Goal: Task Accomplishment & Management: Manage account settings

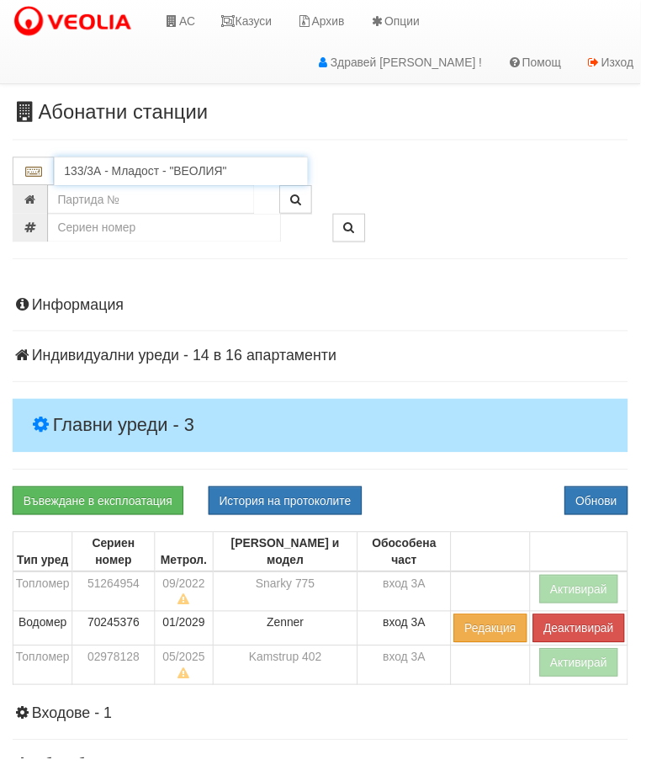
click at [128, 168] on input "133/3А - Младост - "ВЕОЛИЯ"" at bounding box center [183, 172] width 256 height 29
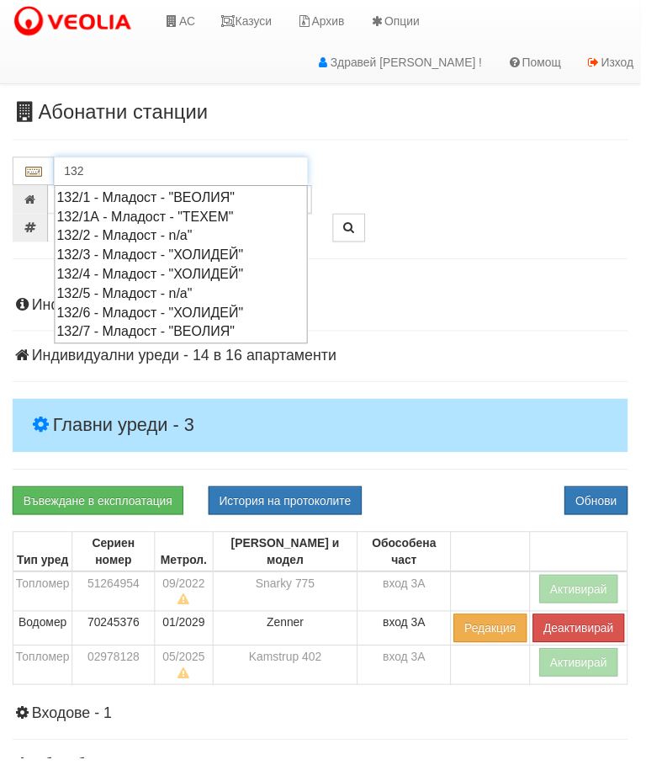
click at [148, 195] on div "132/1 - Младост - "ВЕОЛИЯ"" at bounding box center [182, 198] width 251 height 19
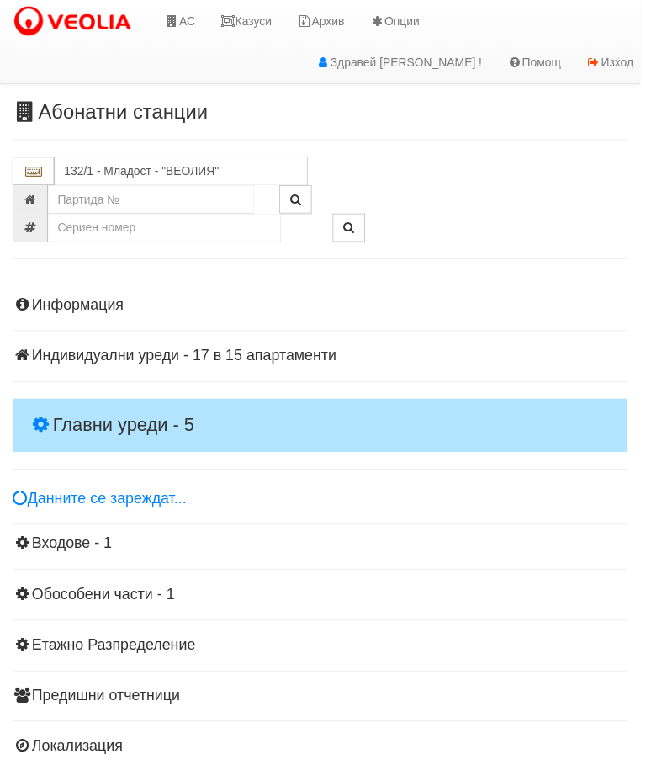
click at [126, 404] on h4 "Главни уреди - 5" at bounding box center [323, 429] width 621 height 54
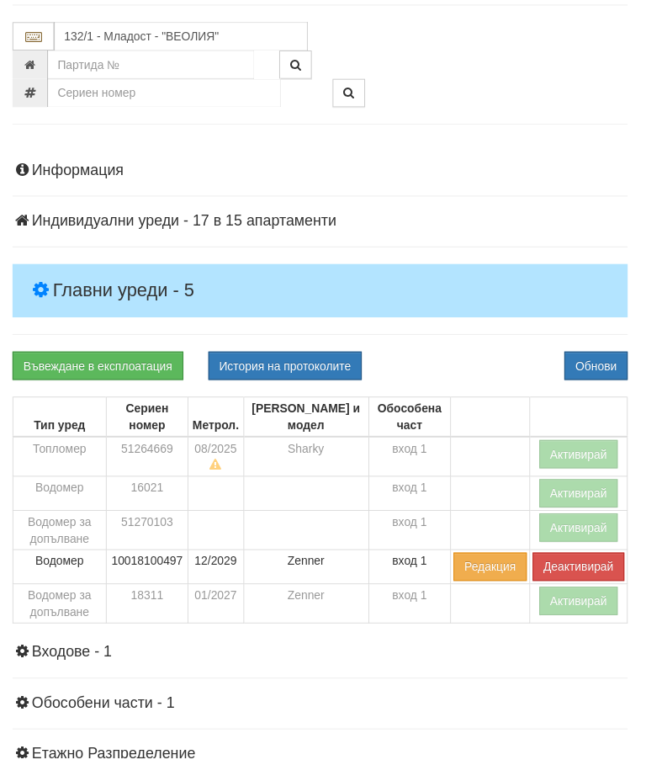
scroll to position [1, 0]
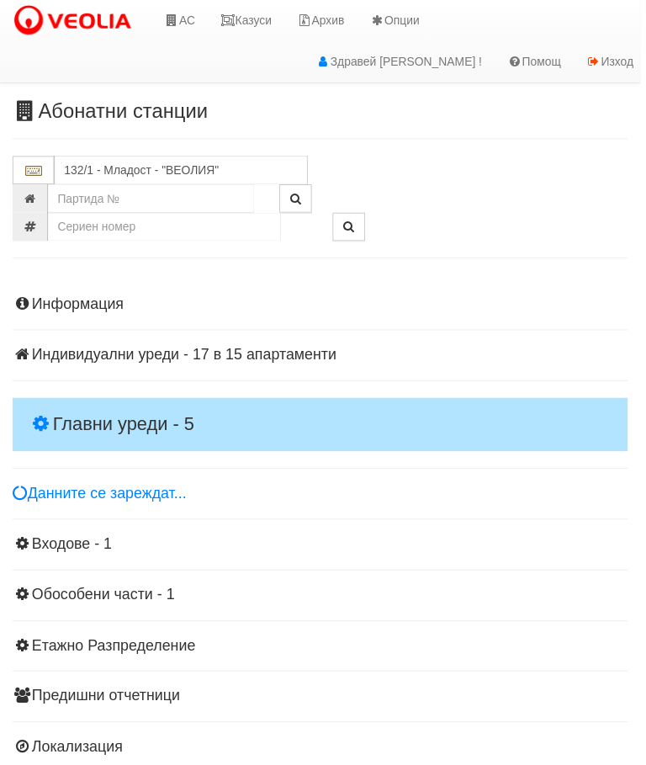
click at [109, 401] on h4 "Главни уреди - 5" at bounding box center [323, 428] width 621 height 54
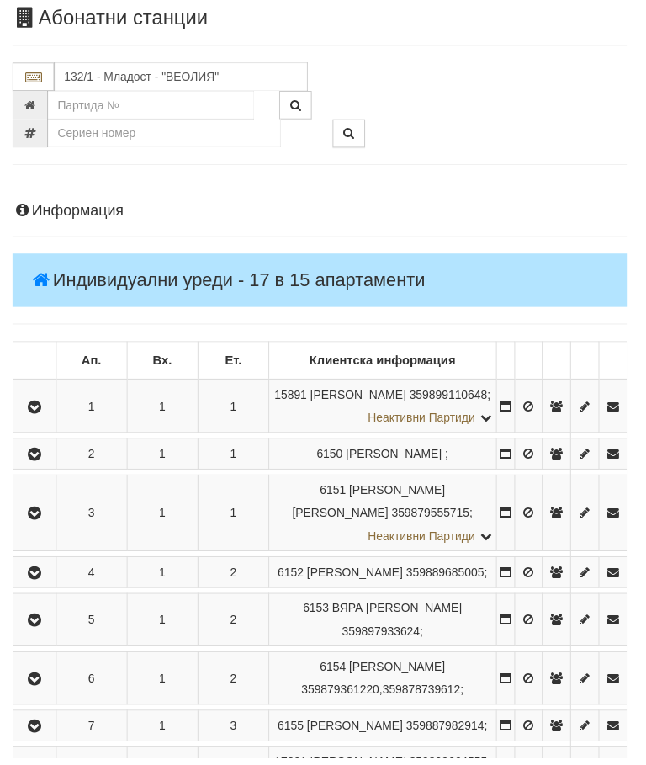
scroll to position [96, 0]
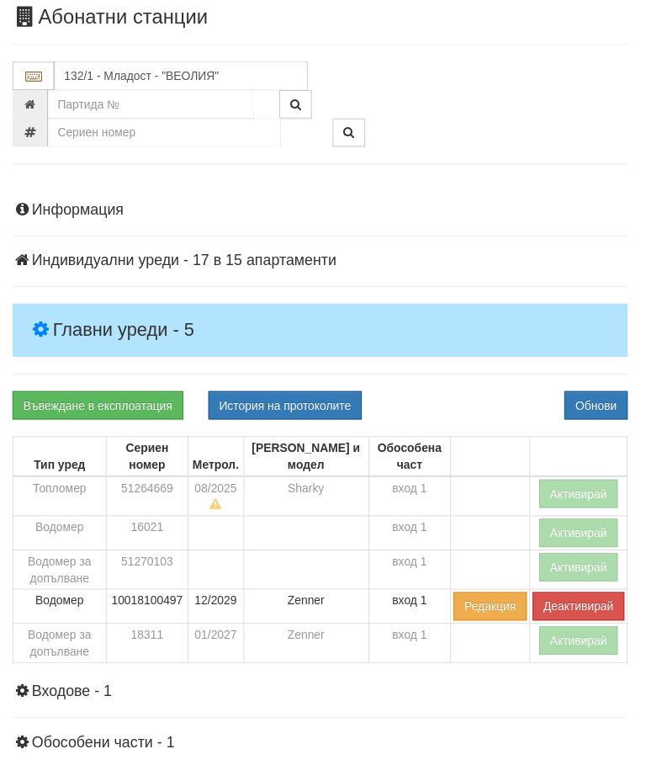
click at [134, 268] on h4 "Индивидуални уреди - 17 в 15 апартаменти" at bounding box center [323, 263] width 621 height 17
click at [584, 499] on button "Активирай" at bounding box center [585, 498] width 80 height 29
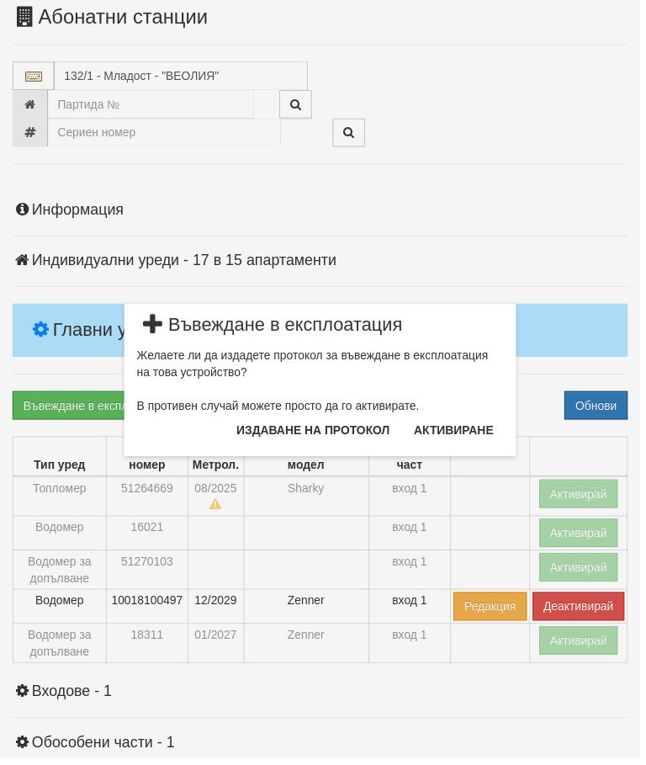
click at [350, 437] on button "Издаване на протокол" at bounding box center [316, 434] width 175 height 27
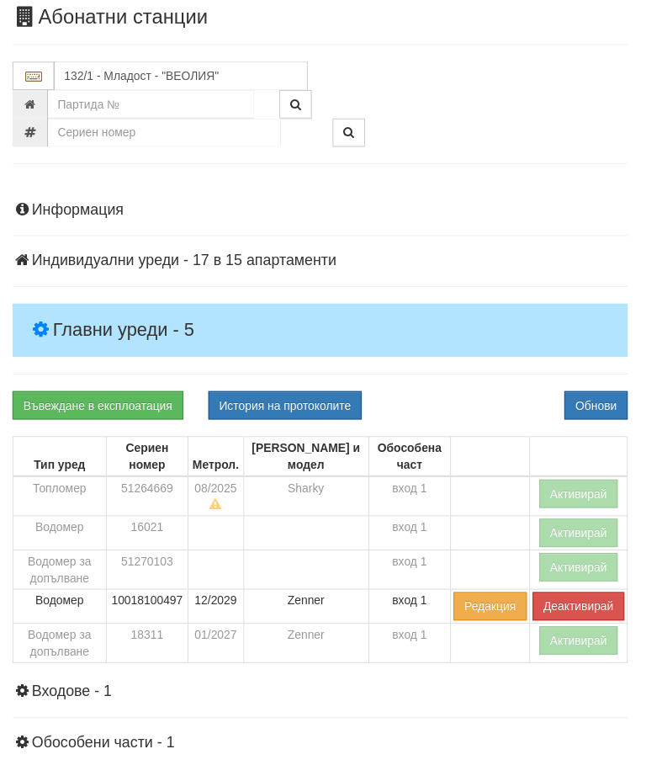
scroll to position [159, 0]
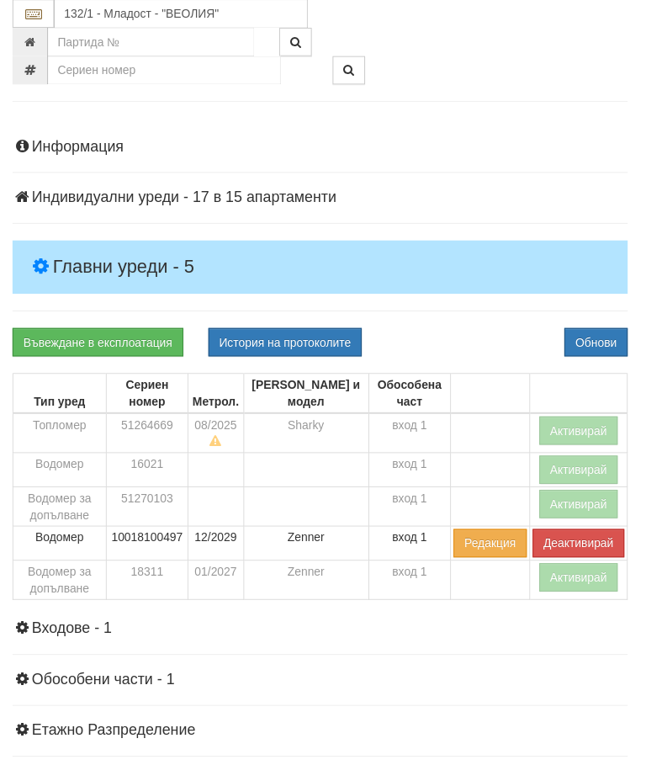
click at [499, 332] on div "Въвеждане в експлоатация История на протоколите Обнови" at bounding box center [323, 346] width 646 height 29
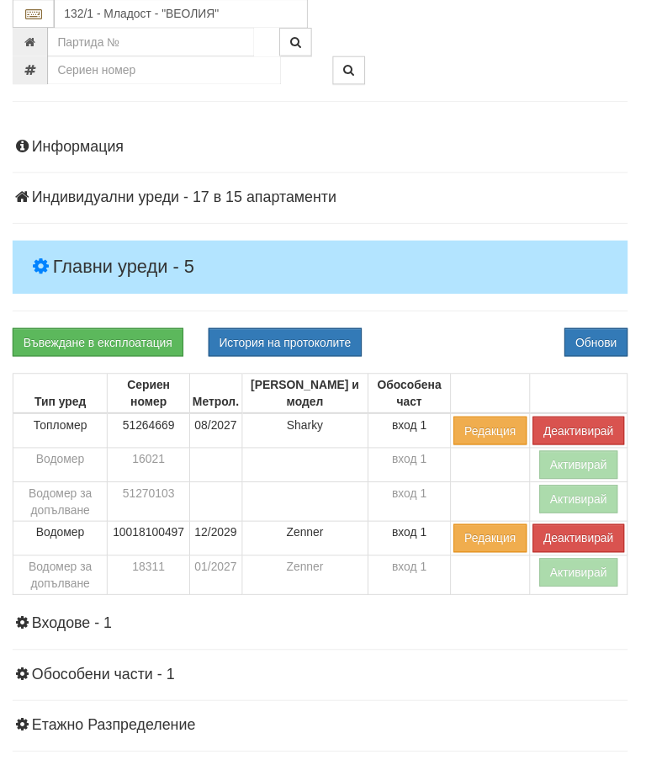
click at [572, 576] on button "Активирай" at bounding box center [585, 578] width 80 height 29
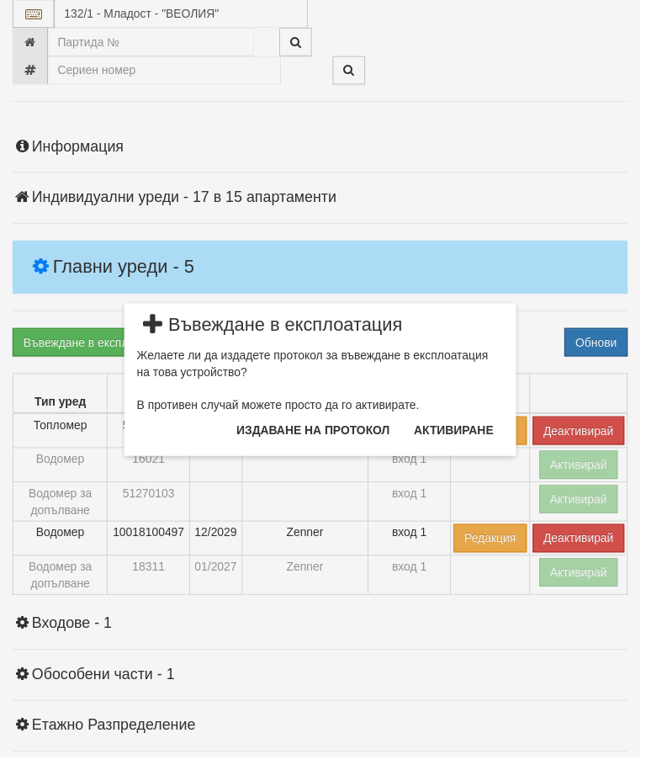
click at [342, 424] on button "Издаване на протокол" at bounding box center [316, 434] width 175 height 27
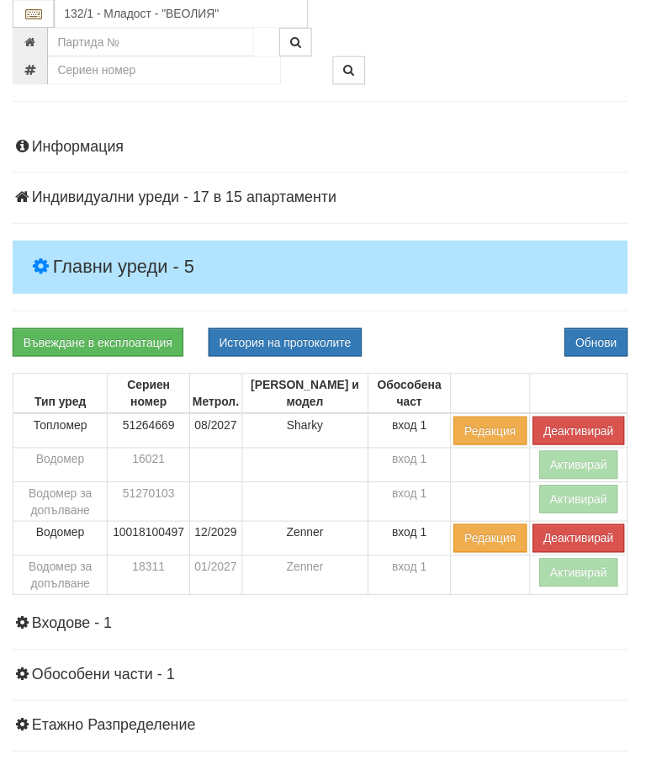
click at [502, 321] on div "Информация Параметри Брой Апартаменти: 15 Ползватели 06/2025 40 % 0 % 29" at bounding box center [323, 516] width 621 height 793
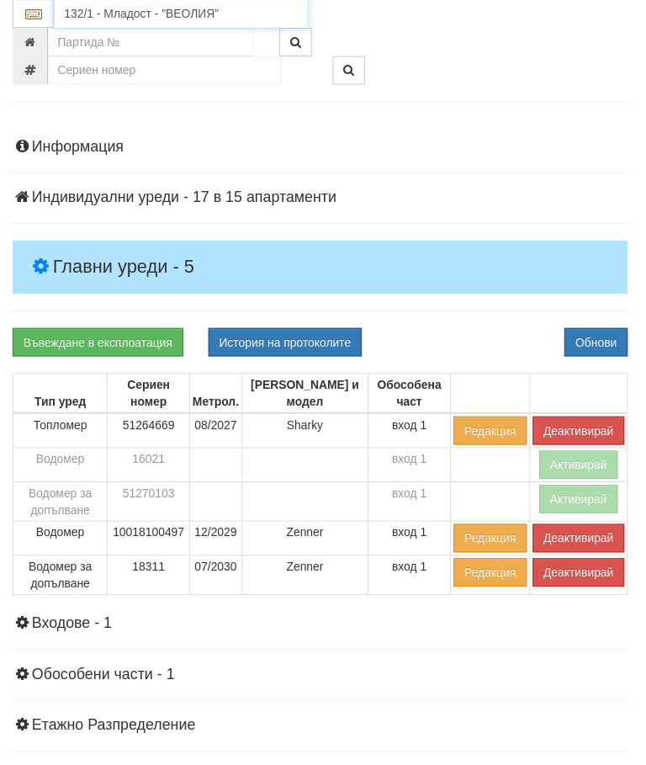
click at [148, 11] on input "132/1 - Младост - "ВЕОЛИЯ"" at bounding box center [183, 14] width 256 height 29
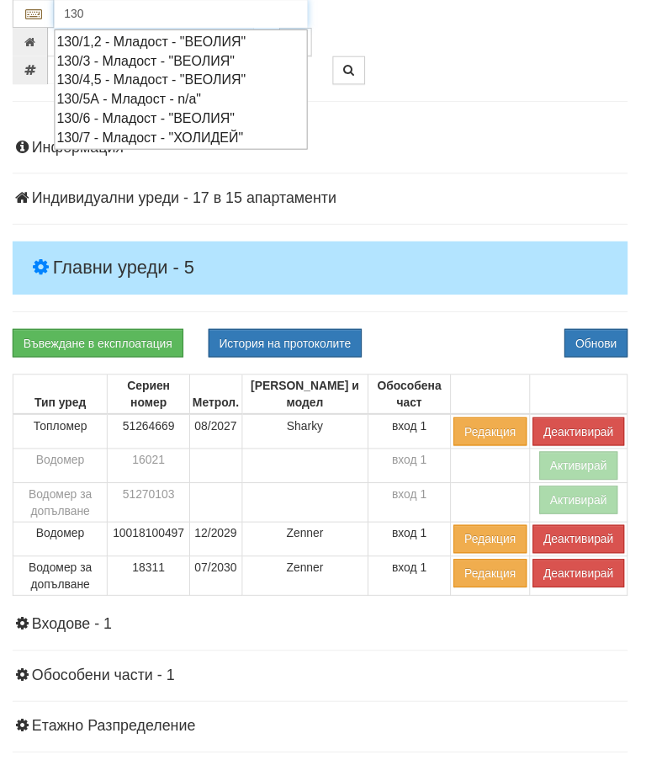
click at [136, 114] on div "130/6 - Младост - "ВЕОЛИЯ"" at bounding box center [182, 118] width 251 height 19
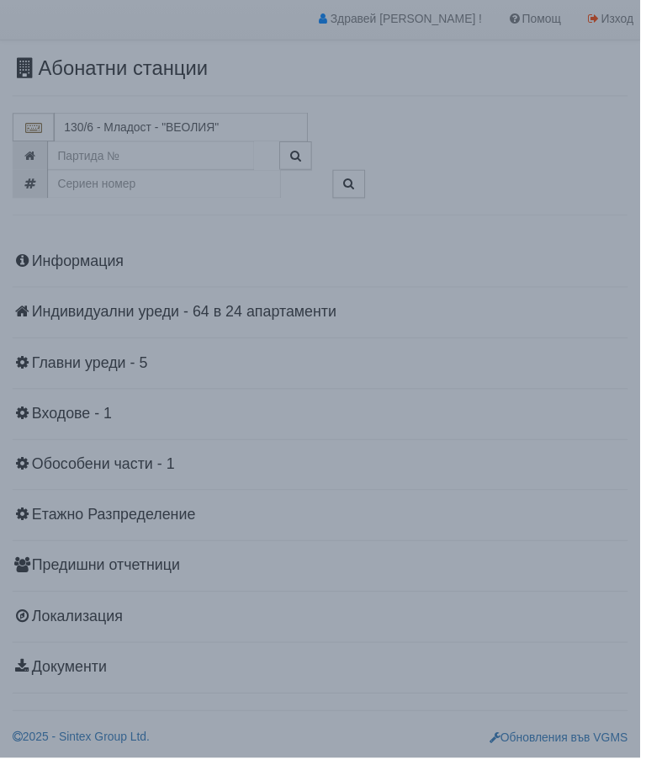
scroll to position [29, 0]
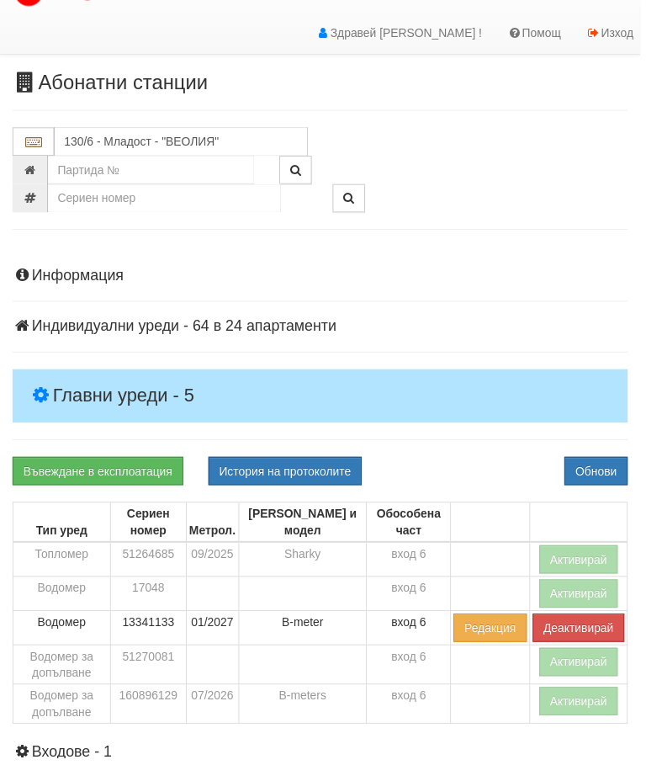
click at [103, 373] on h4 "Главни уреди - 5" at bounding box center [323, 400] width 621 height 54
click at [580, 552] on button "Активирай" at bounding box center [585, 564] width 80 height 29
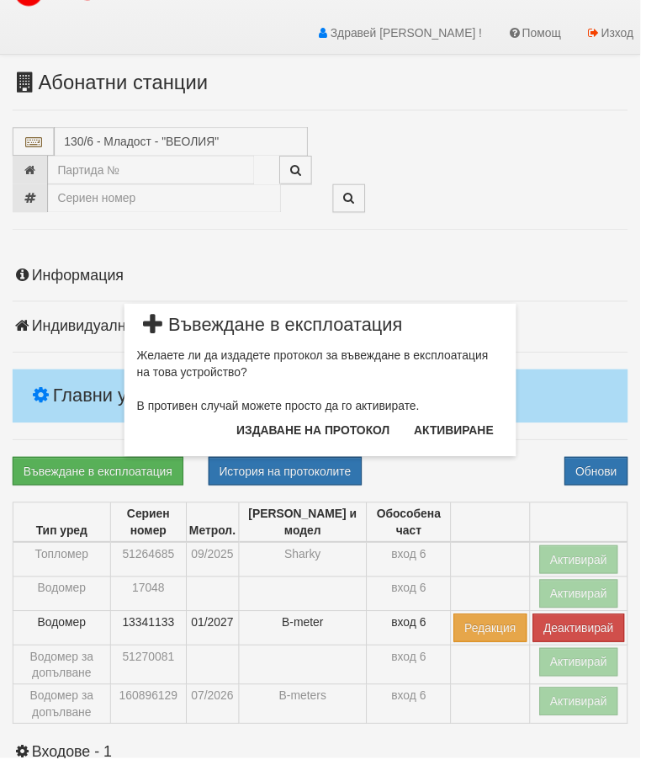
click at [330, 429] on button "Издаване на протокол" at bounding box center [316, 434] width 175 height 27
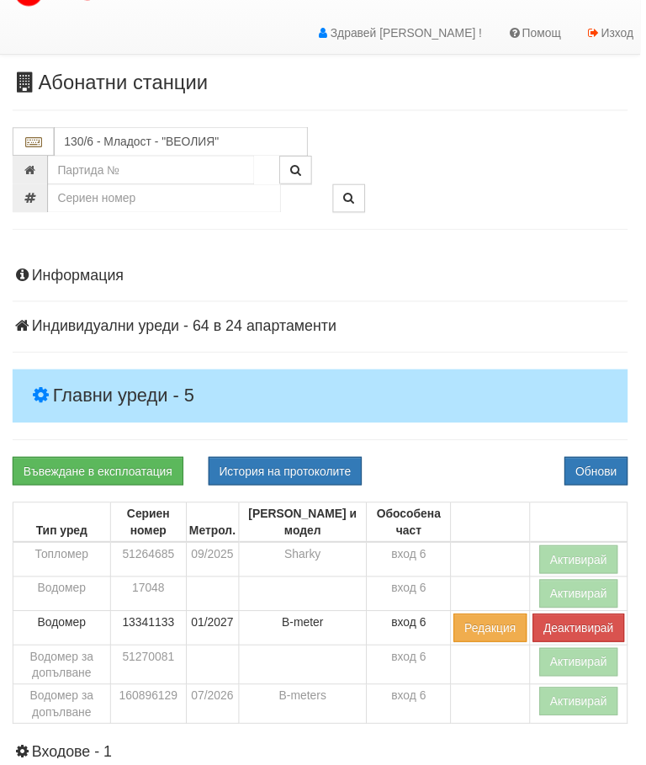
click at [490, 450] on div "Информация Параметри Брой Апартаменти: 24 Ползватели 06/2025 67 % 0 % 48" at bounding box center [323, 645] width 621 height 793
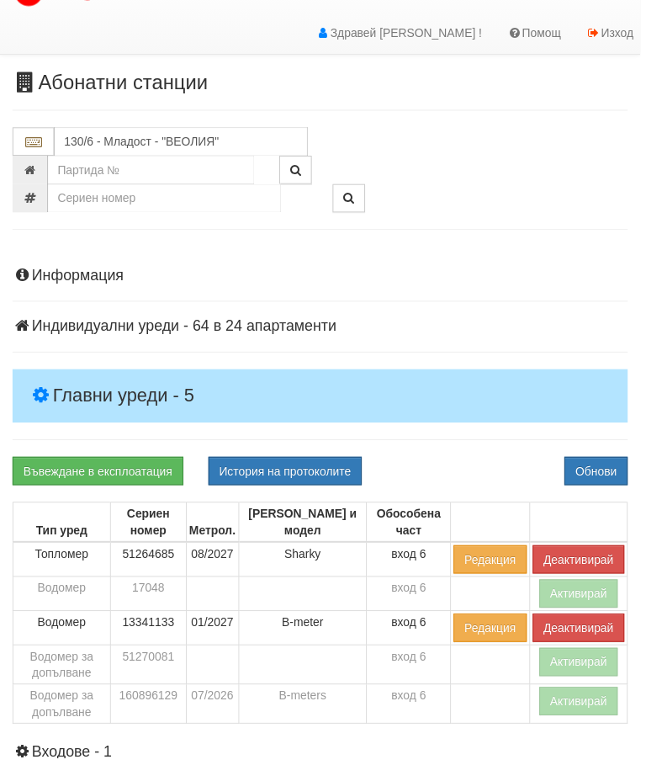
click at [566, 706] on button "Активирай" at bounding box center [585, 708] width 80 height 29
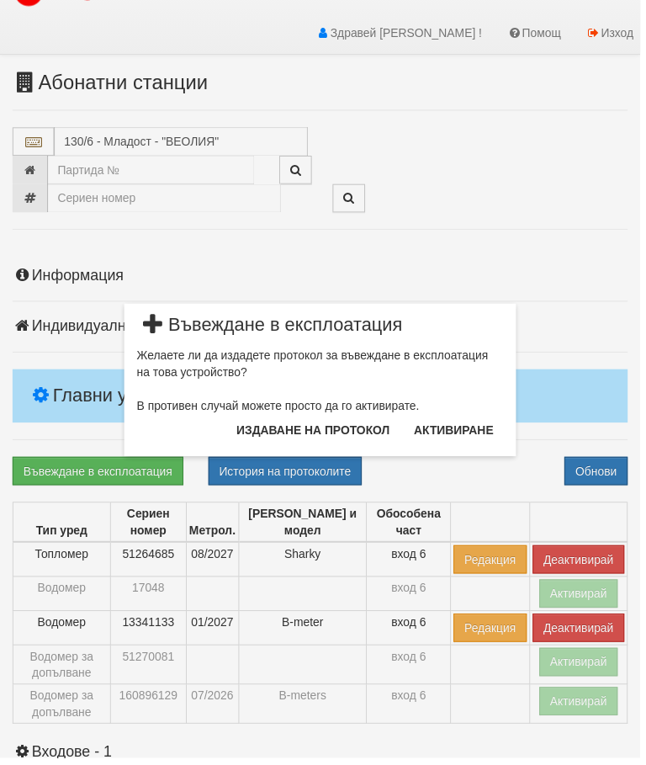
click at [348, 428] on button "Издаване на протокол" at bounding box center [316, 434] width 175 height 27
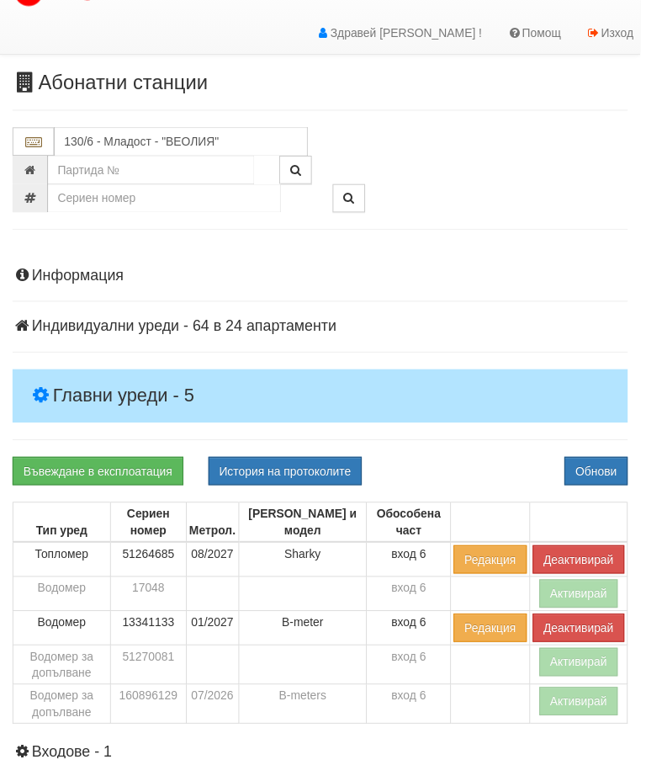
click at [497, 455] on div "Информация Параметри Брой Апартаменти: 24 Ползватели 06/2025 67 % 0 % 48" at bounding box center [323, 645] width 621 height 793
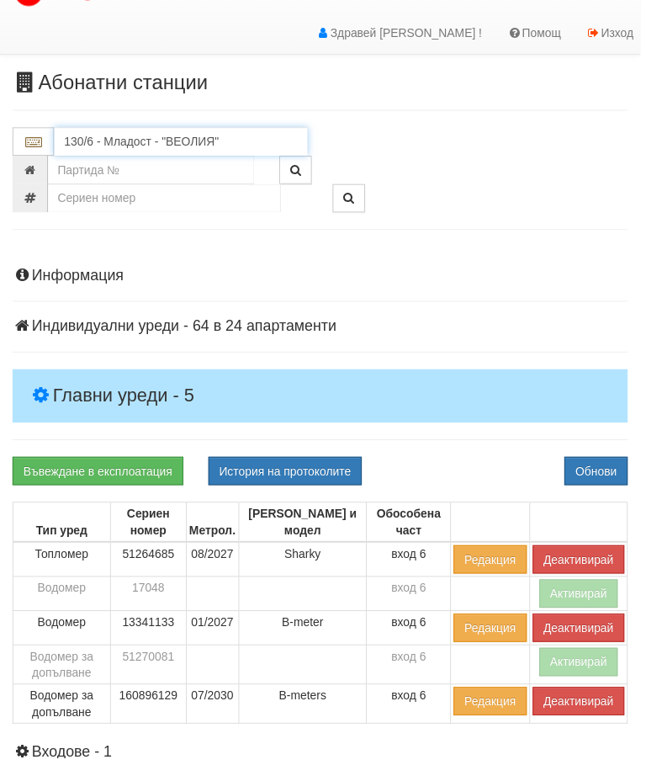
click at [146, 141] on input "130/6 - Младост - "ВЕОЛИЯ"" at bounding box center [183, 143] width 256 height 29
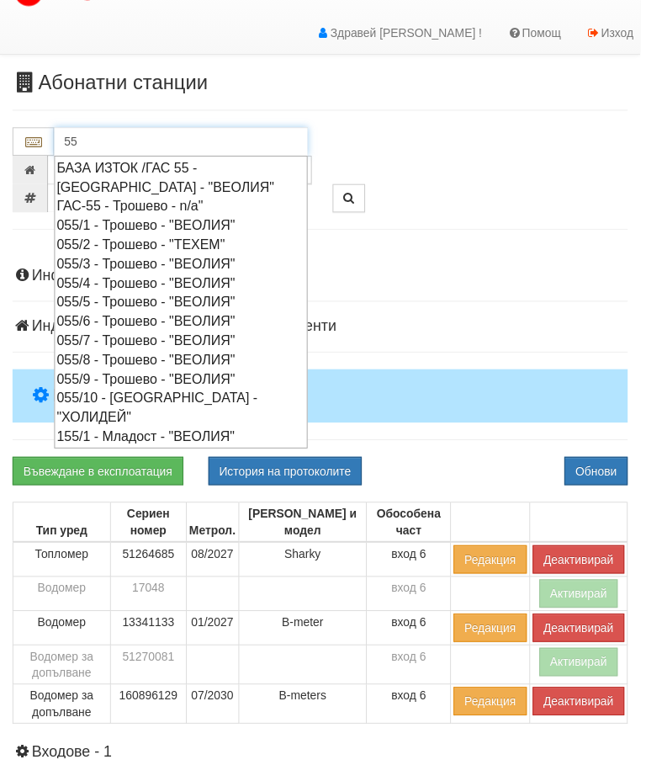
click at [155, 243] on div "055/2 - Трошево - "ТЕХЕМ"" at bounding box center [182, 246] width 251 height 19
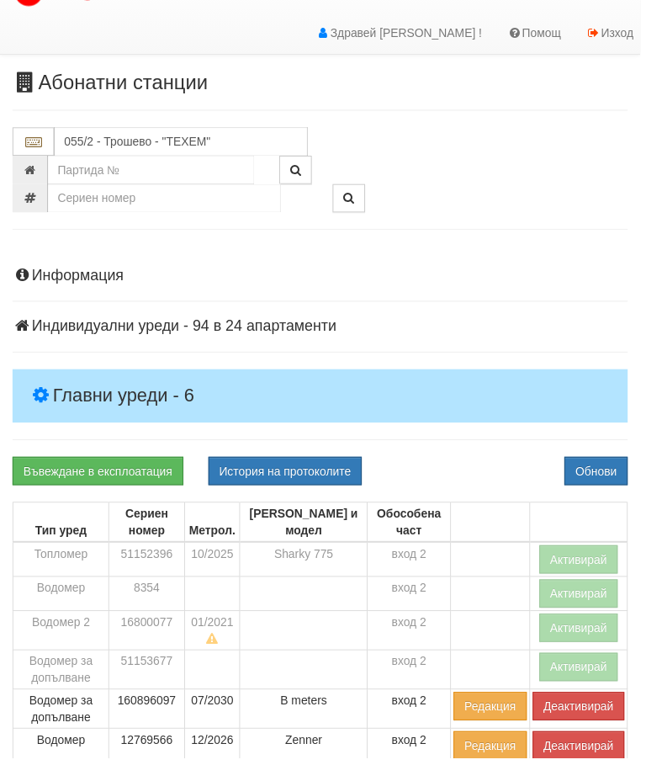
click at [123, 375] on h4 "Главни уреди - 6" at bounding box center [323, 400] width 621 height 54
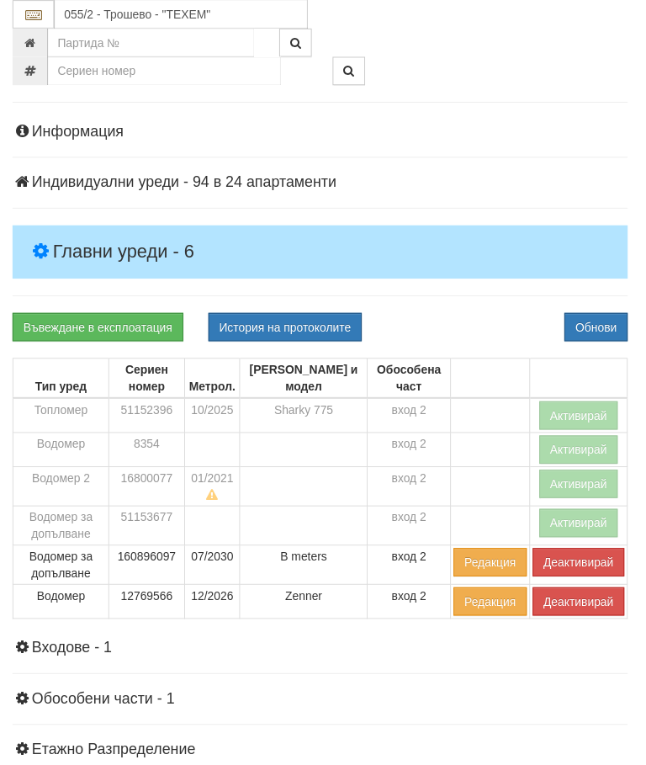
scroll to position [175, 0]
click at [581, 412] on button "Активирай" at bounding box center [585, 419] width 80 height 29
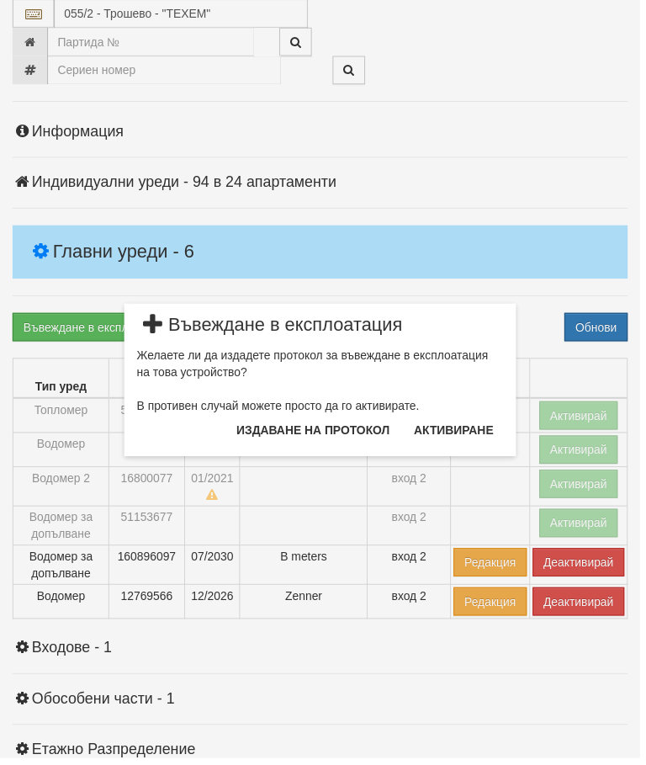
click at [345, 431] on button "Издаване на протокол" at bounding box center [316, 434] width 175 height 27
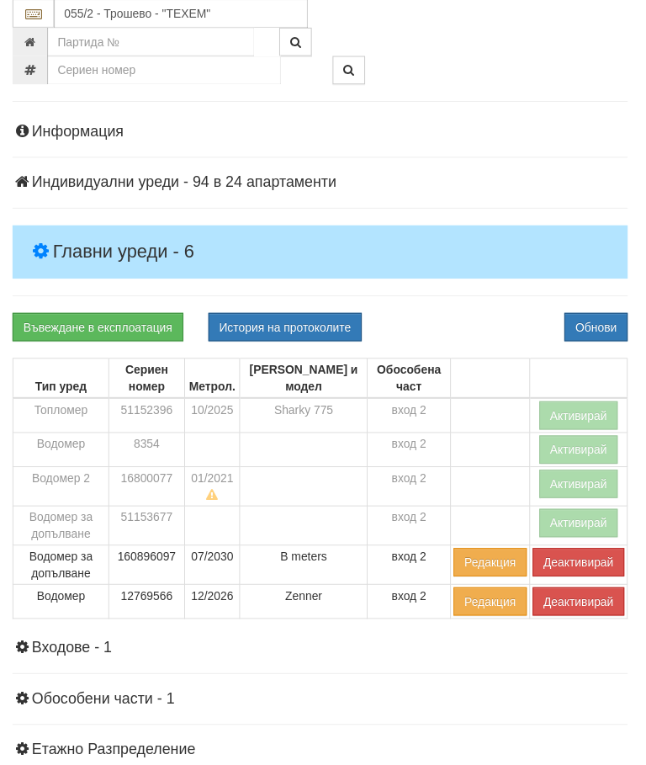
click at [496, 303] on div "Информация Параметри Брой Апартаменти: 24 Ползватели 06/2025 83 % 0 % 47" at bounding box center [323, 520] width 621 height 832
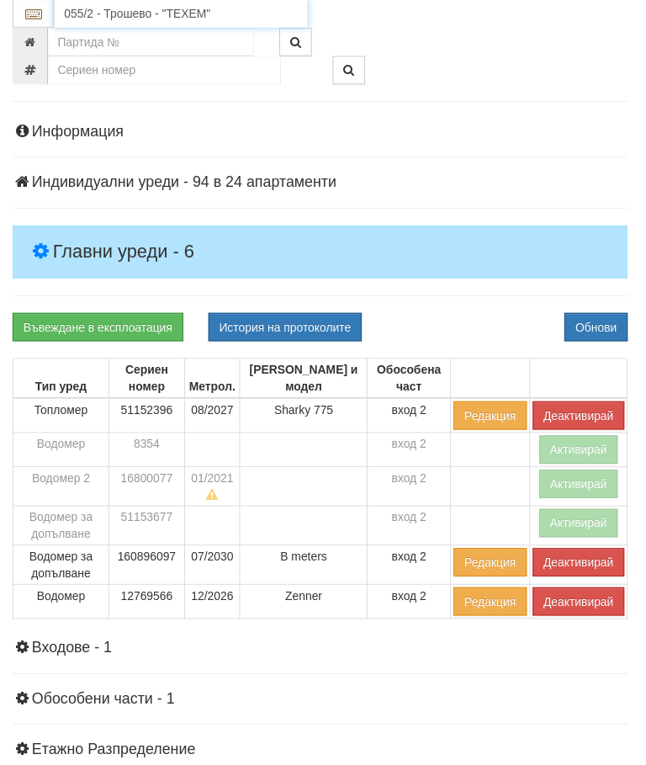
click at [133, 6] on input "055/2 - Трошево - "ТЕХЕМ"" at bounding box center [183, 14] width 256 height 29
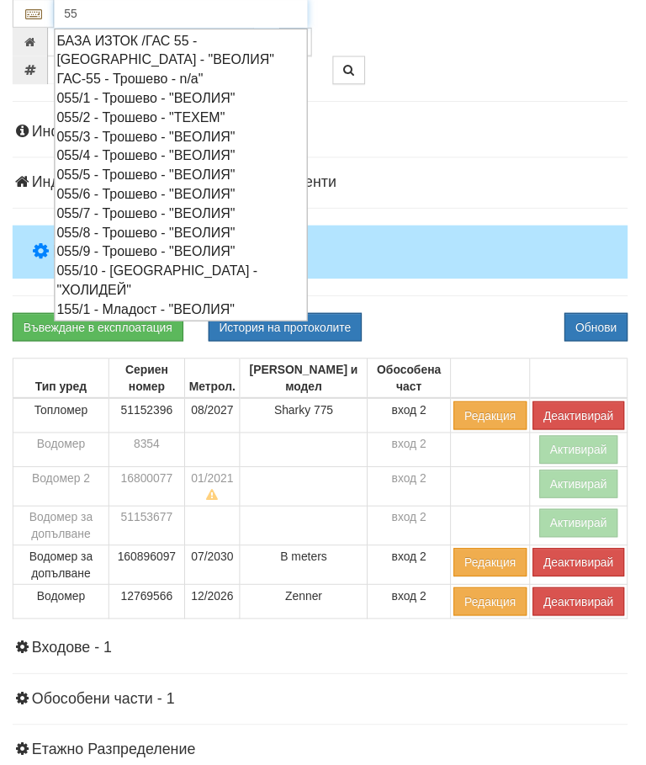
click at [157, 263] on div "055/10 - Трошево - "ХОЛИДЕЙ"" at bounding box center [182, 282] width 251 height 39
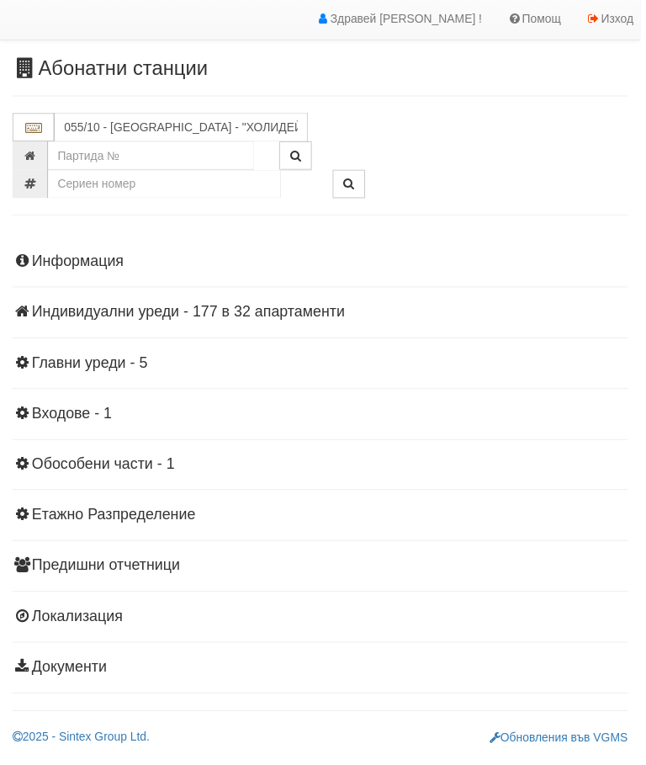
scroll to position [29, 0]
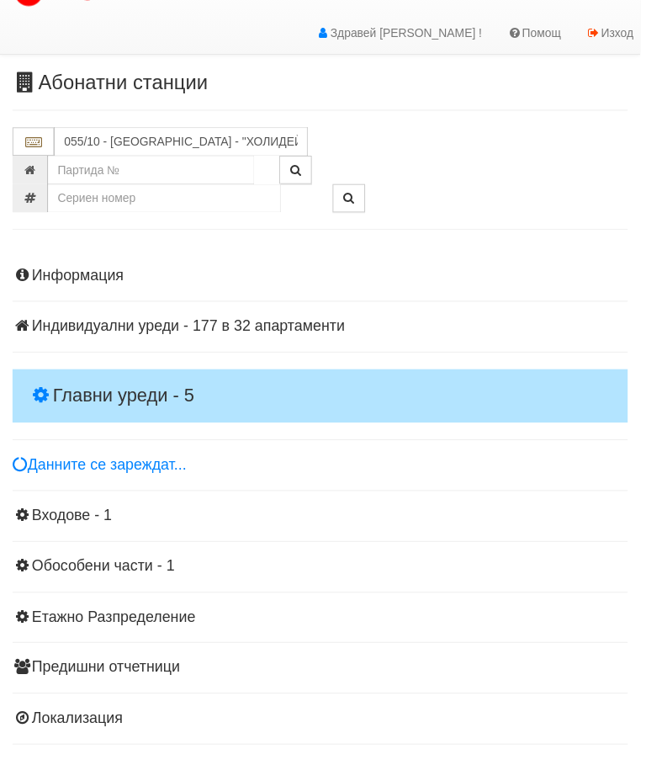
click at [125, 373] on h4 "Главни уреди - 5" at bounding box center [323, 400] width 621 height 54
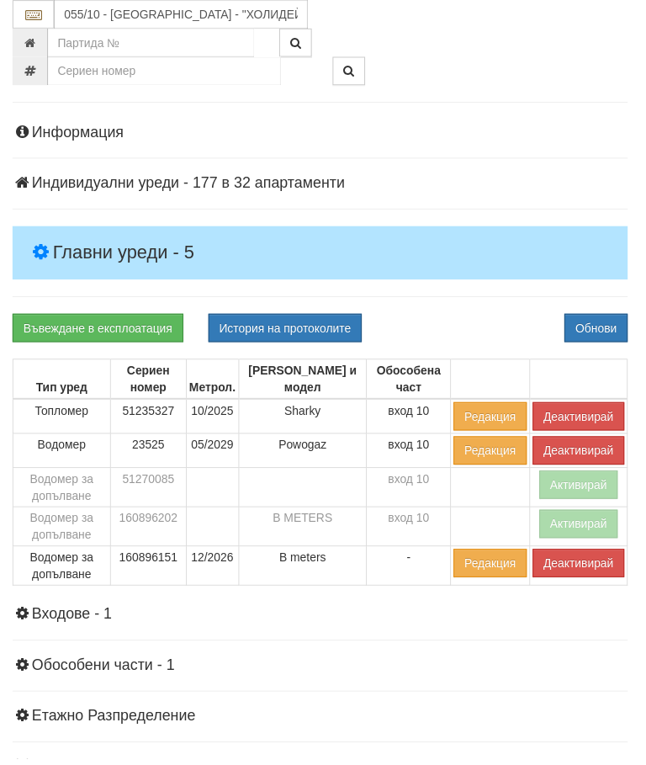
scroll to position [174, 0]
click at [579, 410] on button "Деактивирай" at bounding box center [584, 420] width 93 height 29
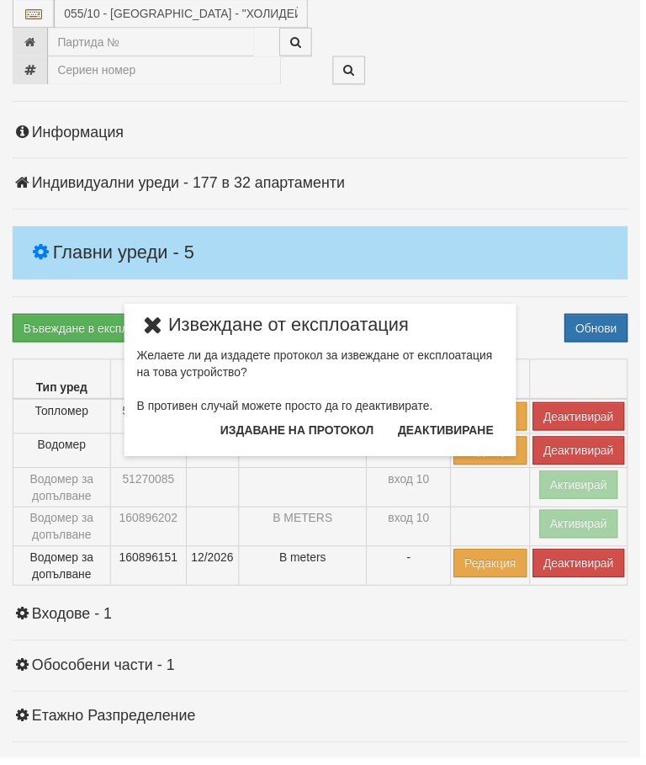
click at [354, 433] on button "Издаване на протокол" at bounding box center [299, 434] width 175 height 27
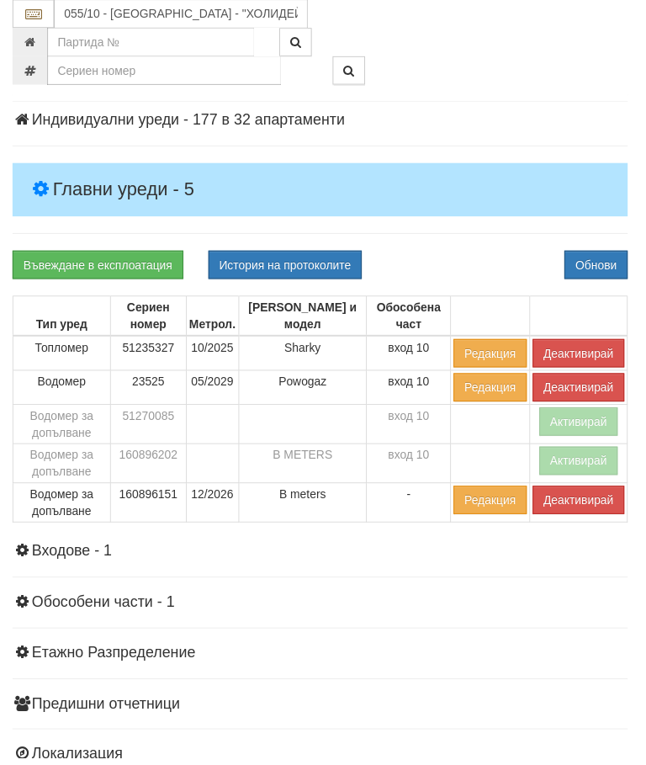
click at [479, 243] on div "Информация Параметри Брой Апартаменти: 32 Ползватели 06/2025 56 % 0 % 62" at bounding box center [323, 439] width 621 height 798
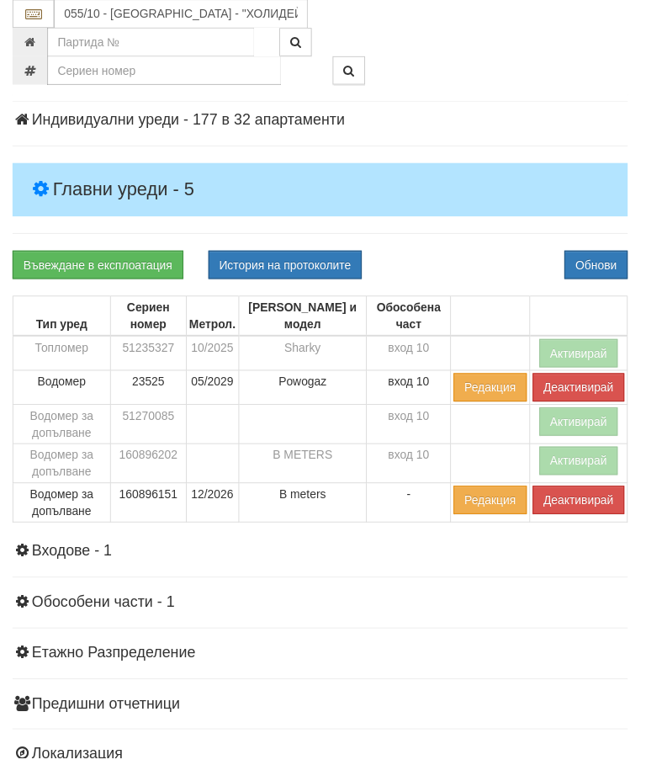
click at [564, 505] on button "Деактивирай" at bounding box center [584, 504] width 93 height 29
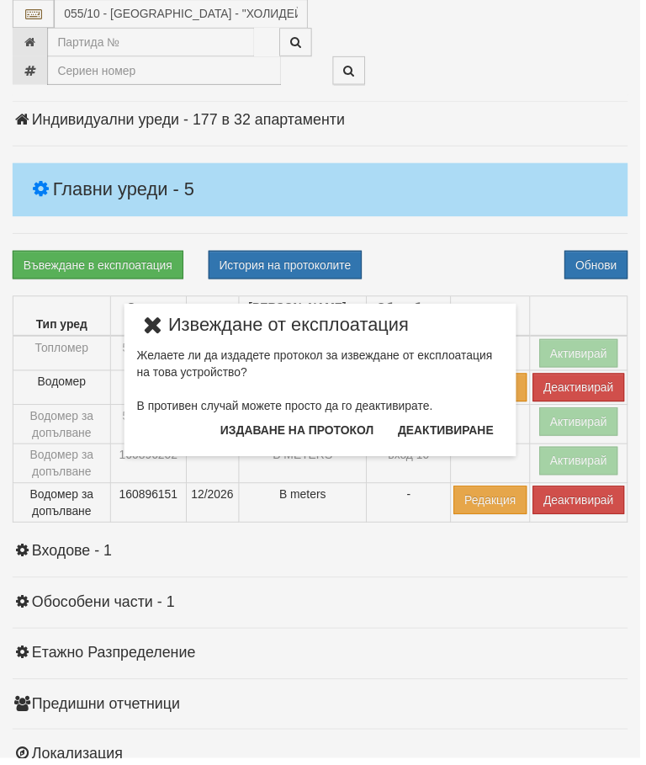
click at [286, 428] on button "Издаване на протокол" at bounding box center [299, 434] width 175 height 27
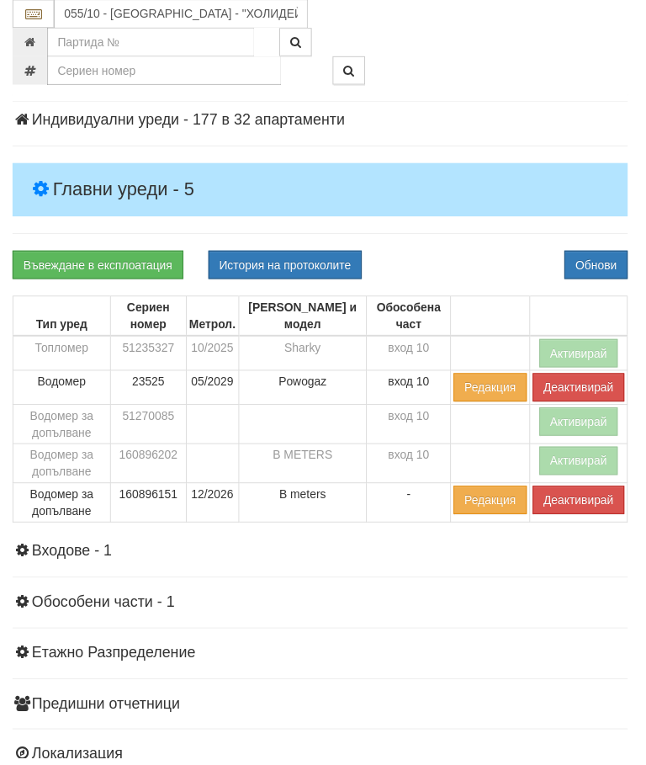
click at [487, 237] on div "Информация Параметри Брой Апартаменти: 32 Ползватели 06/2025 56 % 0 % 62" at bounding box center [323, 439] width 621 height 798
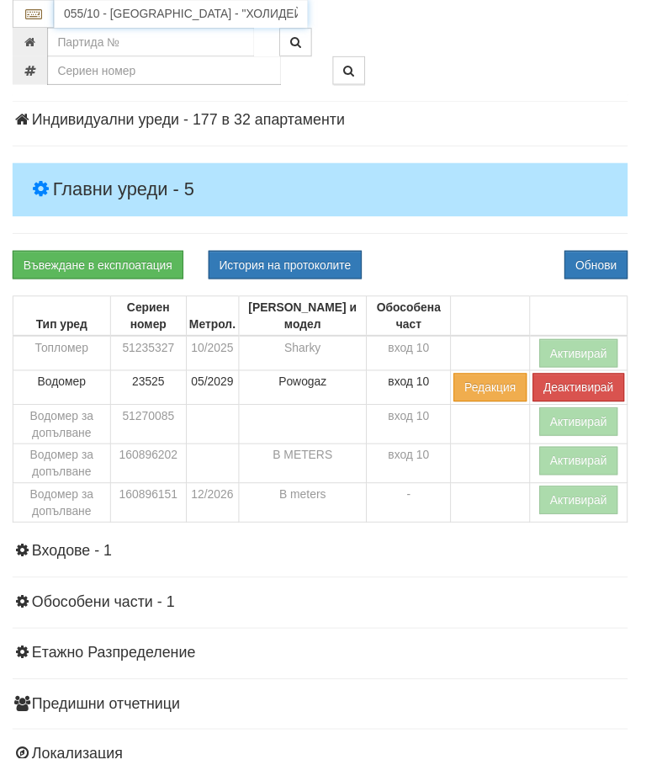
click at [141, 8] on input "055/10 - Трошево - "ХОЛИДЕЙ"" at bounding box center [183, 14] width 256 height 29
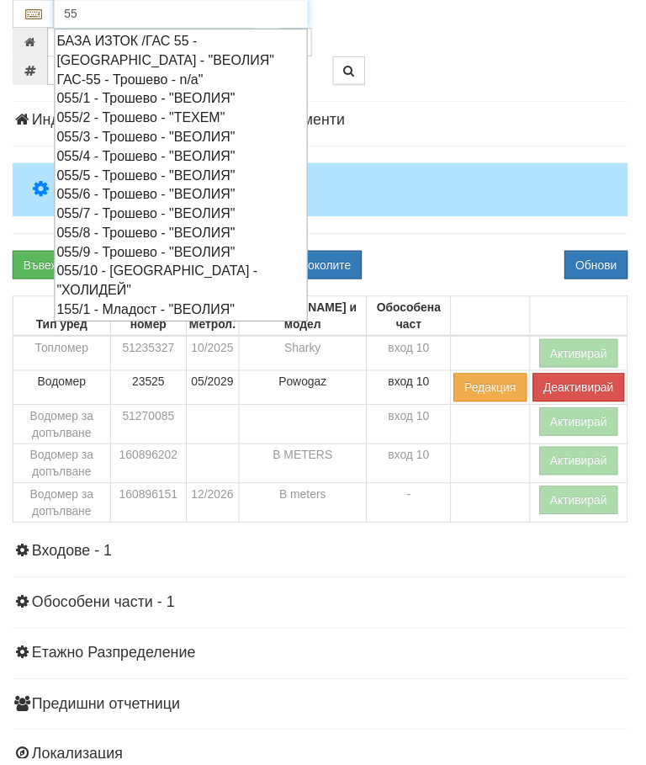
click at [163, 244] on div "055/9 - Трошево - "ВЕОЛИЯ"" at bounding box center [182, 253] width 251 height 19
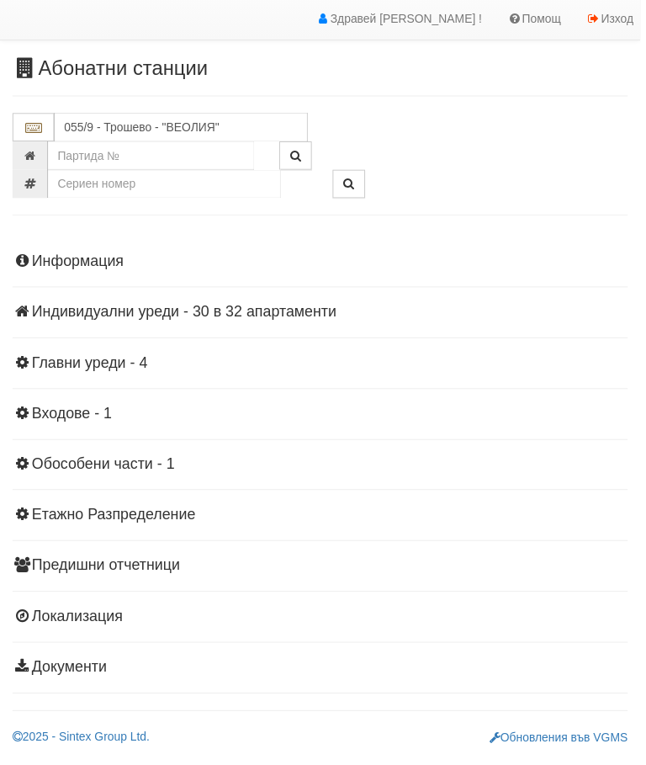
scroll to position [29, 0]
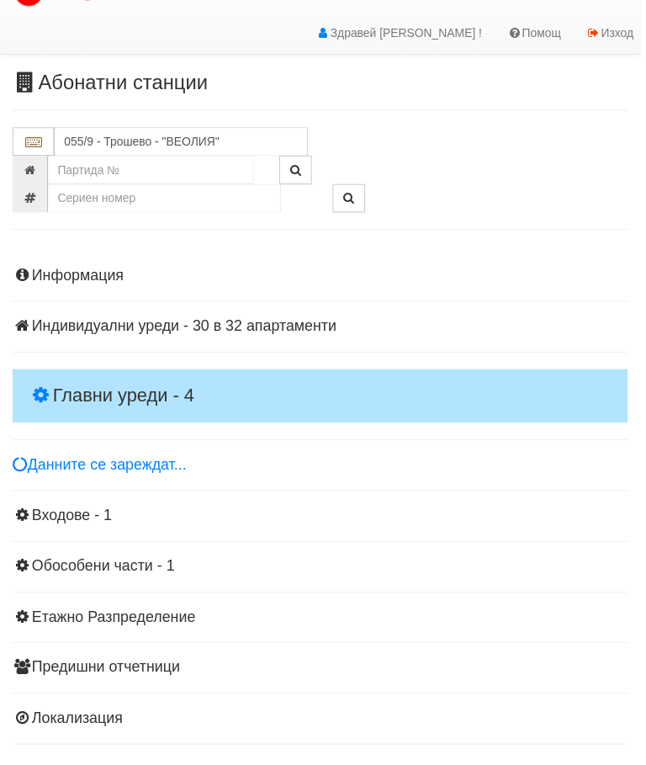
click at [131, 377] on h4 "Главни уреди - 4" at bounding box center [323, 400] width 621 height 54
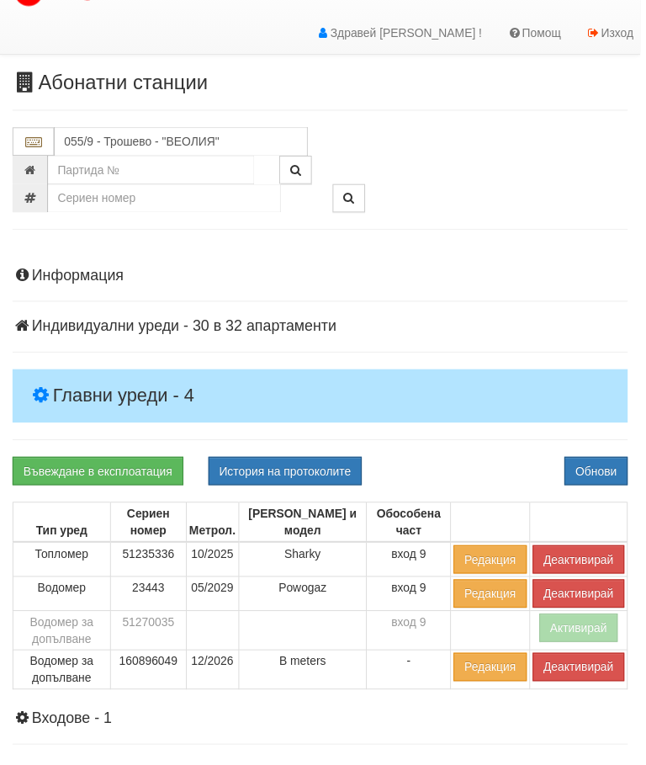
click at [582, 556] on button "Деактивирай" at bounding box center [584, 564] width 93 height 29
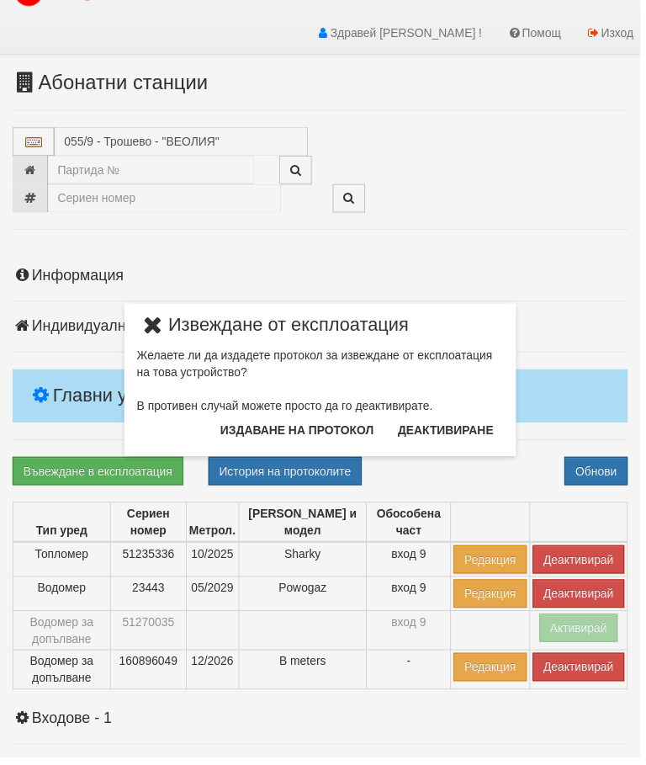
click at [321, 433] on button "Издаване на протокол" at bounding box center [299, 434] width 175 height 27
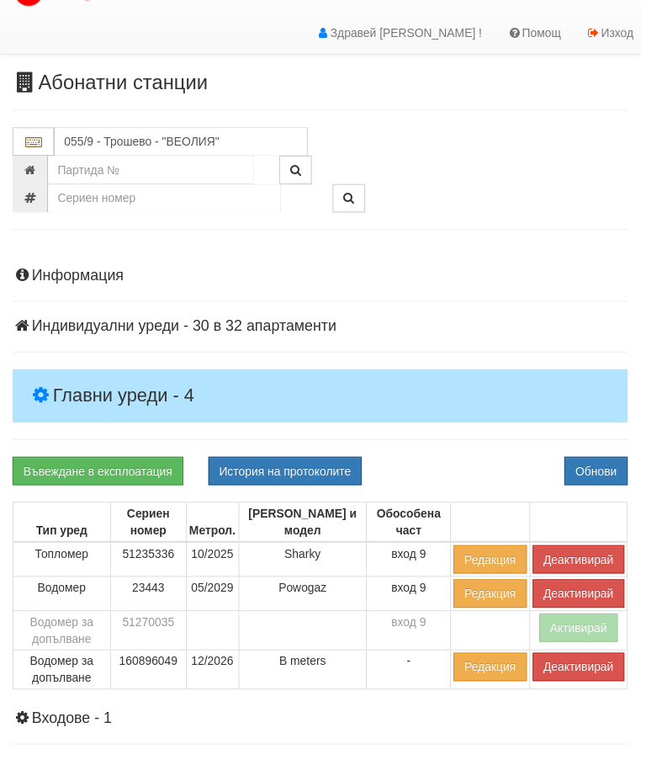
click at [507, 310] on div "Информация Параметри Брой Апартаменти: 32 Ползватели 06/2025 81 % 0 % 78" at bounding box center [323, 628] width 621 height 758
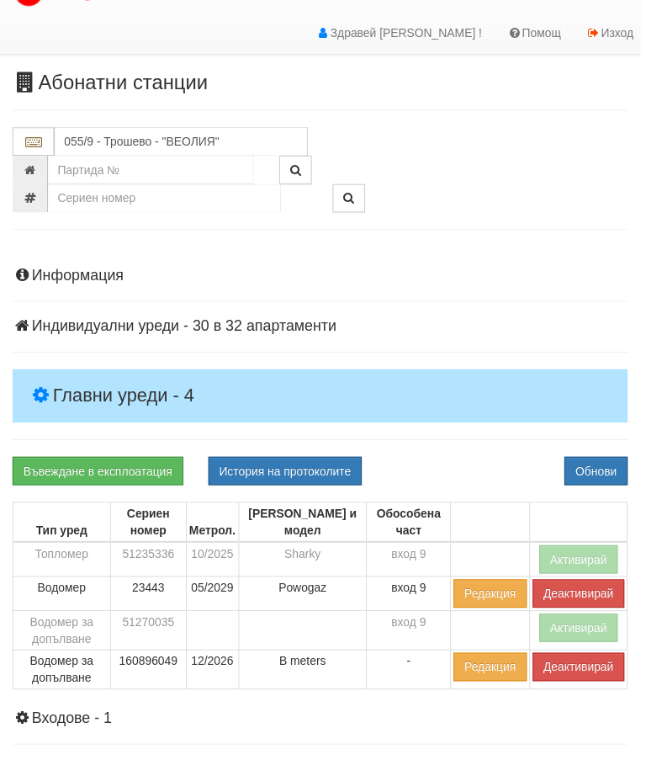
click at [563, 672] on button "Деактивирай" at bounding box center [584, 673] width 93 height 29
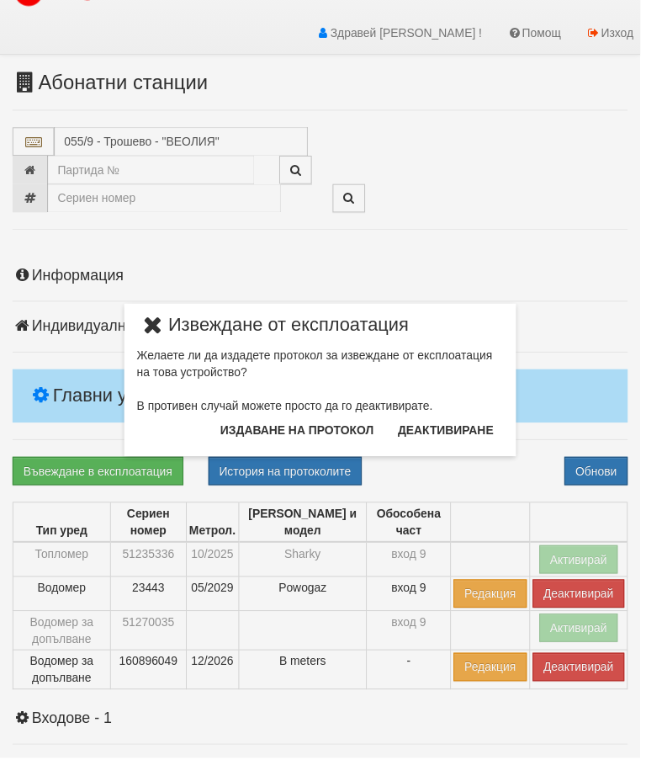
click at [326, 434] on button "Издаване на протокол" at bounding box center [299, 434] width 175 height 27
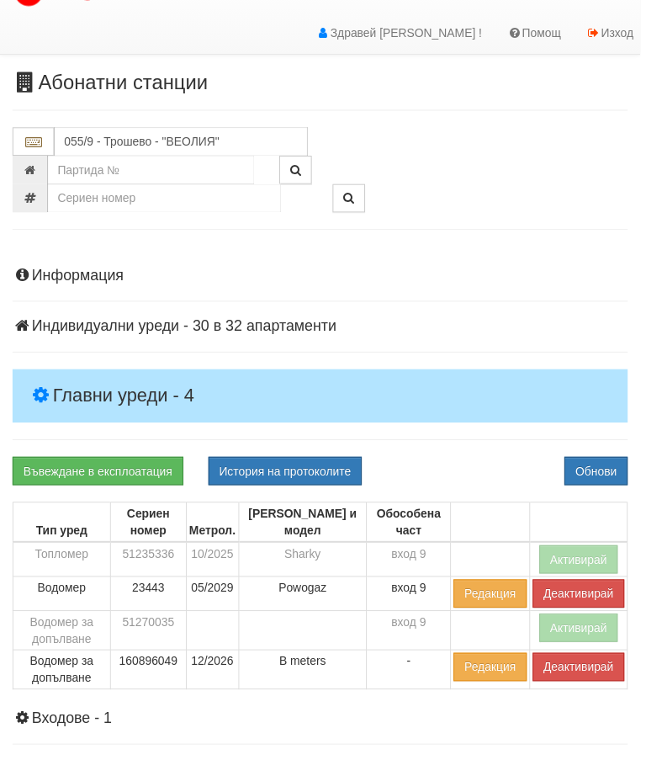
click at [518, 320] on div "Информация Параметри Брой Апартаменти: 32 Ползватели 06/2025 81 % 0 % 78" at bounding box center [323, 628] width 621 height 758
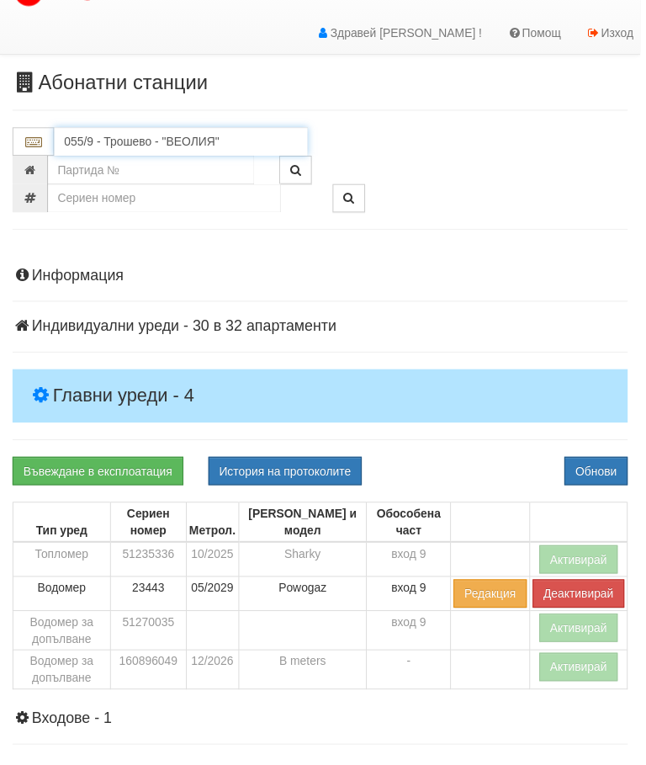
click at [157, 141] on input "055/9 - Трошево - "ВЕОЛИЯ"" at bounding box center [183, 143] width 256 height 29
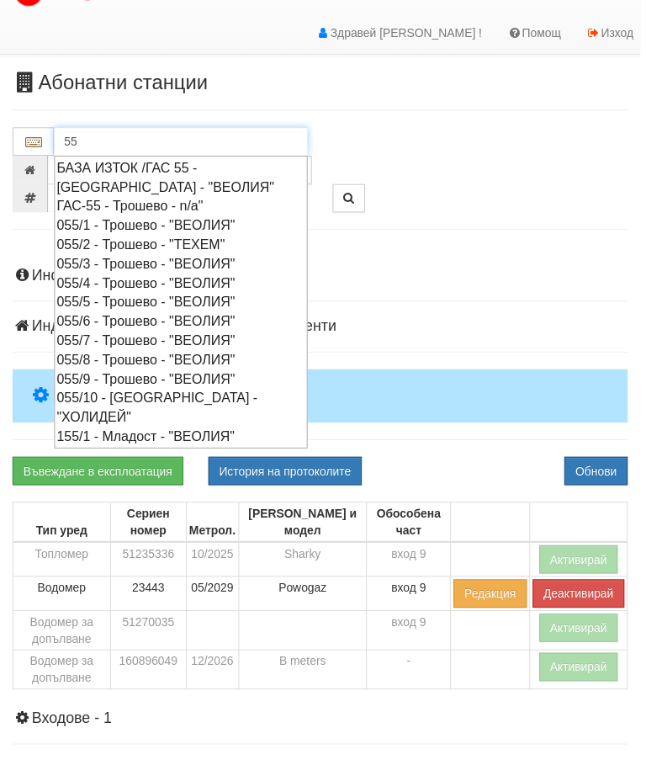
click at [157, 354] on div "055/8 - Трошево - "ВЕОЛИЯ"" at bounding box center [182, 363] width 251 height 19
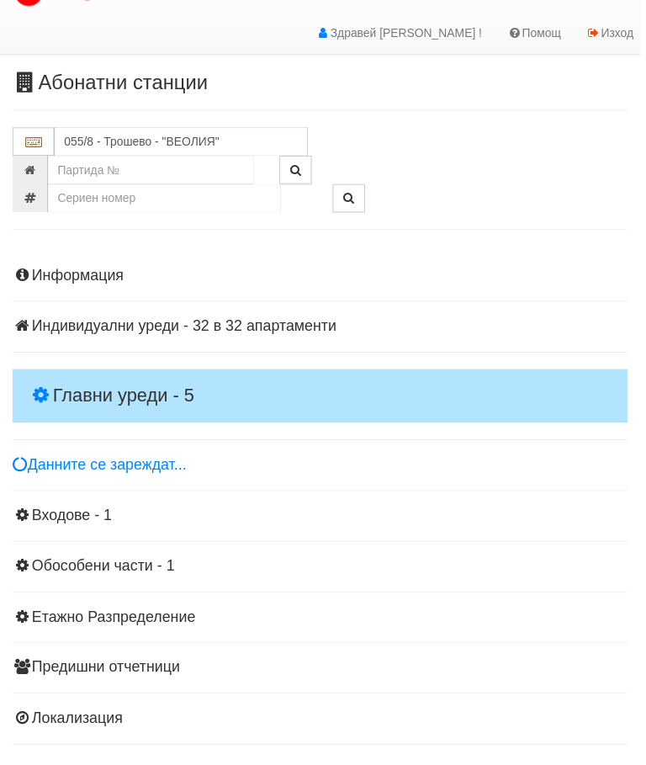
click at [136, 375] on h4 "Главни уреди - 5" at bounding box center [323, 400] width 621 height 54
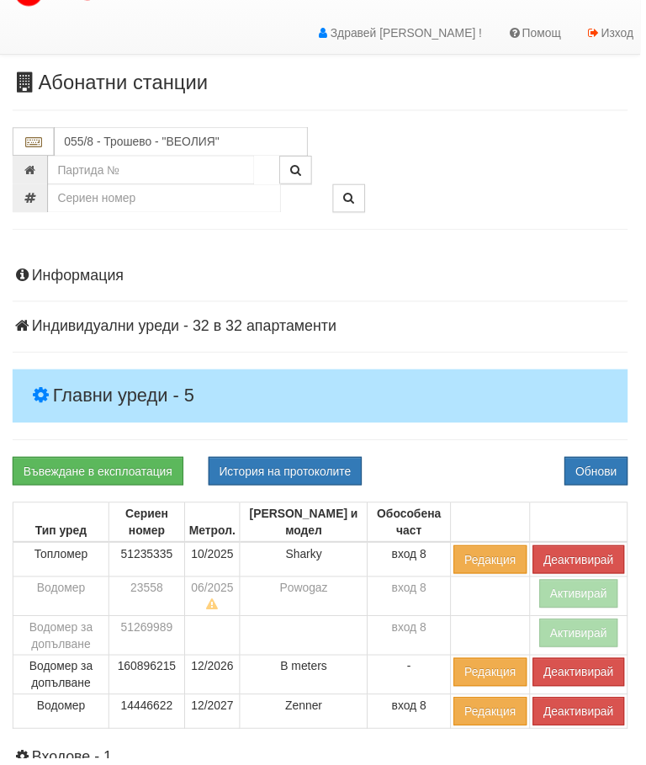
click at [575, 559] on button "Деактивирай" at bounding box center [584, 564] width 93 height 29
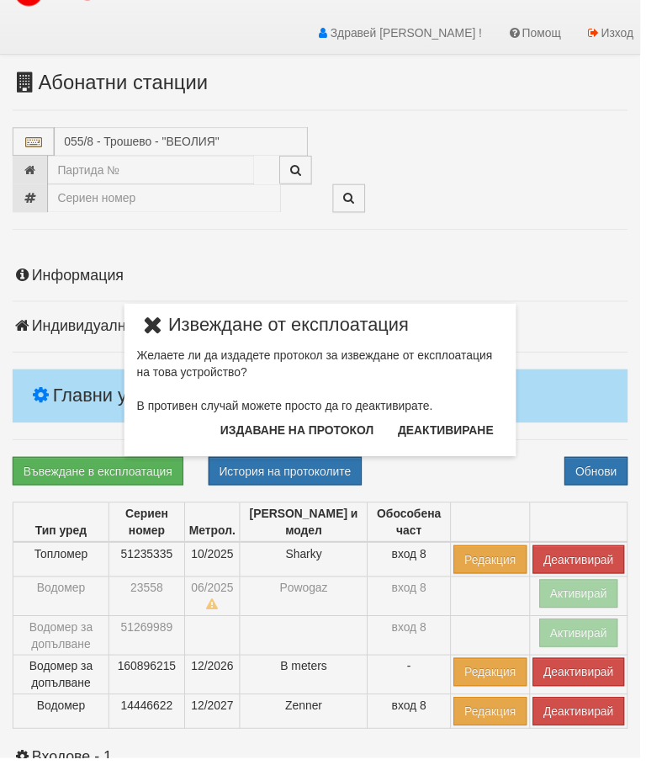
click at [298, 431] on button "Издаване на протокол" at bounding box center [299, 434] width 175 height 27
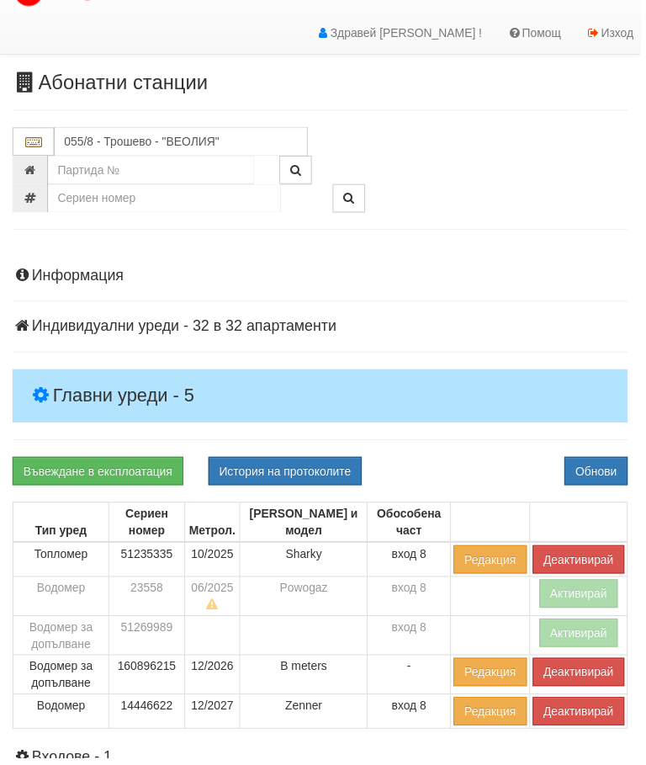
click at [494, 455] on div "Информация Параметри Брой Апартаменти: 32 Ползватели 06/2025 50 % 0 % 73" at bounding box center [323, 648] width 621 height 798
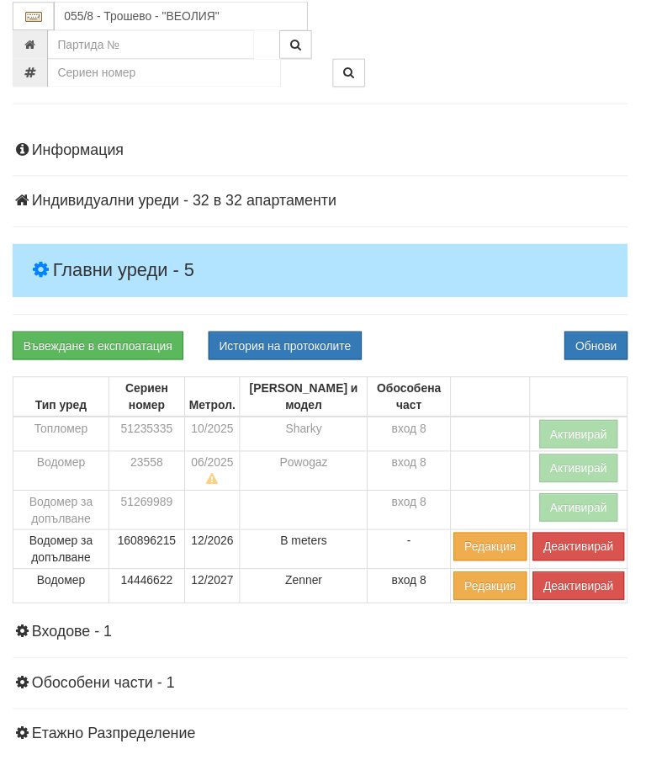
scroll to position [163, 0]
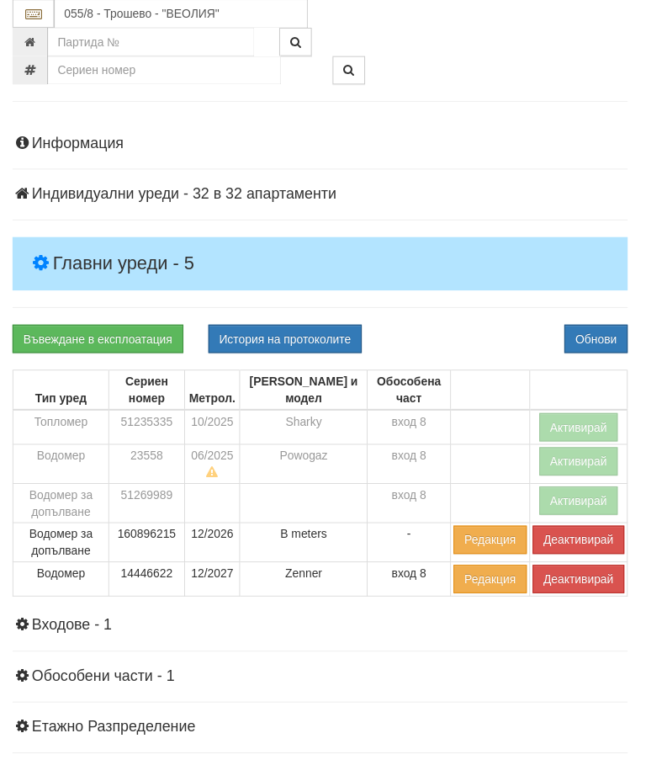
click at [577, 540] on button "Деактивирай" at bounding box center [584, 544] width 93 height 29
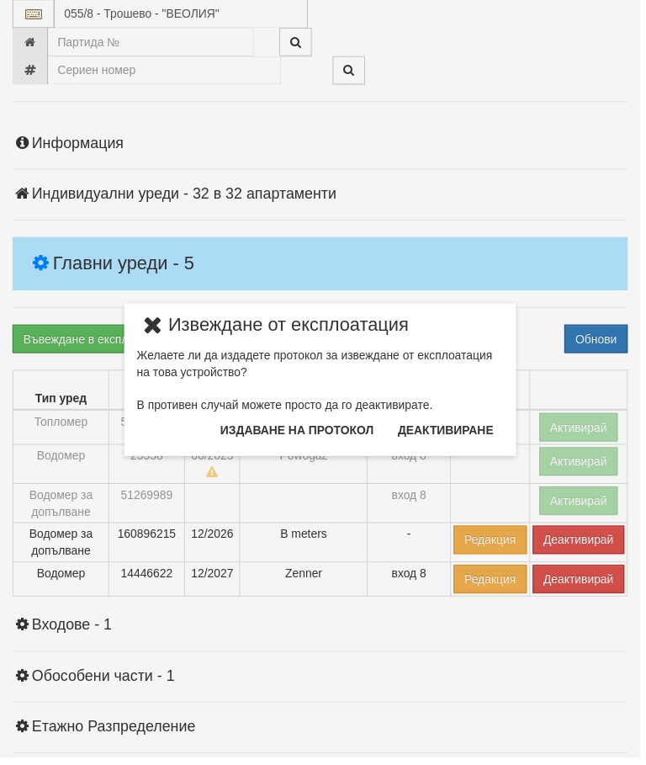
click at [324, 432] on button "Издаване на протокол" at bounding box center [299, 434] width 175 height 27
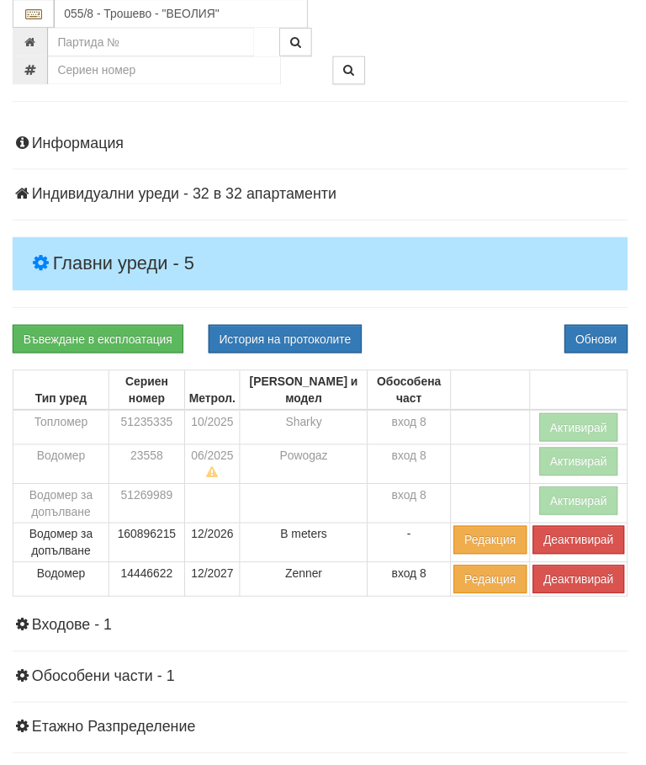
click at [475, 327] on div "Въвеждане в експлоатация История на протоколите Обнови" at bounding box center [323, 341] width 646 height 29
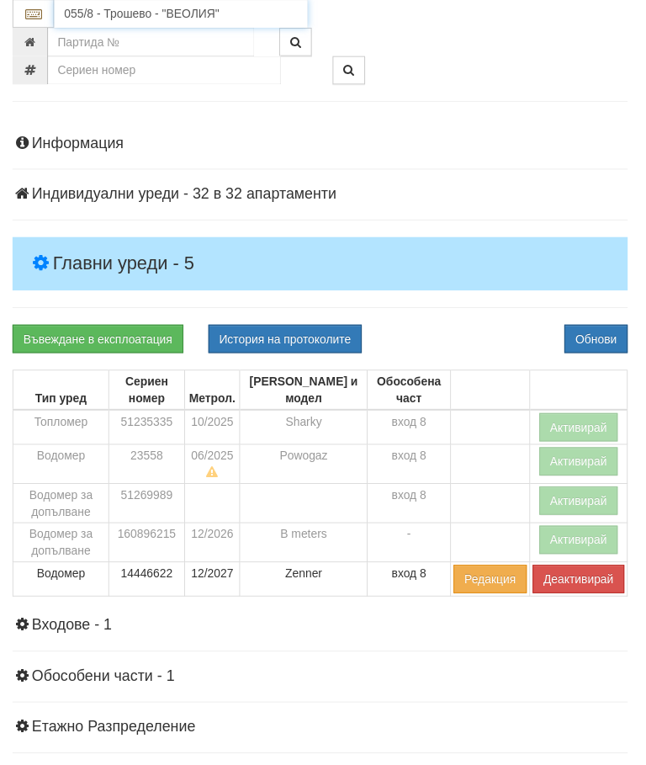
click at [156, 13] on input "055/8 - Трошево - "ВЕОЛИЯ"" at bounding box center [183, 14] width 256 height 29
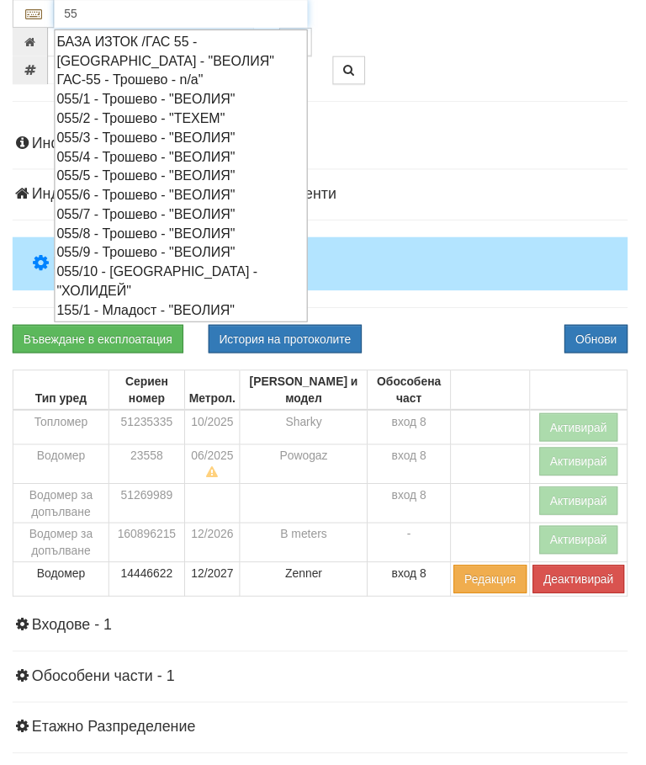
click at [157, 264] on div "055/10 - Трошево - "ХОЛИДЕЙ"" at bounding box center [182, 283] width 251 height 39
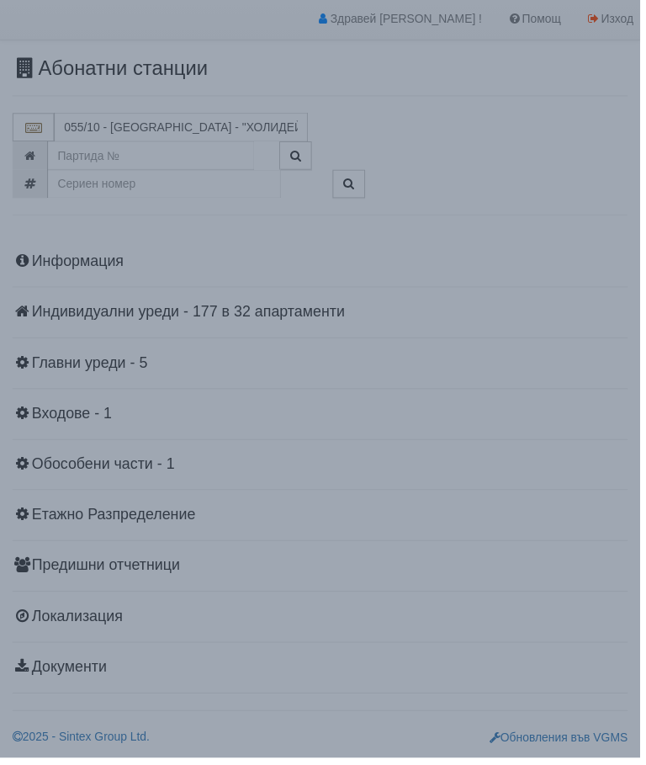
scroll to position [29, 0]
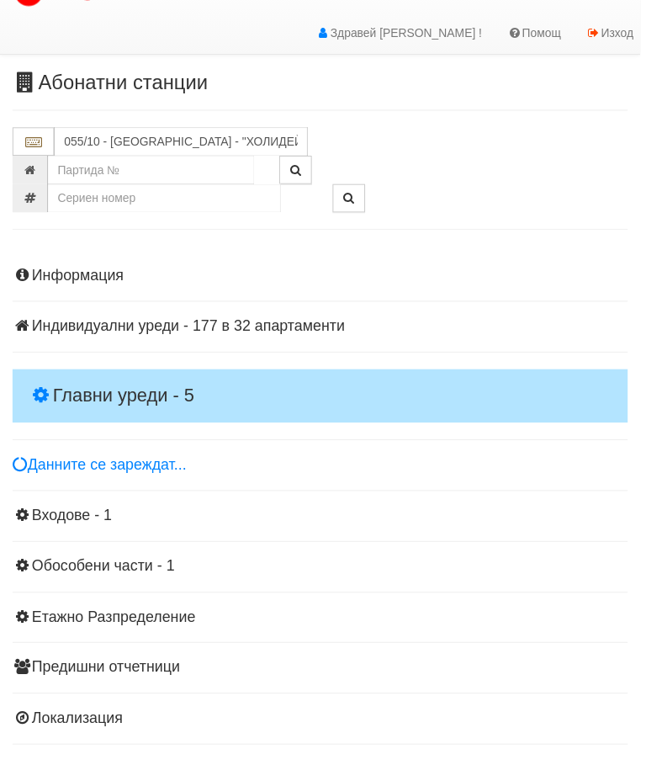
click at [128, 375] on h4 "Главни уреди - 5" at bounding box center [323, 400] width 621 height 54
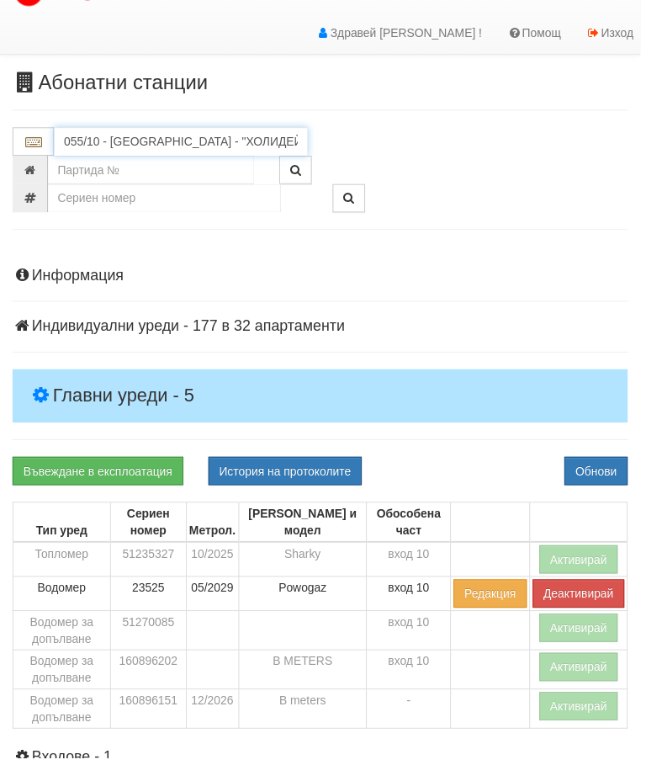
click at [145, 138] on input "055/10 - Трошево - "ХОЛИДЕЙ"" at bounding box center [183, 143] width 256 height 29
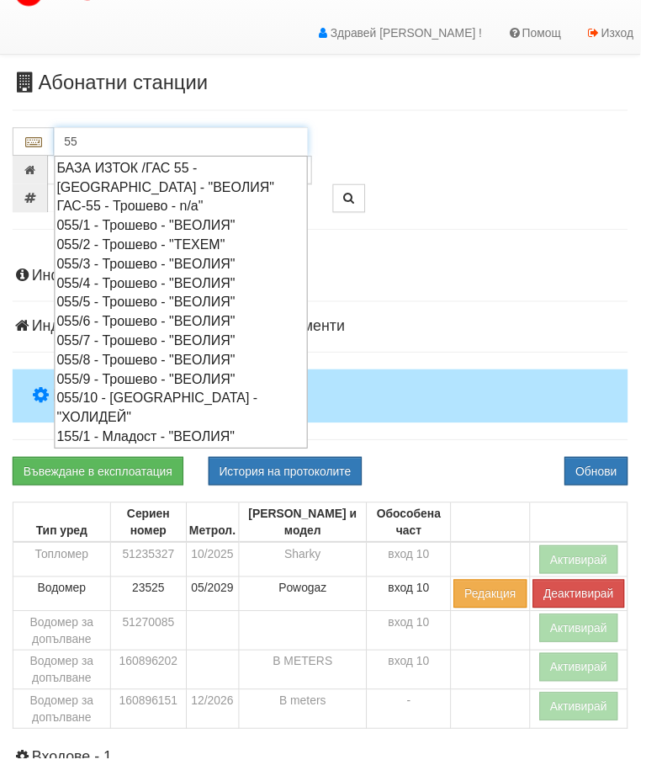
click at [154, 374] on div "055/9 - Трошево - "ВЕОЛИЯ"" at bounding box center [182, 382] width 251 height 19
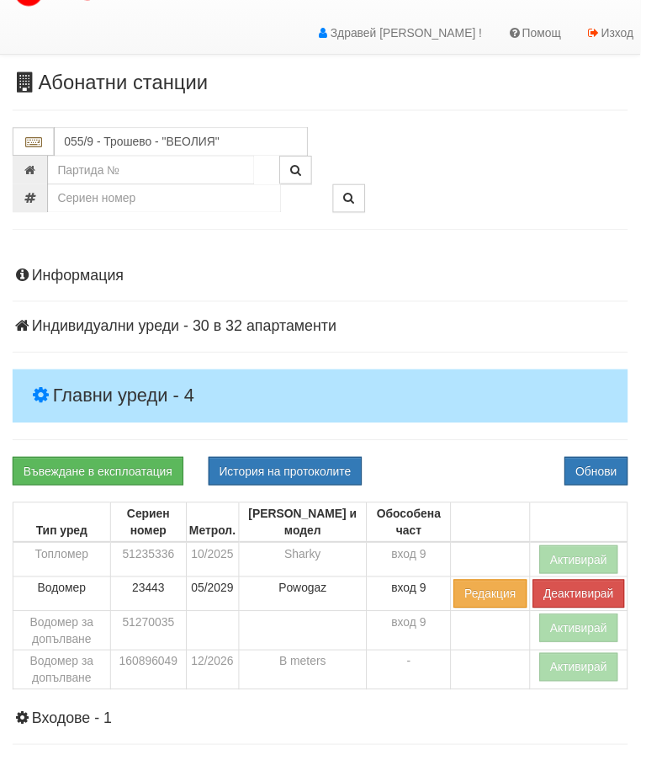
click at [133, 376] on h4 "Главни уреди - 4" at bounding box center [323, 400] width 621 height 54
click at [151, 141] on input "055/9 - Трошево - "ВЕОЛИЯ"" at bounding box center [183, 143] width 256 height 29
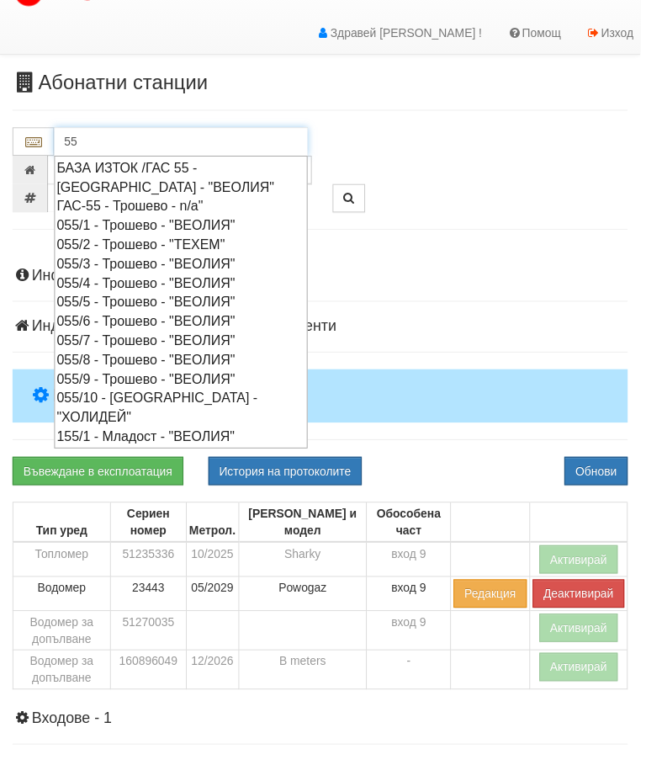
click at [156, 336] on div "055/7 - Трошево - "ВЕОЛИЯ"" at bounding box center [182, 343] width 251 height 19
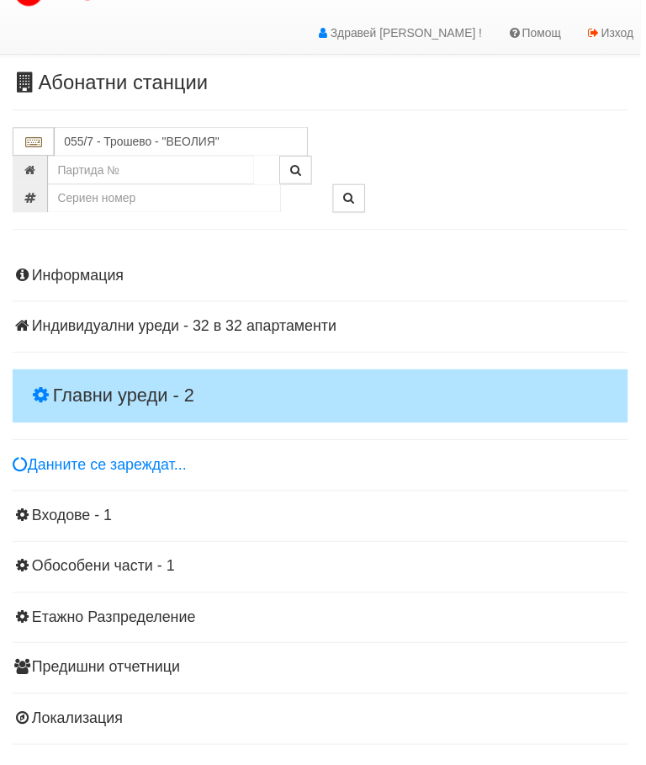
click at [129, 376] on h4 "Главни уреди - 2" at bounding box center [323, 400] width 621 height 54
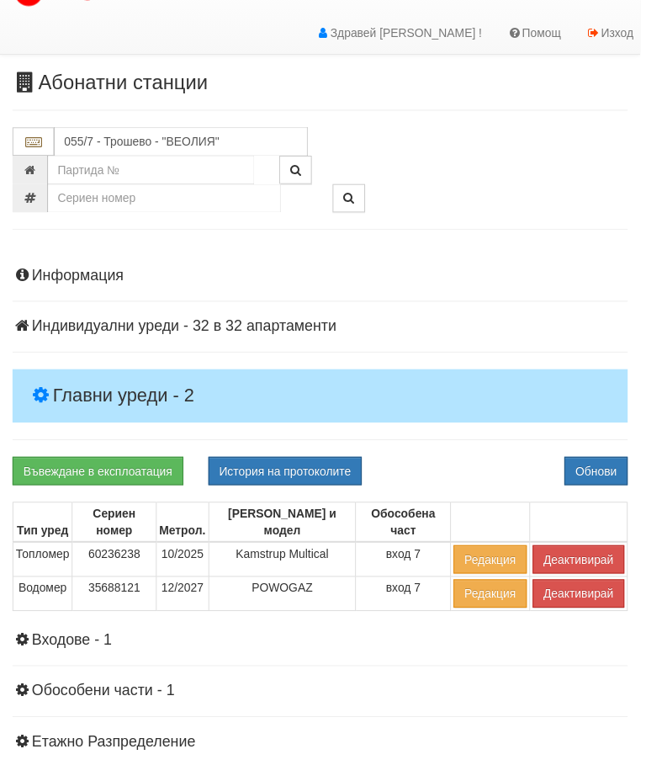
click at [581, 550] on button "Деактивирай" at bounding box center [584, 564] width 93 height 29
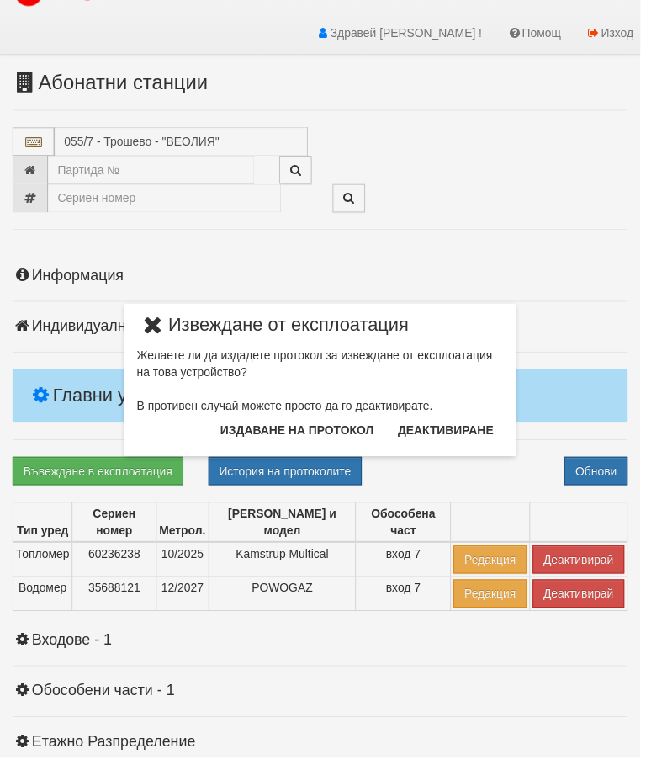
click at [317, 429] on button "Издаване на протокол" at bounding box center [299, 434] width 175 height 27
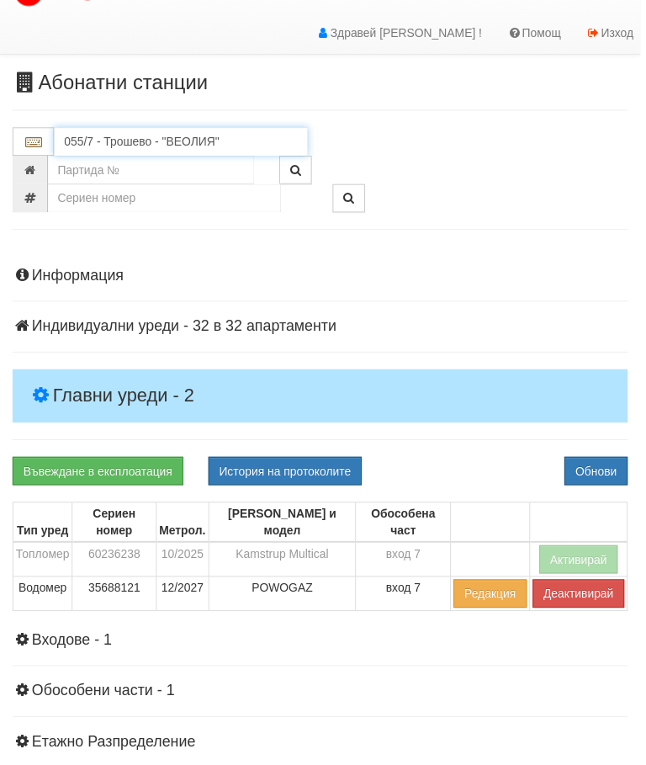
click at [152, 141] on input "055/7 - Трошево - "ВЕОЛИЯ"" at bounding box center [183, 143] width 256 height 29
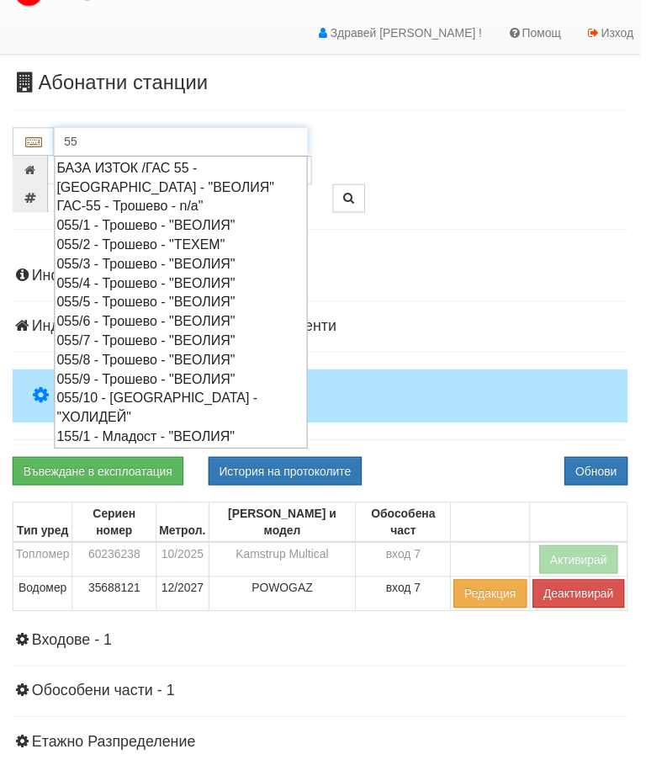
click at [154, 315] on div "055/6 - Трошево - "ВЕОЛИЯ"" at bounding box center [182, 324] width 251 height 19
type input "055/6 - Трошево - "ВЕОЛИЯ""
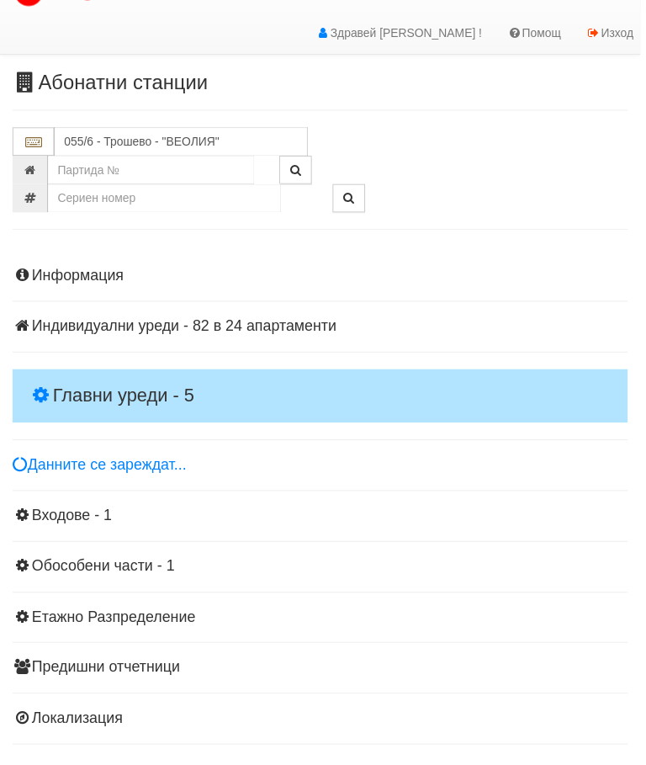
click at [135, 379] on h4 "Главни уреди - 5" at bounding box center [323, 400] width 621 height 54
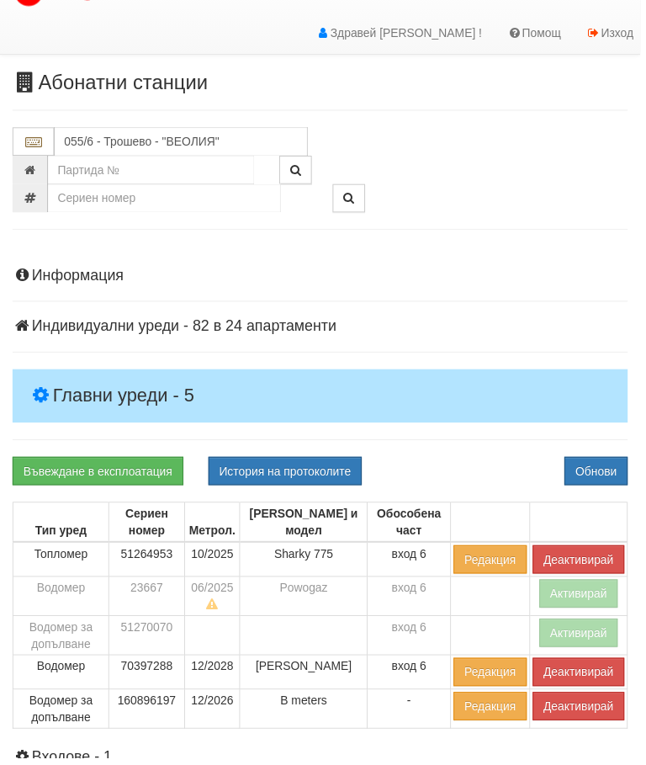
click at [572, 712] on button "Деактивирай" at bounding box center [584, 713] width 93 height 29
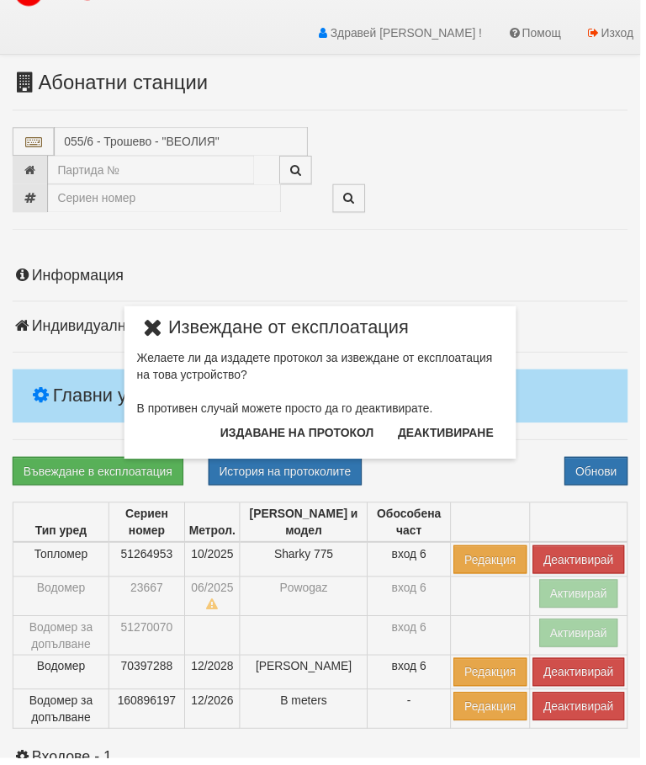
click at [323, 433] on button "Издаване на протокол" at bounding box center [299, 436] width 175 height 27
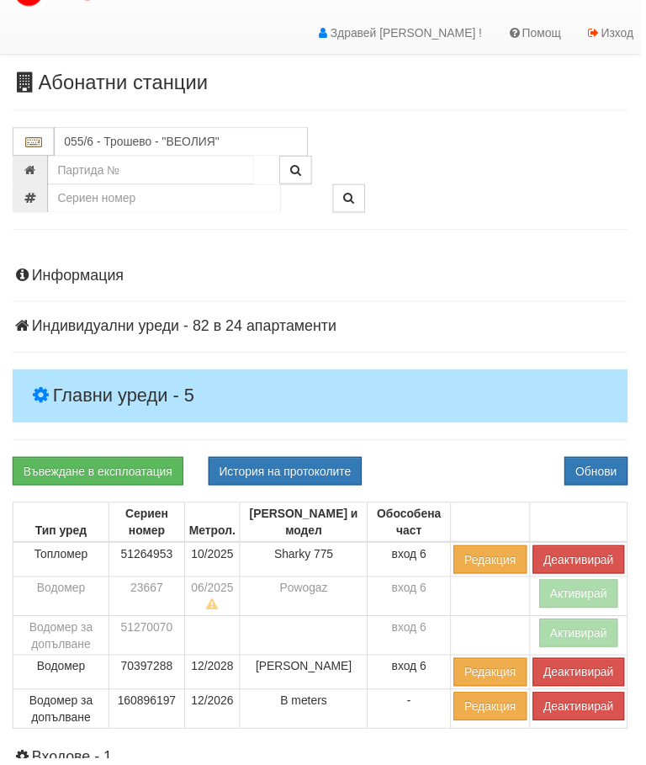
click at [499, 446] on div "Информация Параметри Брой Апартаменти: 24 Ползватели 06/2025 38 % 0 % 57" at bounding box center [323, 648] width 621 height 798
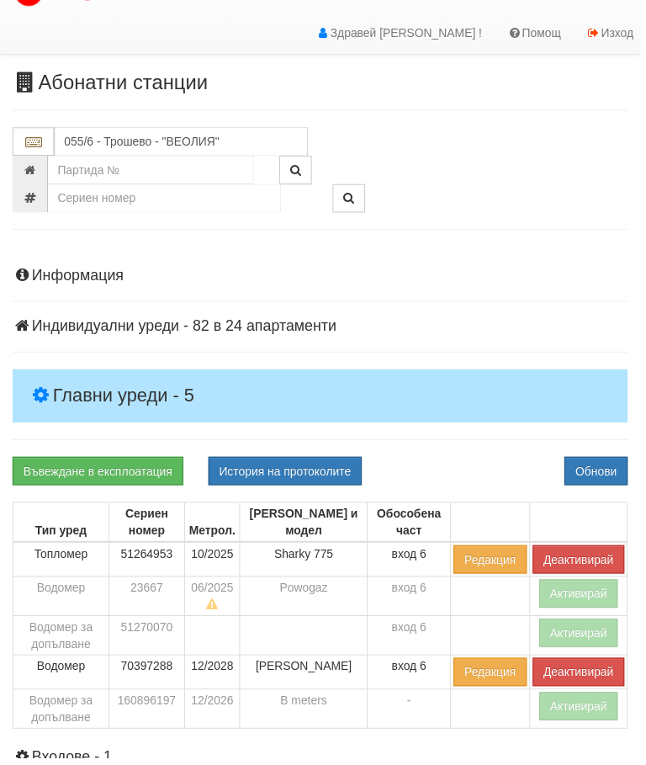
click at [577, 559] on button "Деактивирай" at bounding box center [584, 564] width 93 height 29
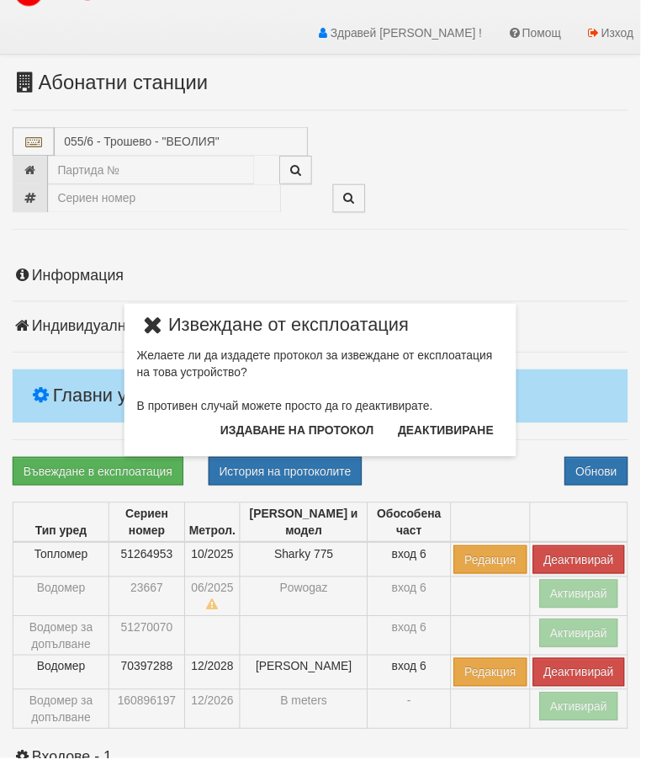
click at [336, 431] on button "Издаване на протокол" at bounding box center [299, 434] width 175 height 27
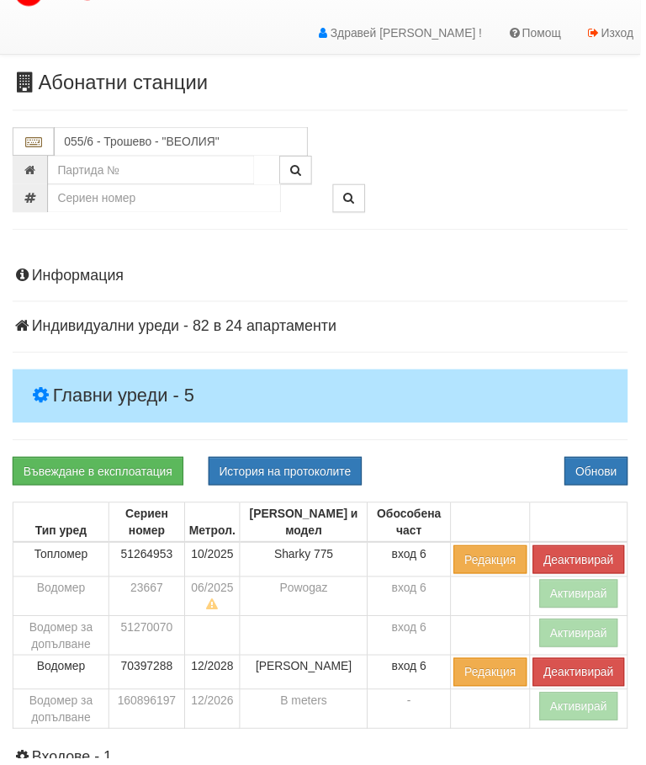
click at [471, 456] on div "Информация Параметри Брой Апартаменти: 24 Ползватели 06/2025 38 % 0 % 57" at bounding box center [323, 648] width 621 height 798
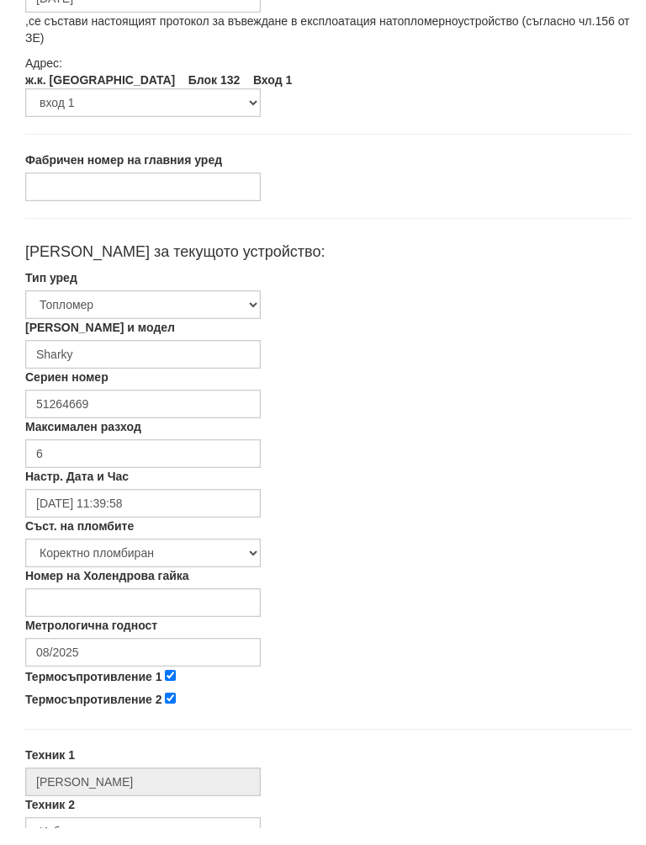
scroll to position [159, 0]
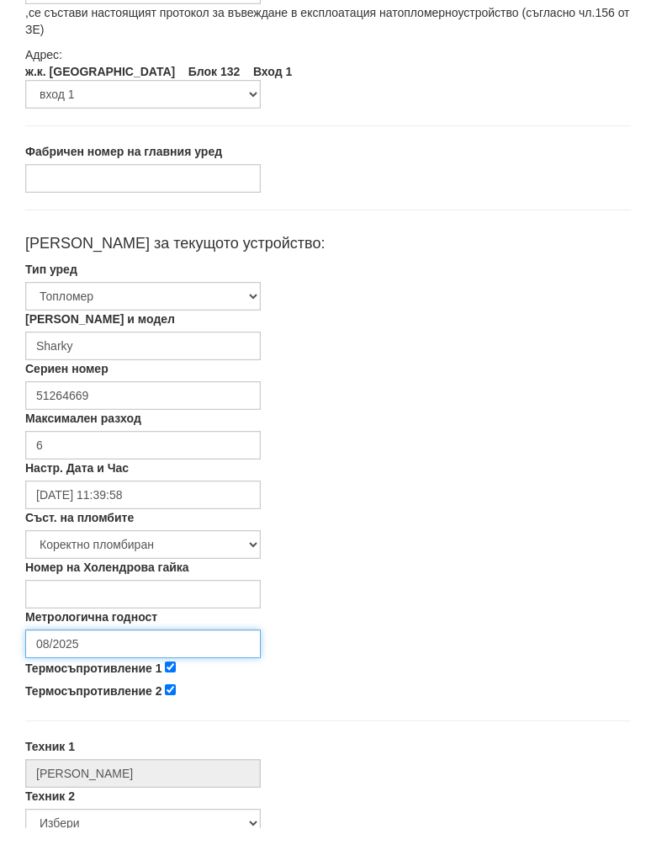
click at [131, 647] on input "08/2025" at bounding box center [143, 661] width 236 height 29
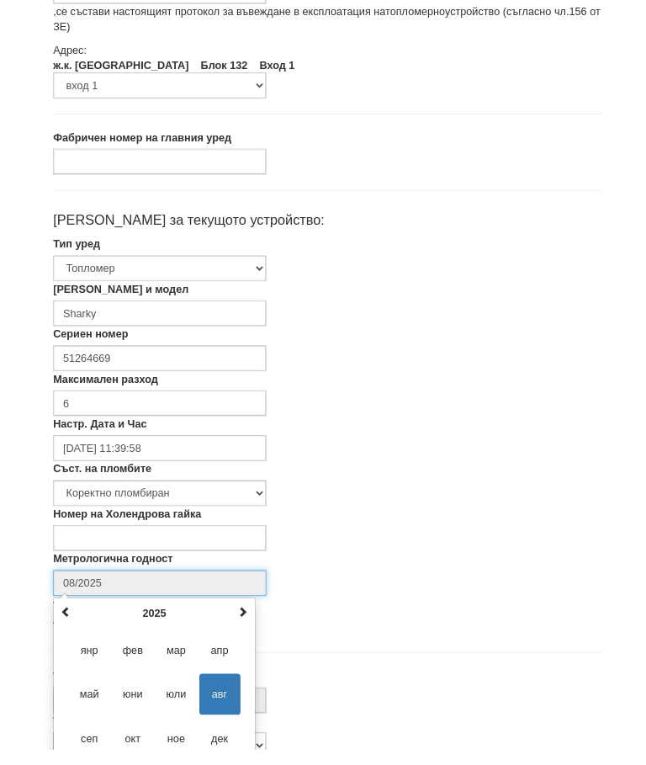
scroll to position [283, 0]
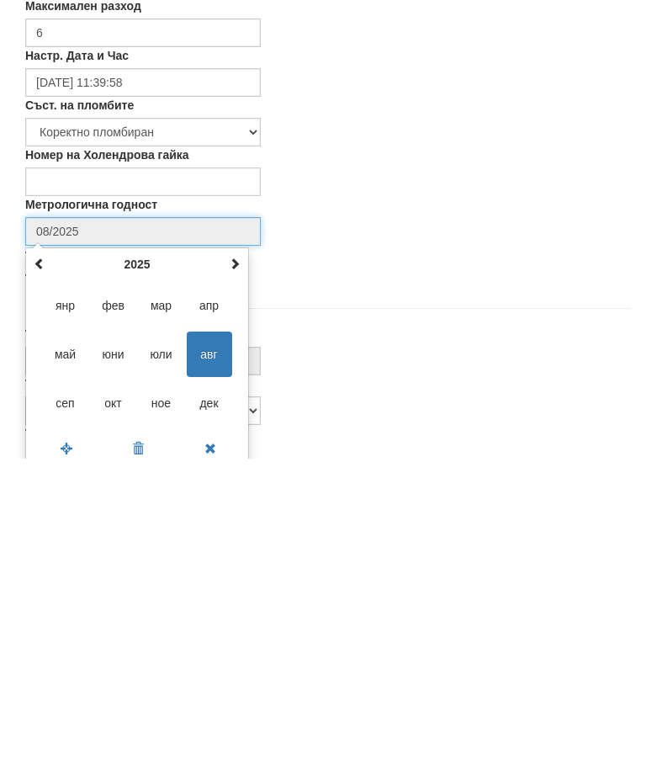
click at [234, 564] on span at bounding box center [235, 570] width 12 height 12
click at [247, 554] on div "август 2026 пн вт ср чт пт сб нд 27 28 29 30 31 1 2 3 4 5 6 7 8 9 10 11 12 13 1…" at bounding box center [137, 664] width 224 height 221
click at [231, 564] on span at bounding box center [235, 570] width 12 height 12
click at [212, 638] on span "авг" at bounding box center [209, 660] width 45 height 45
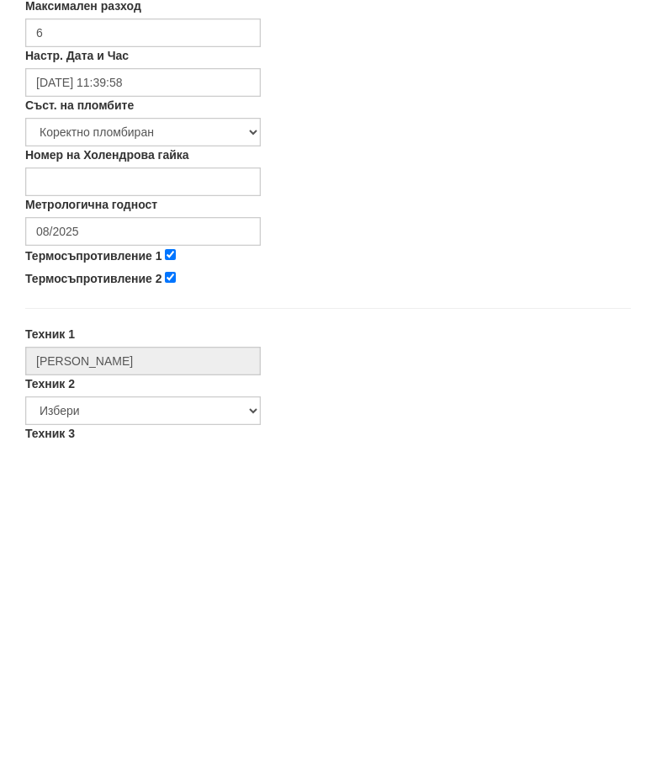
type input "08/2027"
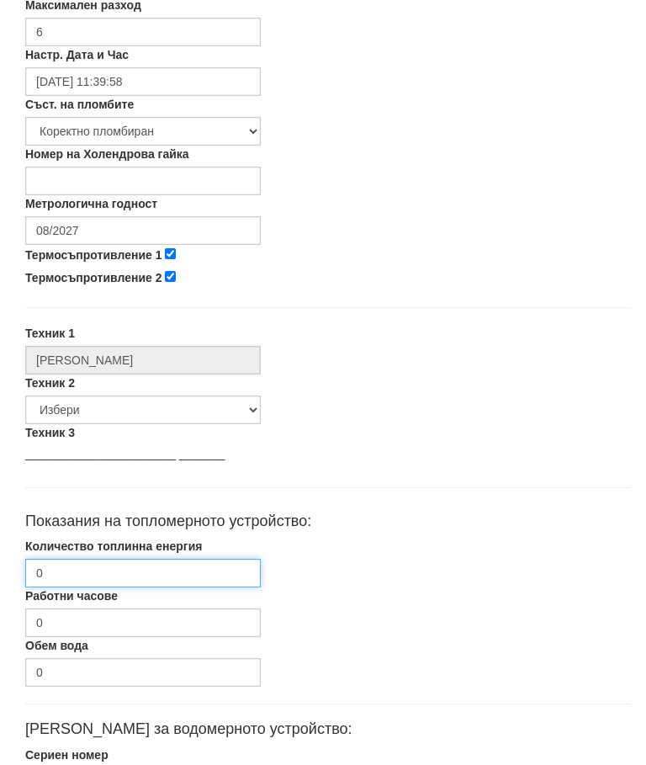
click at [146, 573] on input "0" at bounding box center [143, 574] width 236 height 29
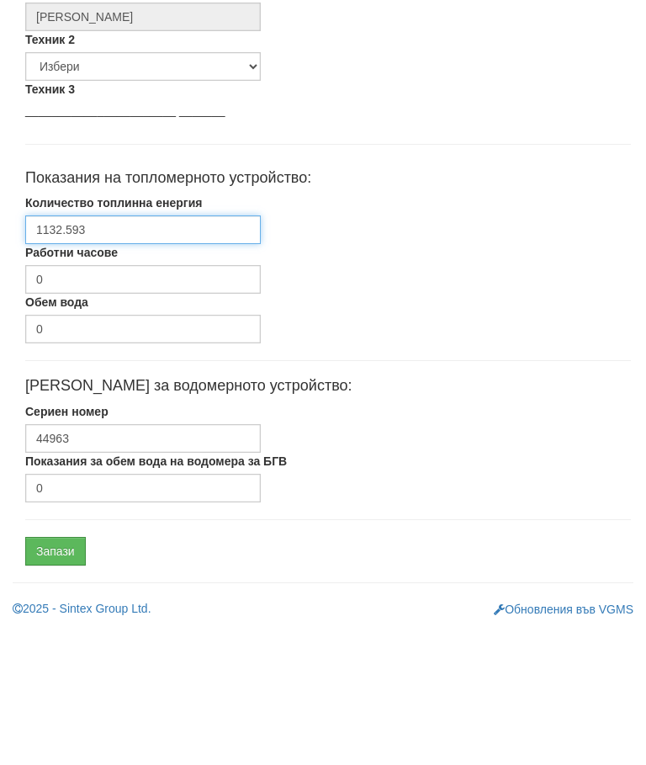
scroll to position [795, 0]
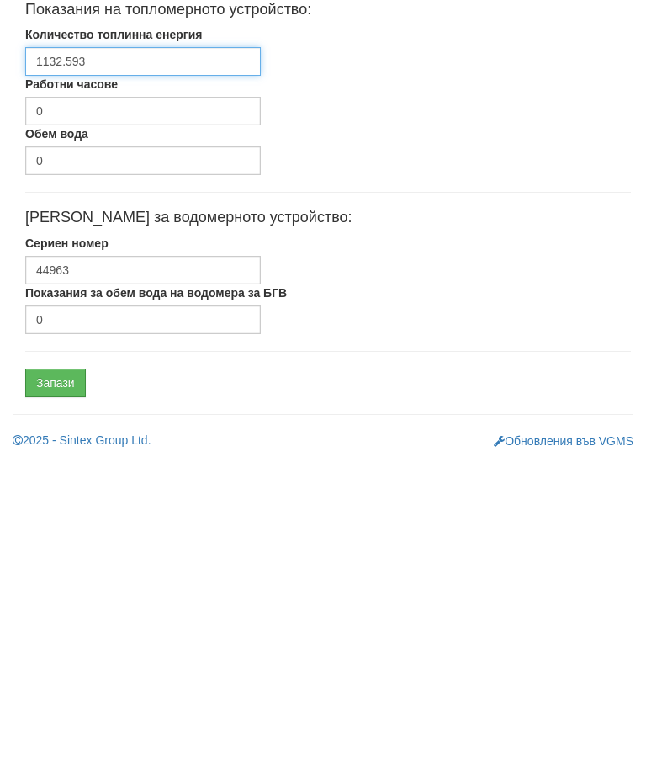
type input "1132.593"
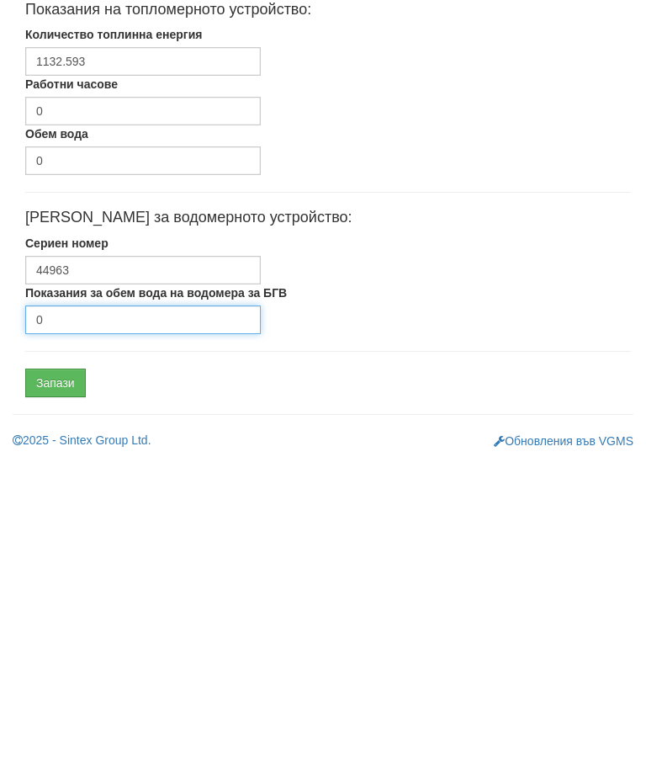
click at [109, 612] on input "0" at bounding box center [143, 626] width 236 height 29
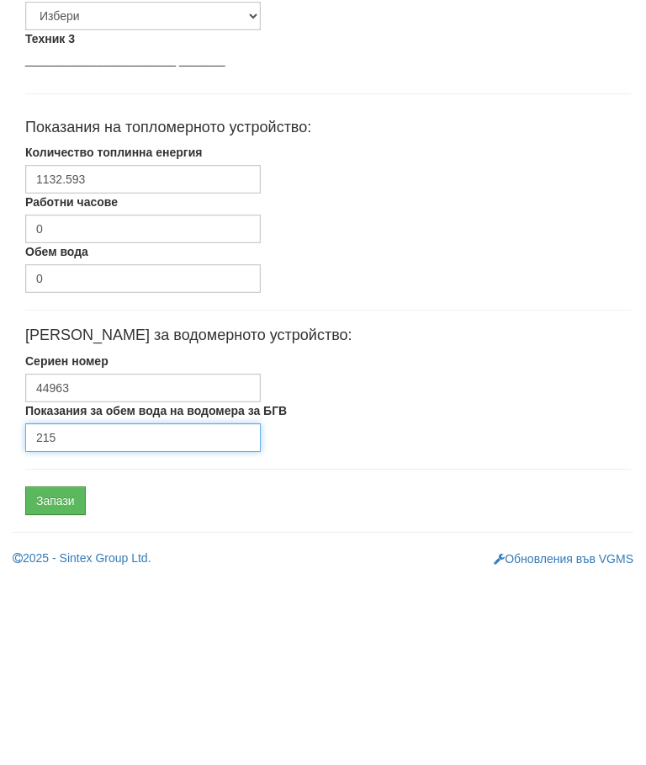
scroll to position [798, 0]
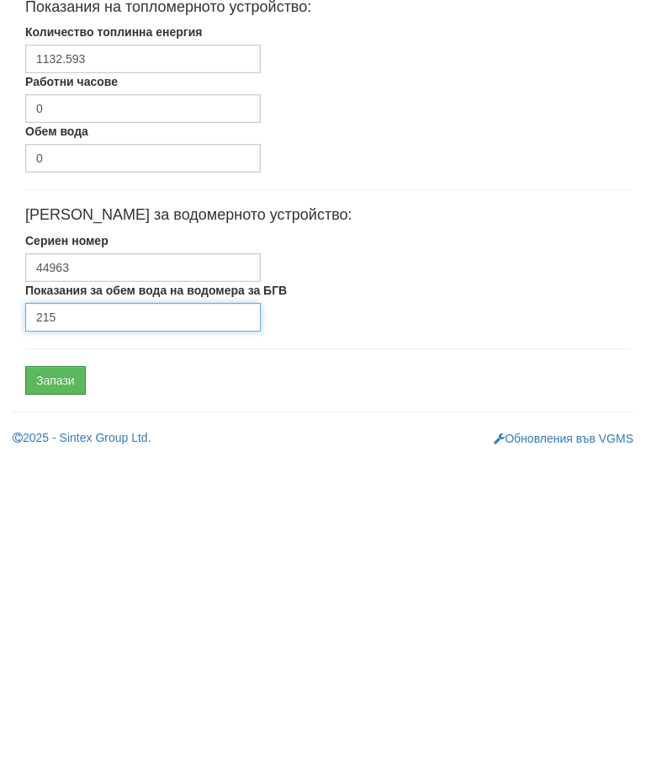
type input "215"
click at [69, 673] on input "Запази" at bounding box center [55, 687] width 61 height 29
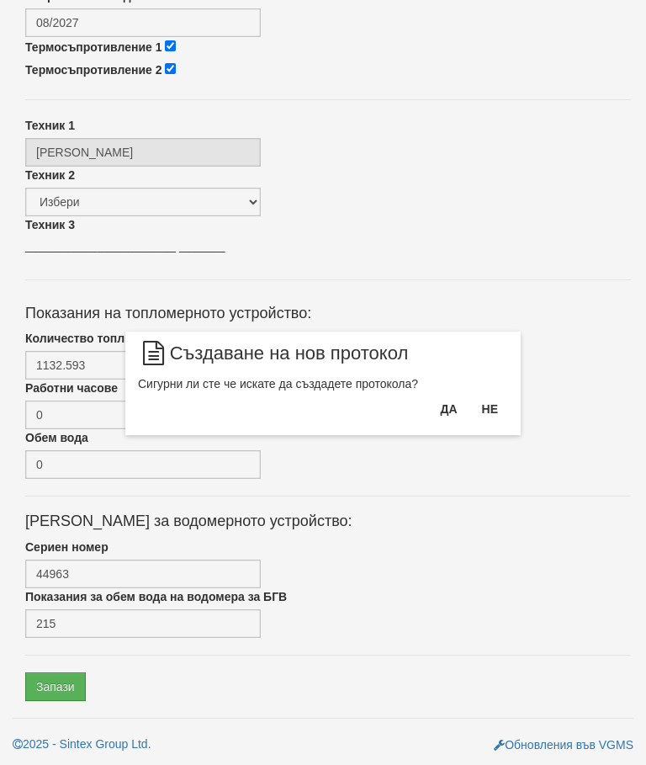
click at [444, 399] on button "Да" at bounding box center [448, 409] width 37 height 27
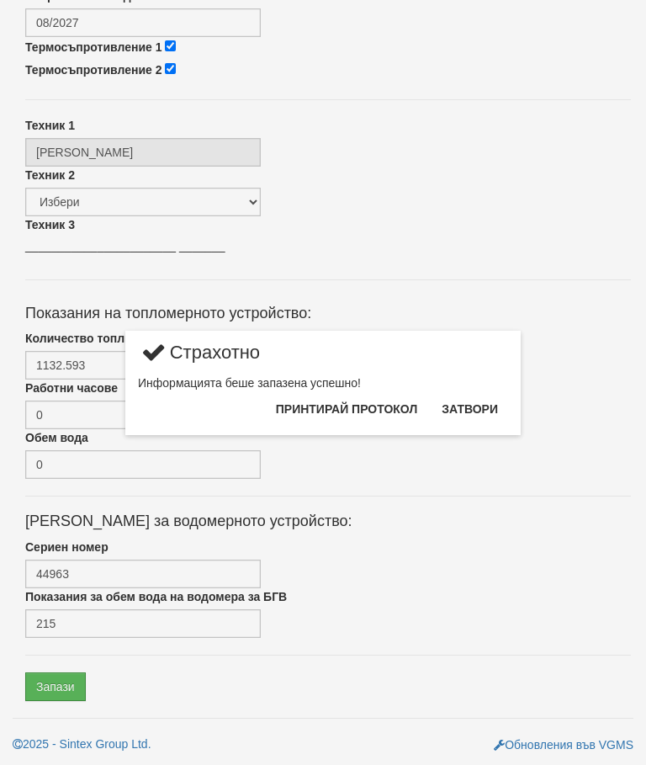
click at [478, 397] on button "Затвори" at bounding box center [470, 409] width 77 height 27
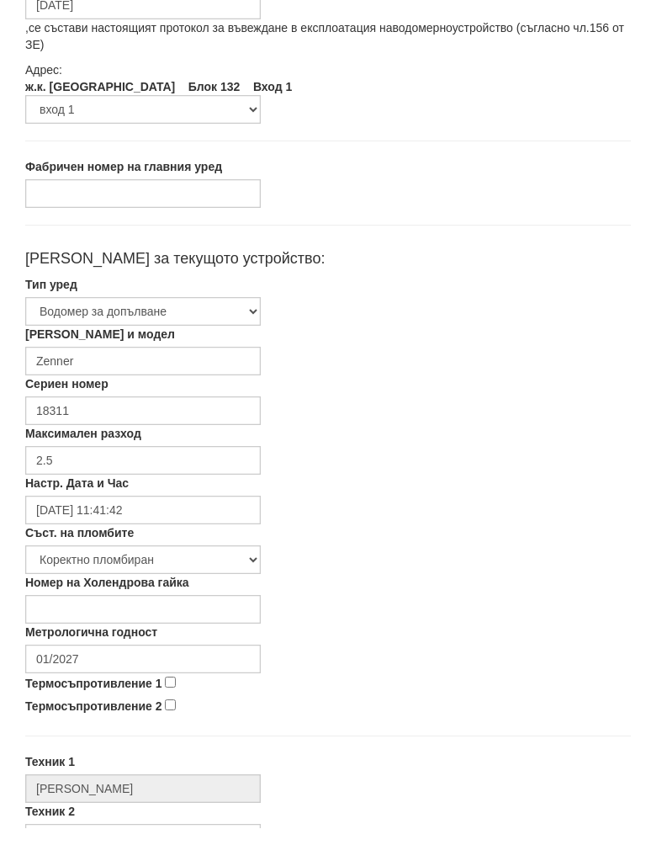
scroll to position [146, 0]
click at [147, 661] on input "01/2027" at bounding box center [143, 675] width 236 height 29
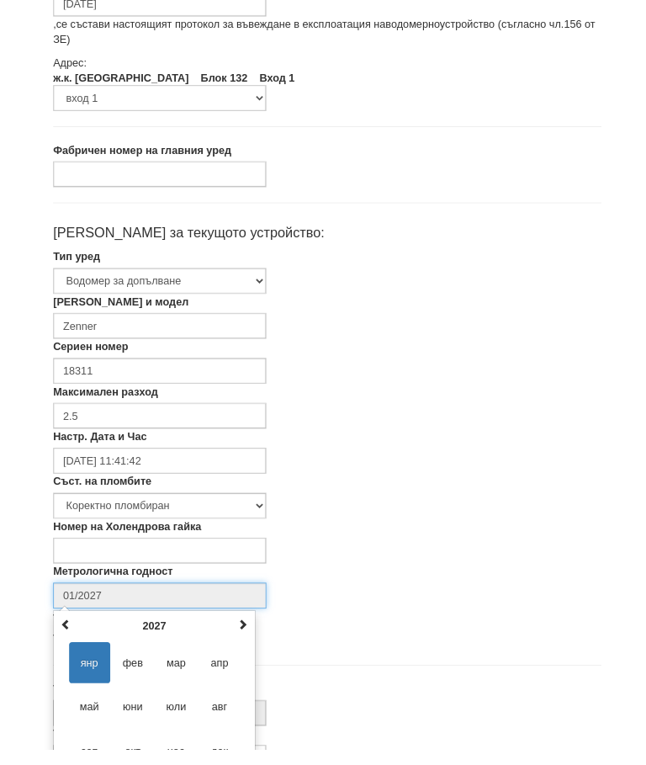
scroll to position [283, 0]
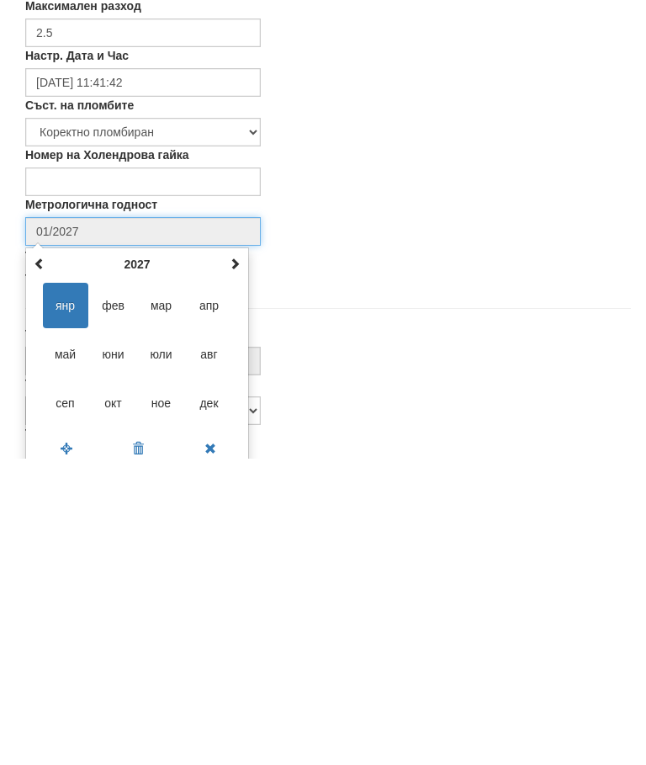
click at [242, 558] on th at bounding box center [235, 570] width 20 height 25
click at [241, 558] on th at bounding box center [235, 570] width 20 height 25
click at [163, 638] on span "юли" at bounding box center [161, 660] width 45 height 45
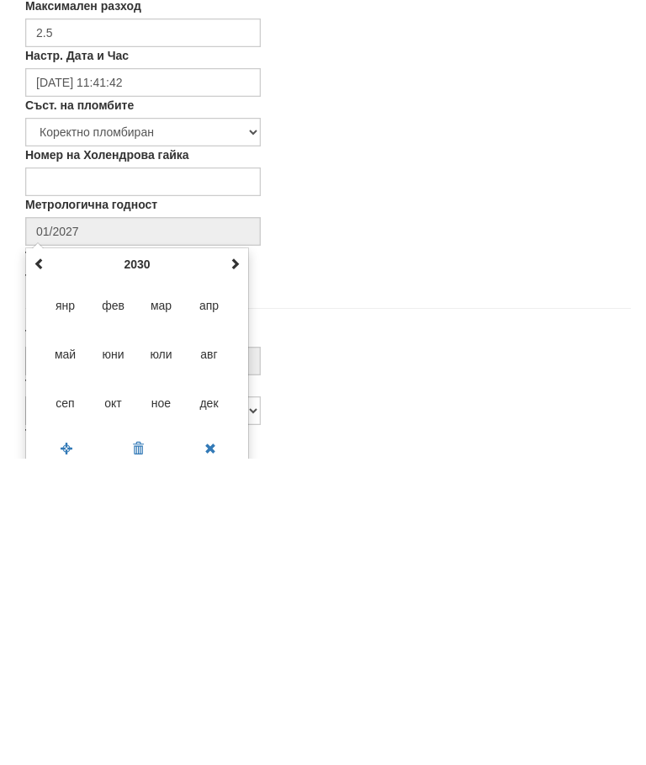
type input "07/2030"
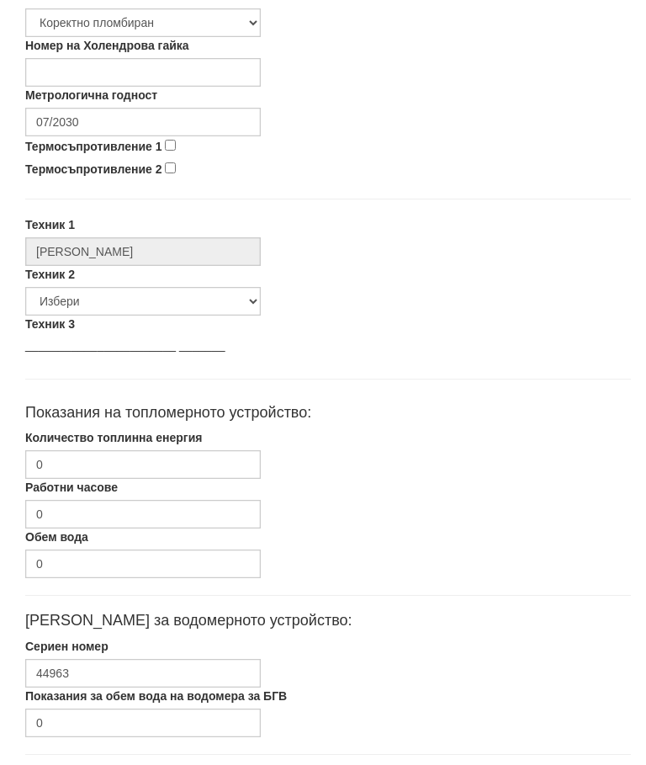
scroll to position [704, 0]
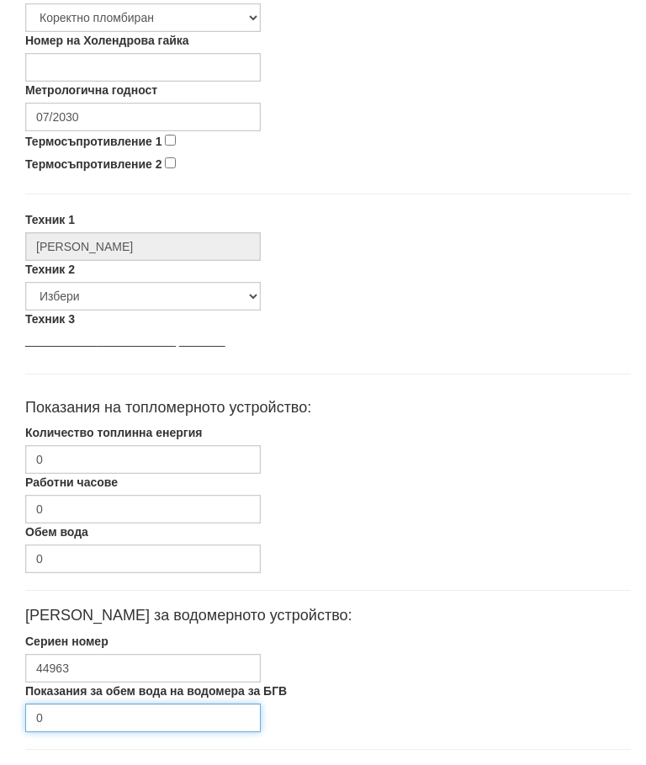
click at [85, 719] on input "0" at bounding box center [143, 718] width 236 height 29
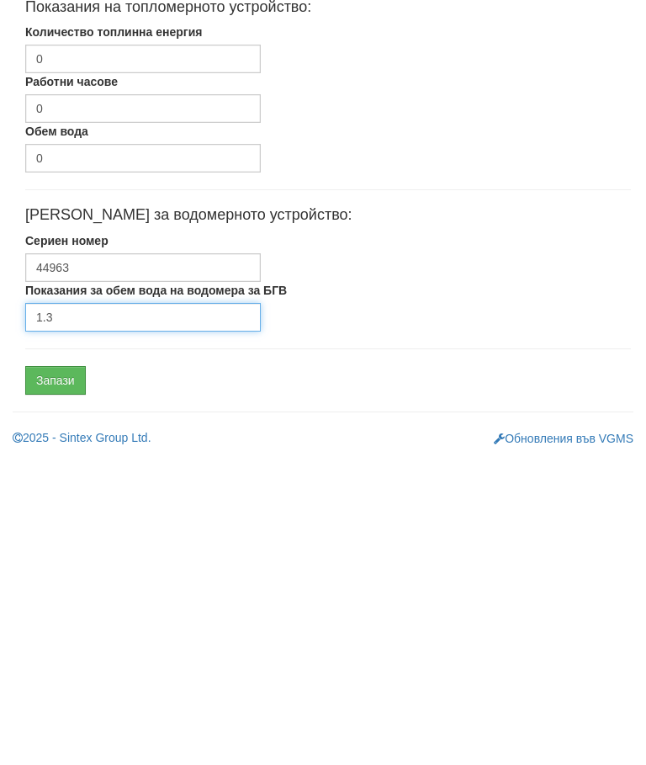
type input "1.3"
click at [71, 673] on input "Запази" at bounding box center [55, 687] width 61 height 29
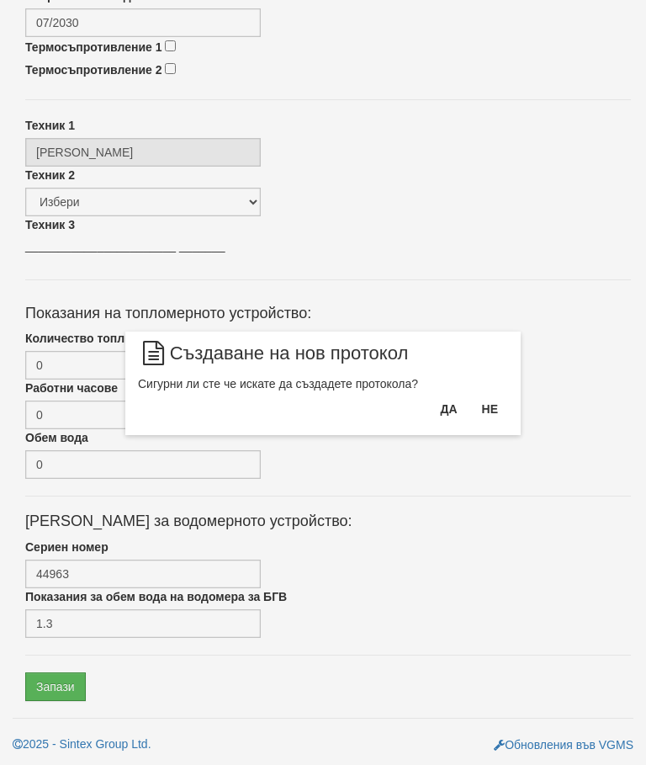
click at [446, 408] on button "Да" at bounding box center [448, 409] width 37 height 27
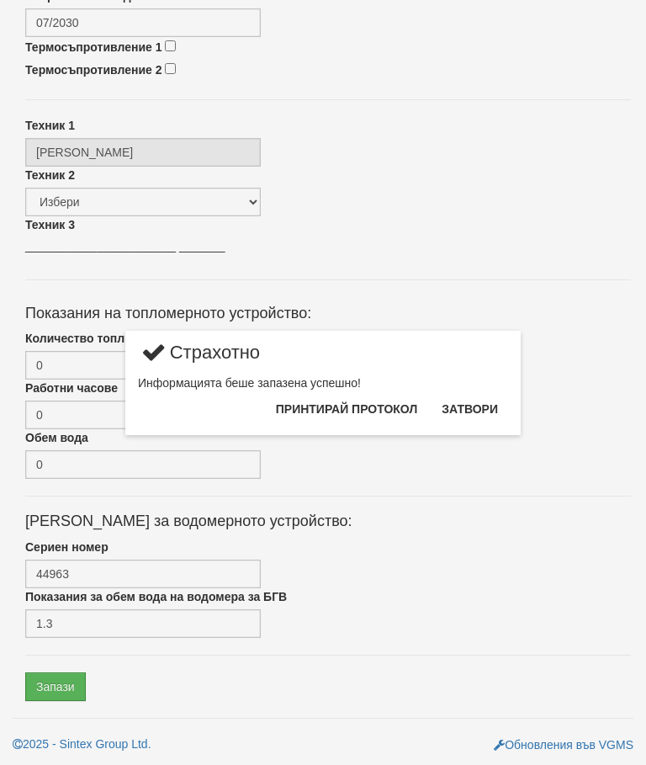
click at [482, 403] on button "Затвори" at bounding box center [470, 409] width 77 height 27
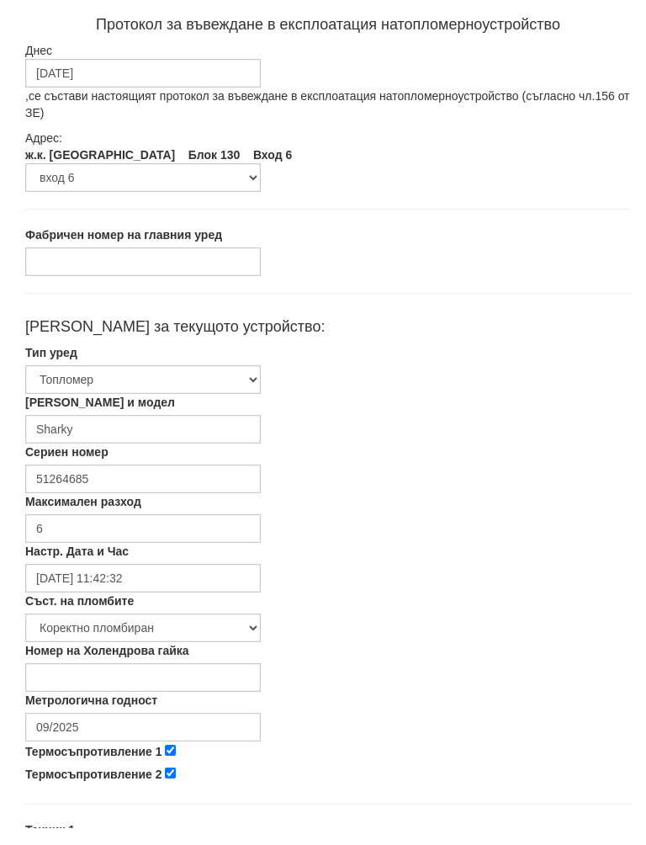
scroll to position [80, 0]
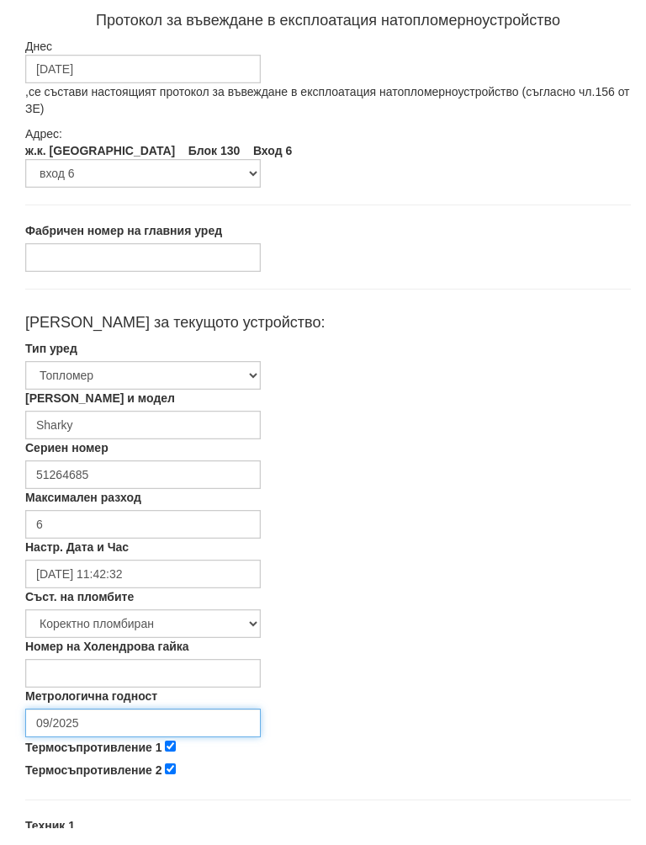
click at [132, 726] on input "09/2025" at bounding box center [143, 740] width 236 height 29
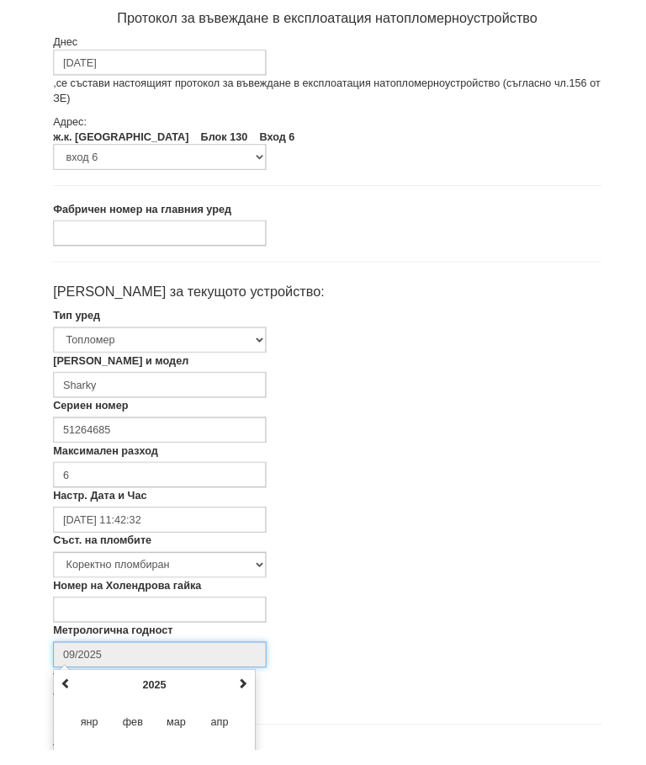
scroll to position [283, 0]
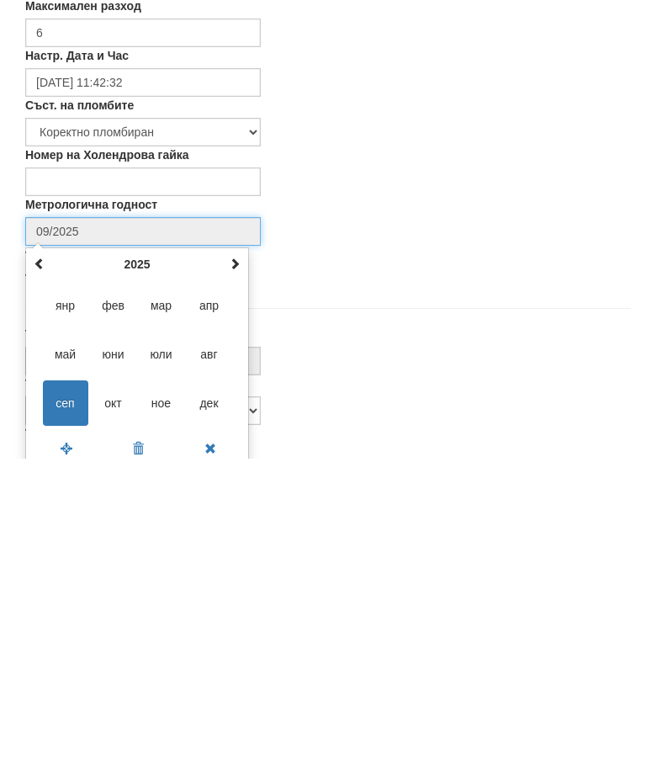
click at [247, 554] on div "септември 2025 пн вт ср чт пт сб нд 1 2 3 4 5 6 7 8 9 10 11 12 13 14 15 16 17 1…" at bounding box center [137, 664] width 224 height 221
click at [244, 558] on th at bounding box center [235, 570] width 20 height 25
click at [241, 558] on th at bounding box center [235, 570] width 20 height 25
click at [215, 638] on span "авг" at bounding box center [209, 660] width 45 height 45
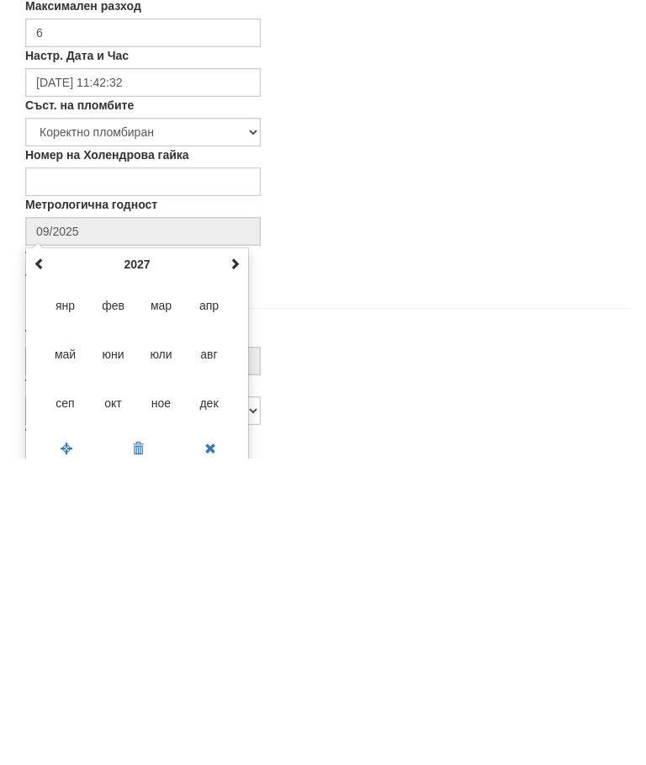
type input "08/2027"
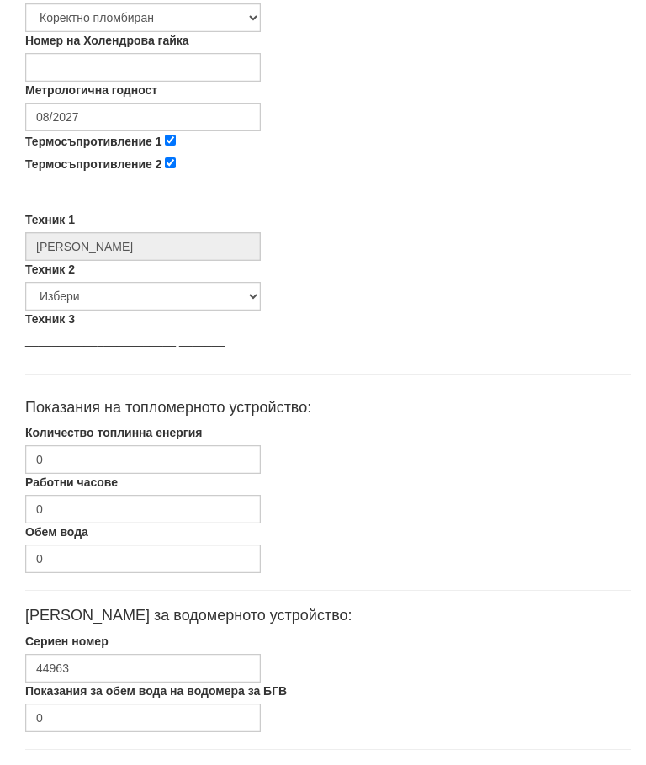
scroll to position [707, 0]
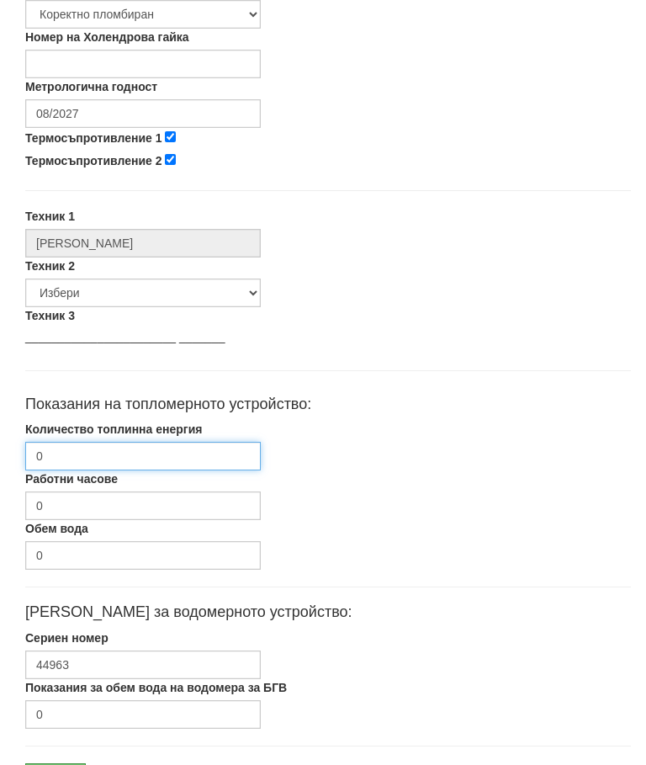
click at [163, 449] on input "0" at bounding box center [143, 456] width 236 height 29
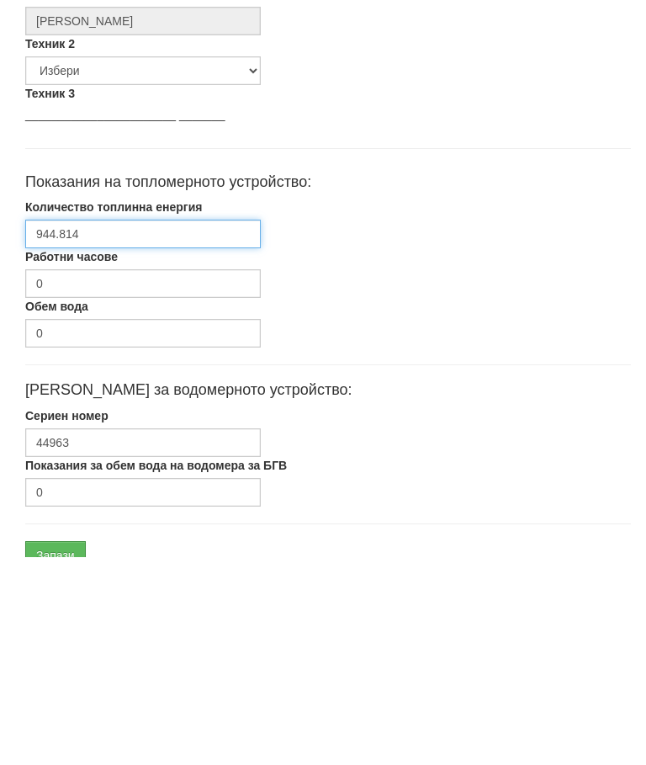
scroll to position [734, 0]
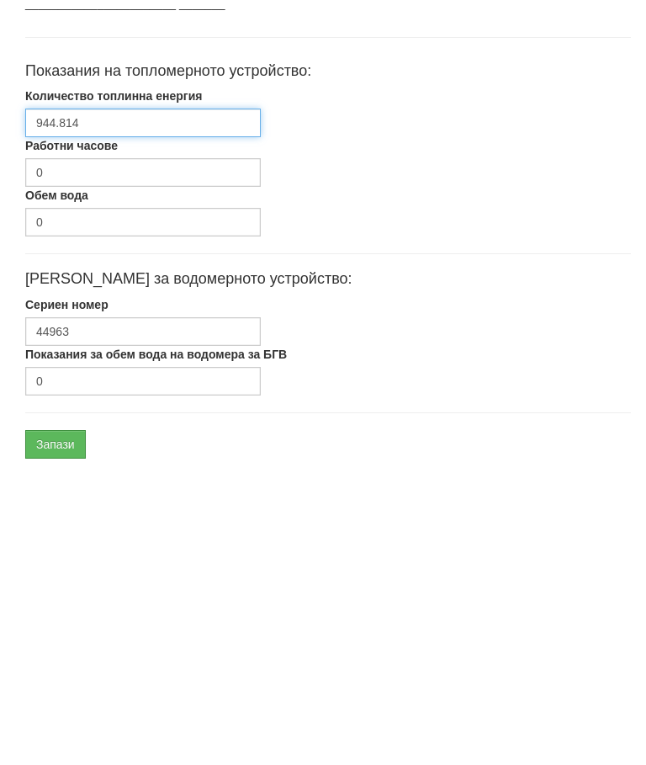
type input "944.814"
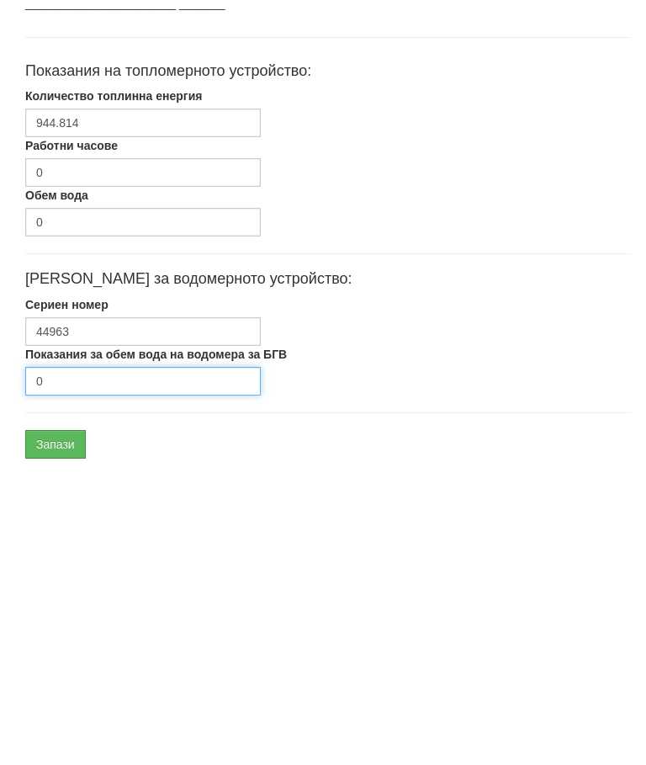
click at [107, 673] on input "0" at bounding box center [143, 687] width 236 height 29
type input "3266"
click at [72, 736] on input "Запази" at bounding box center [55, 750] width 61 height 29
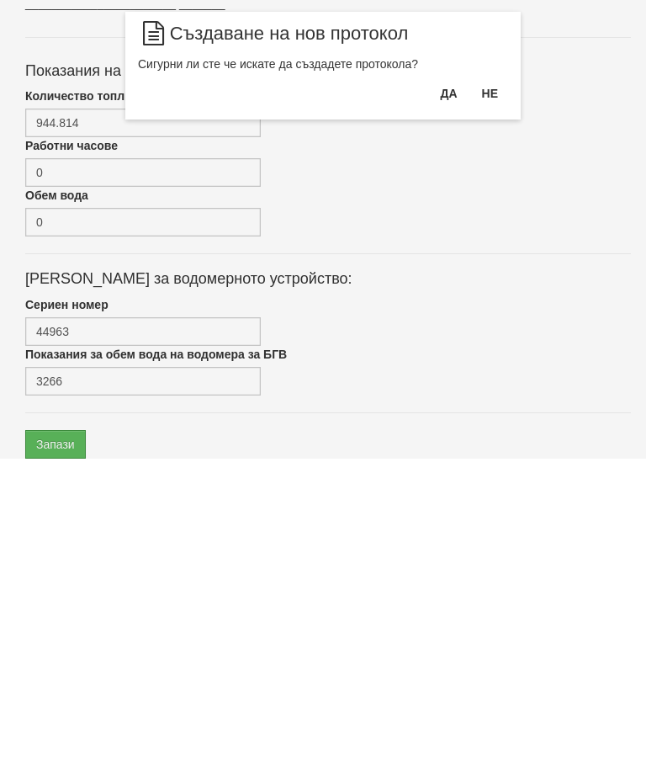
scroll to position [798, 0]
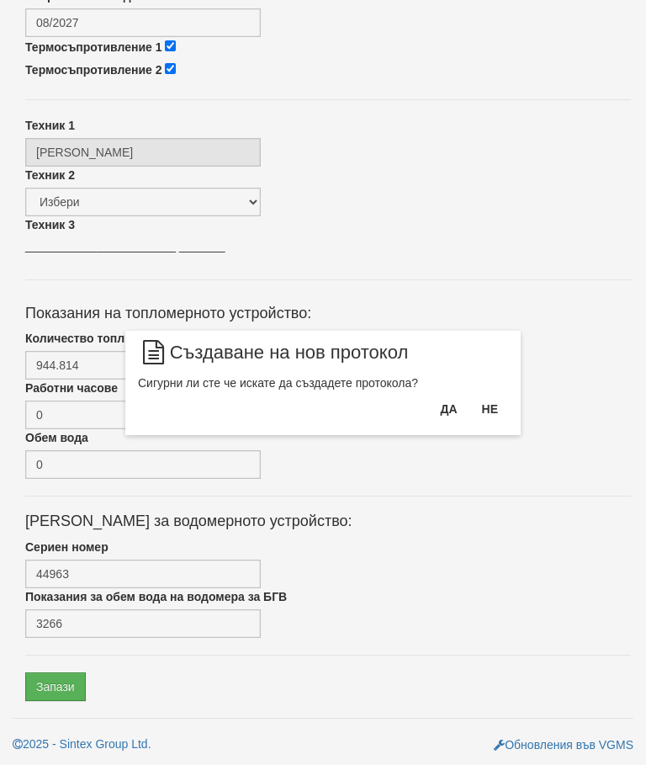
click at [438, 407] on button "Да" at bounding box center [448, 409] width 37 height 27
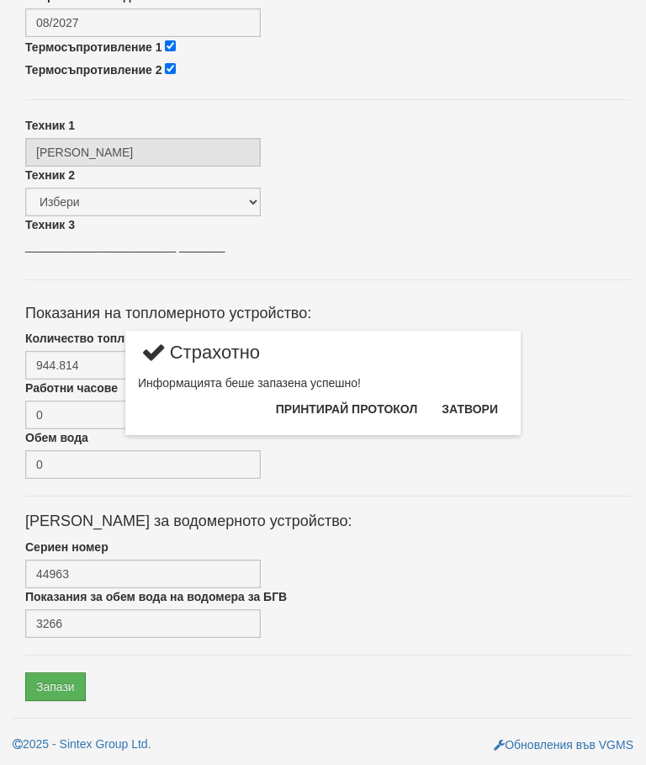
click at [479, 397] on button "Затвори" at bounding box center [470, 409] width 77 height 27
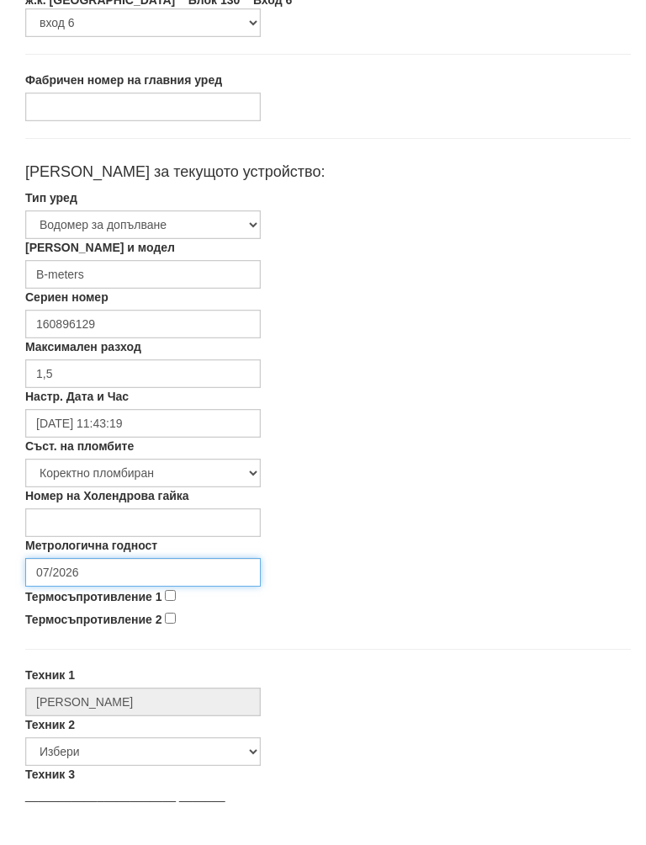
click at [140, 576] on input "07/2026" at bounding box center [143, 590] width 236 height 29
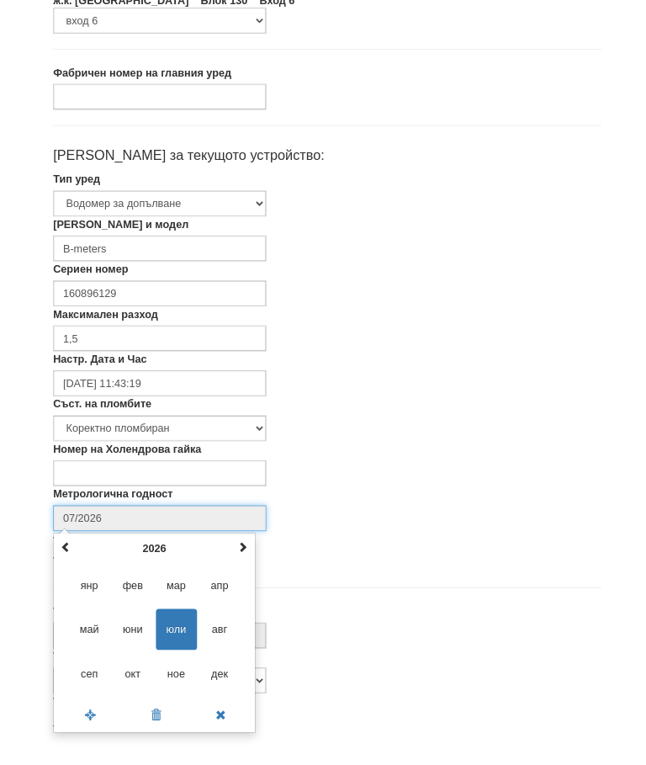
scroll to position [283, 0]
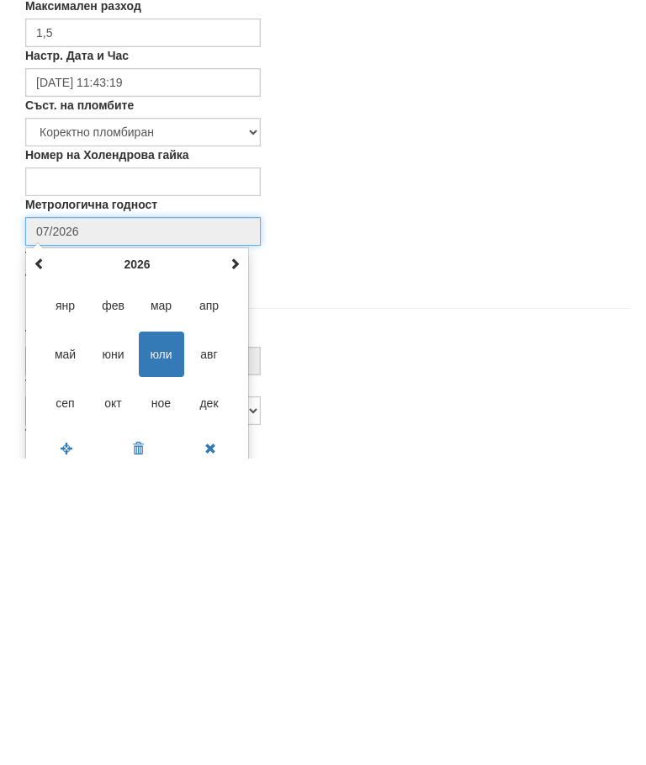
click at [239, 564] on span at bounding box center [235, 570] width 12 height 12
click at [237, 564] on span at bounding box center [235, 570] width 12 height 12
click at [242, 558] on th at bounding box center [235, 570] width 20 height 25
click at [173, 638] on span "юли" at bounding box center [161, 660] width 45 height 45
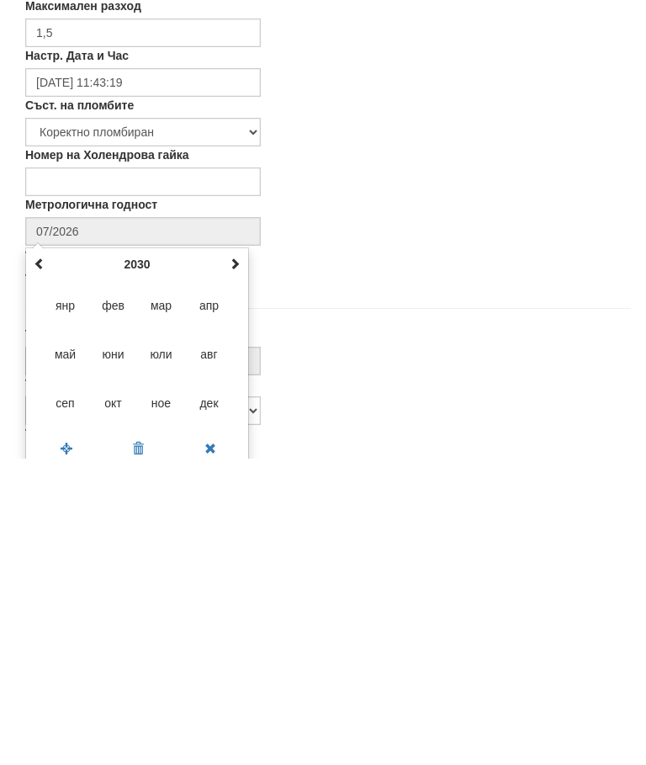
type input "07/2030"
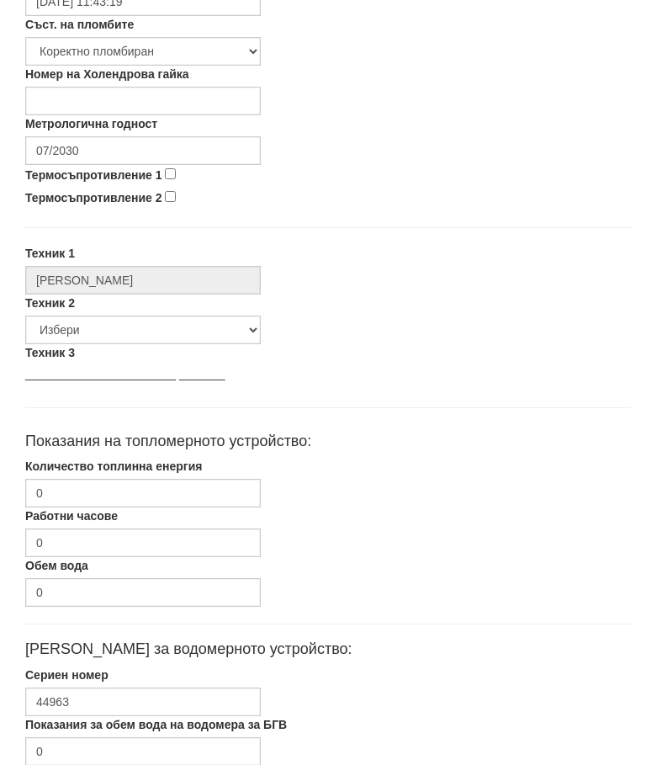
scroll to position [710, 0]
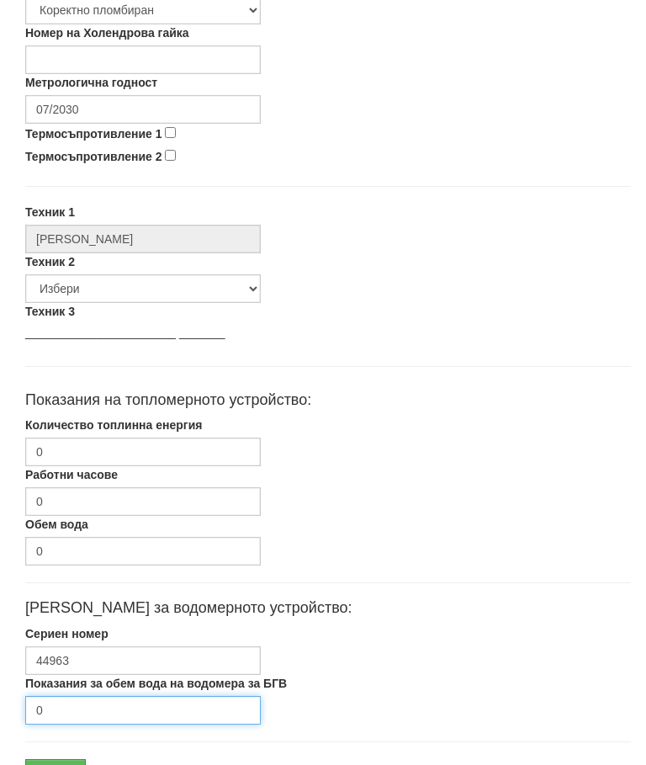
click at [103, 713] on input "0" at bounding box center [143, 711] width 236 height 29
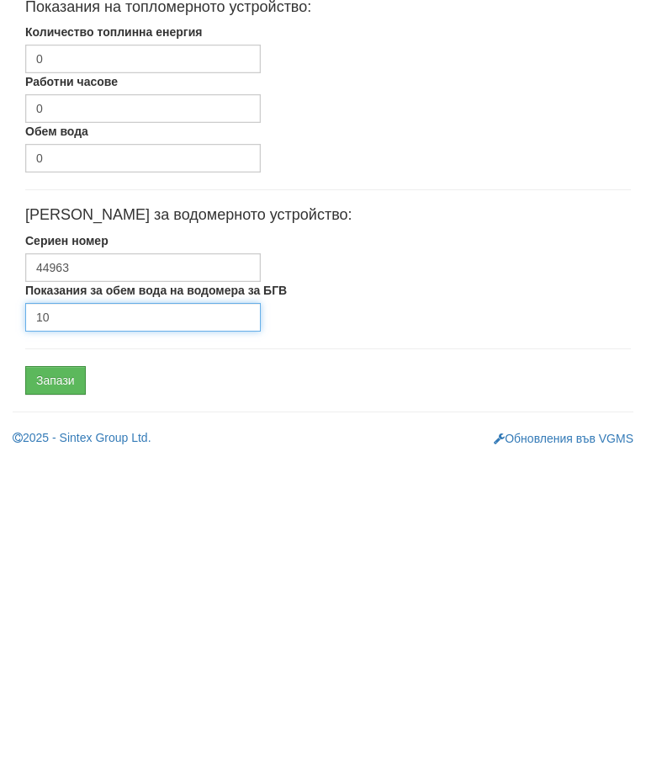
type input "10"
click at [65, 673] on input "Запази" at bounding box center [55, 687] width 61 height 29
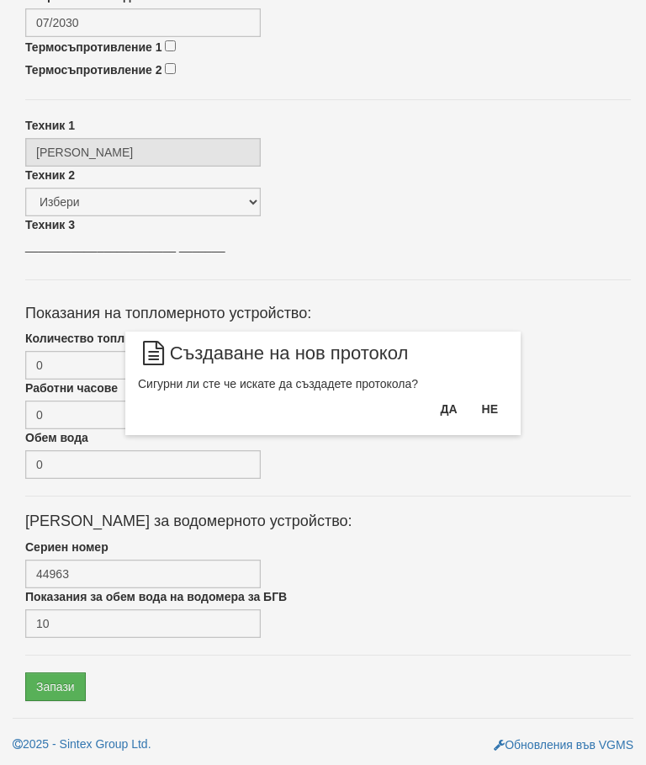
click at [442, 399] on button "Да" at bounding box center [448, 409] width 37 height 27
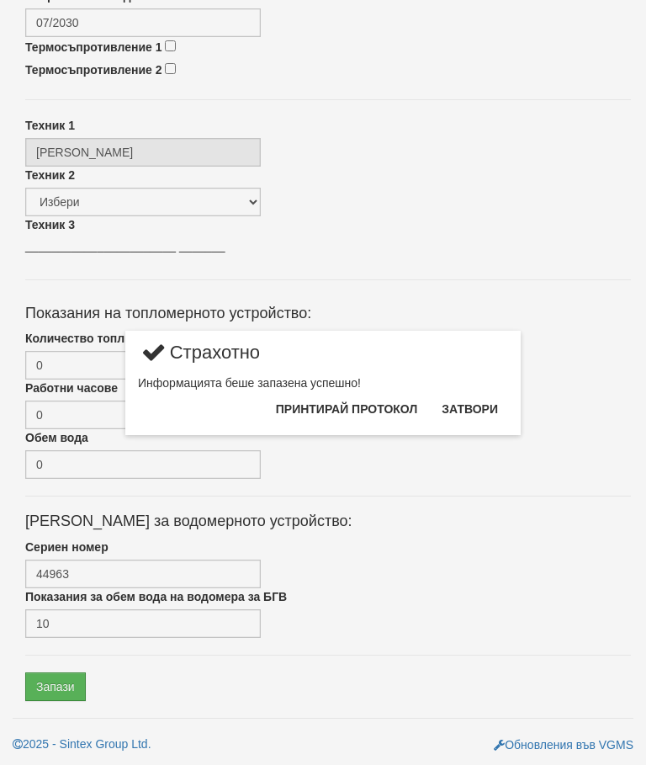
click at [476, 407] on button "Затвори" at bounding box center [470, 409] width 77 height 27
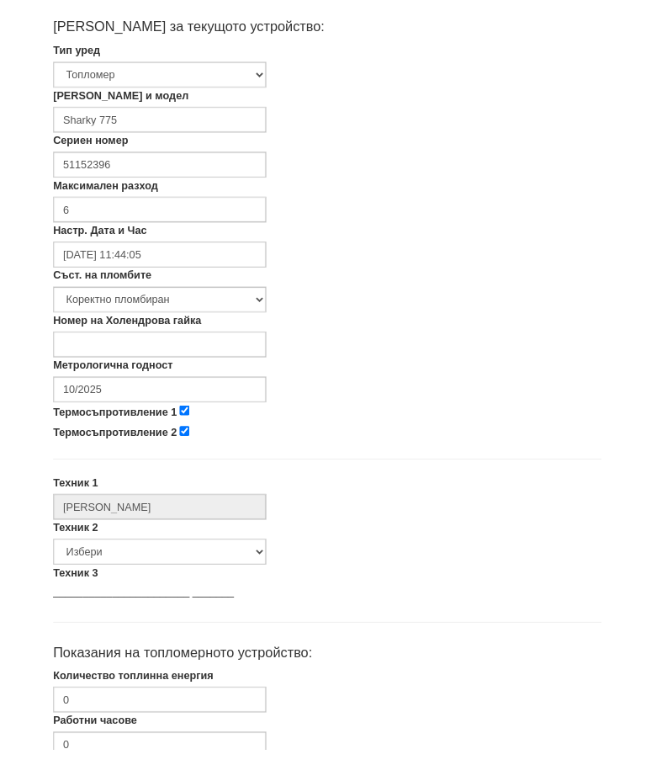
scroll to position [380, 0]
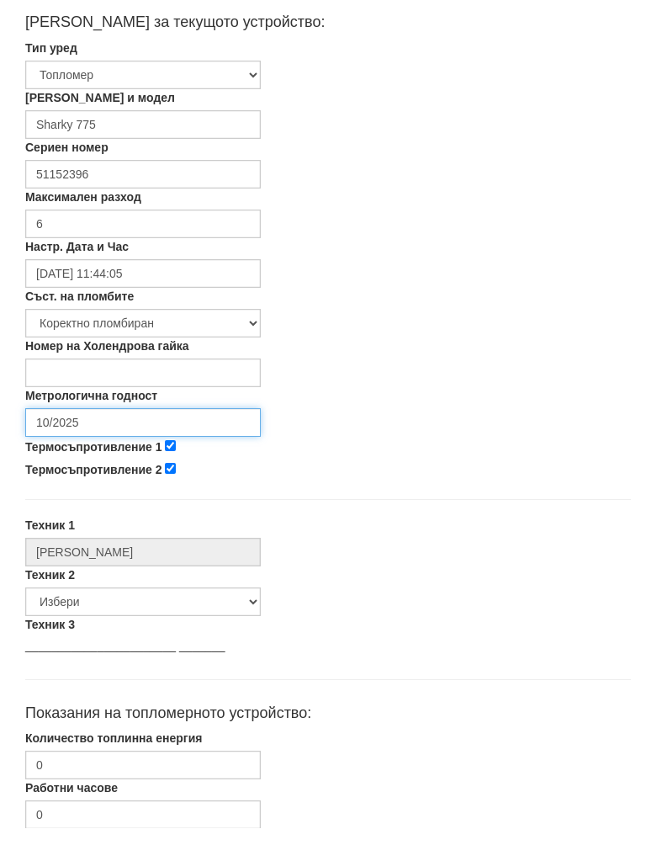
click at [140, 426] on input "10/2025" at bounding box center [143, 440] width 236 height 29
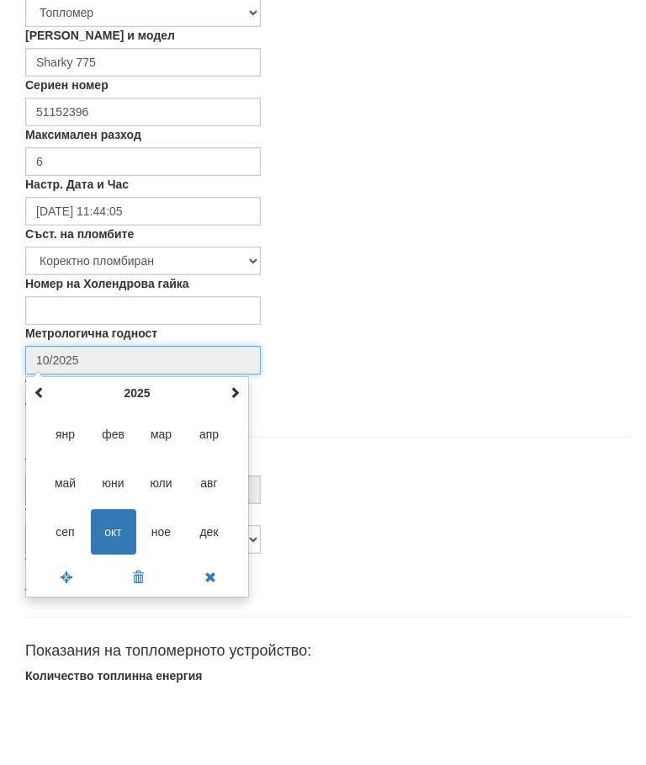
click at [243, 460] on th at bounding box center [235, 472] width 20 height 25
click at [245, 456] on div "[DATE] пн вт ср чт пт сб нд 28 29 30 1 2 3 4 5 6 7 8 9 10 11 12 13 14 15 16 17 …" at bounding box center [137, 566] width 224 height 221
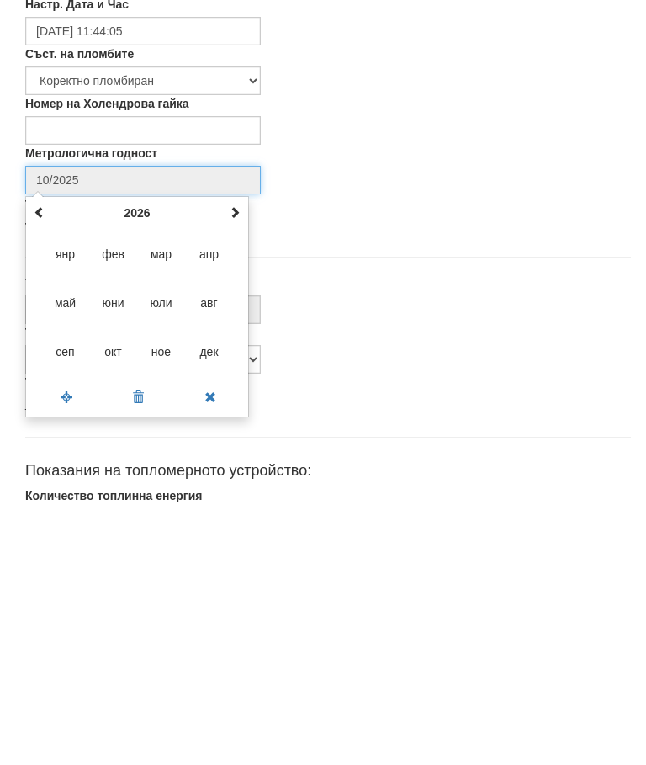
click at [244, 460] on th at bounding box center [235, 472] width 20 height 25
click at [221, 540] on span "авг" at bounding box center [209, 562] width 45 height 45
type input "08/2027"
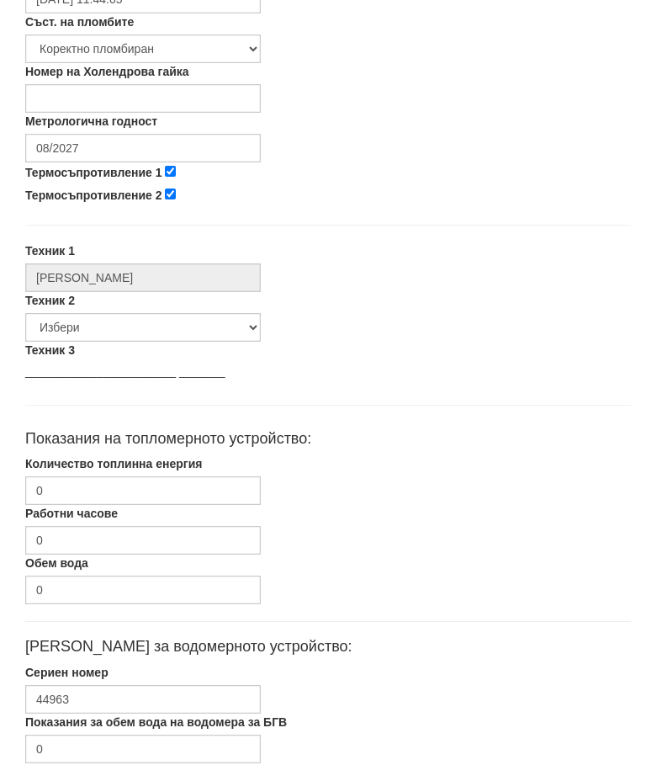
scroll to position [673, 0]
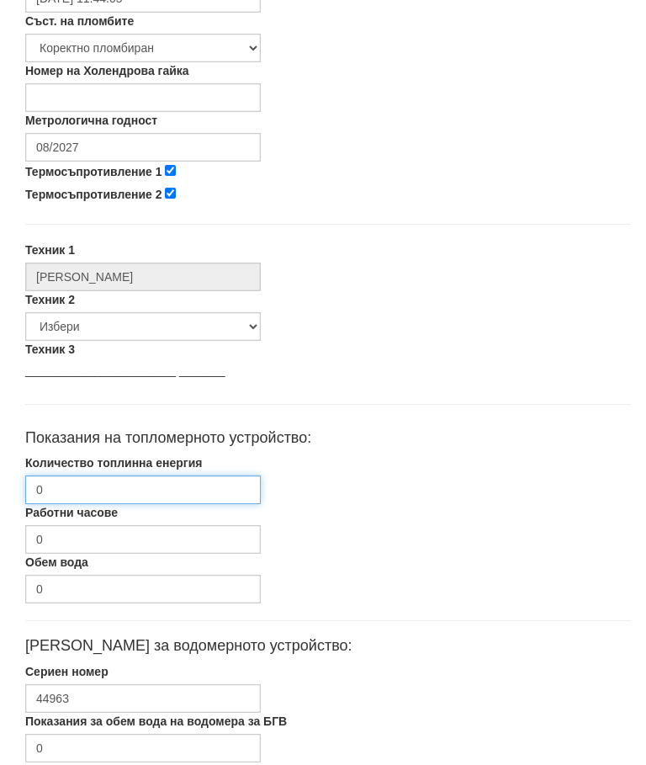
click at [177, 487] on input "0" at bounding box center [143, 490] width 236 height 29
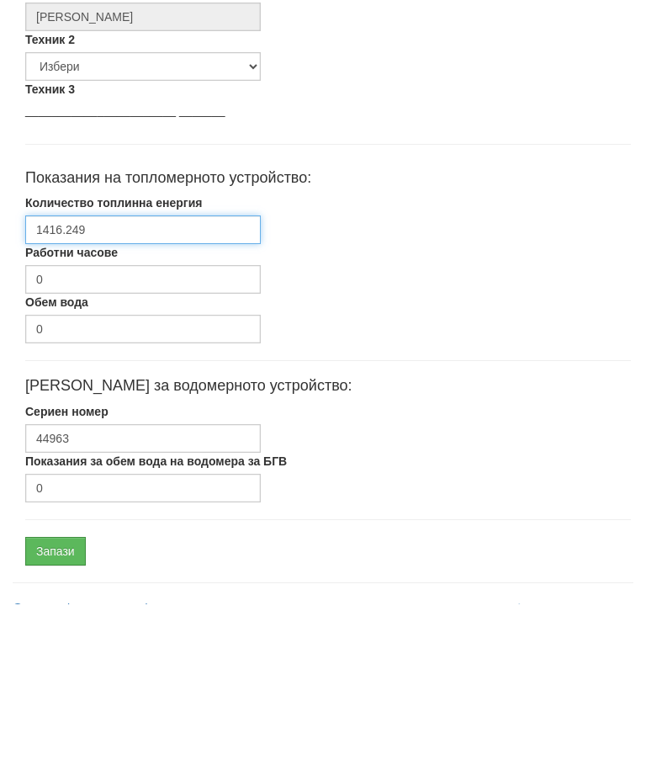
scroll to position [798, 0]
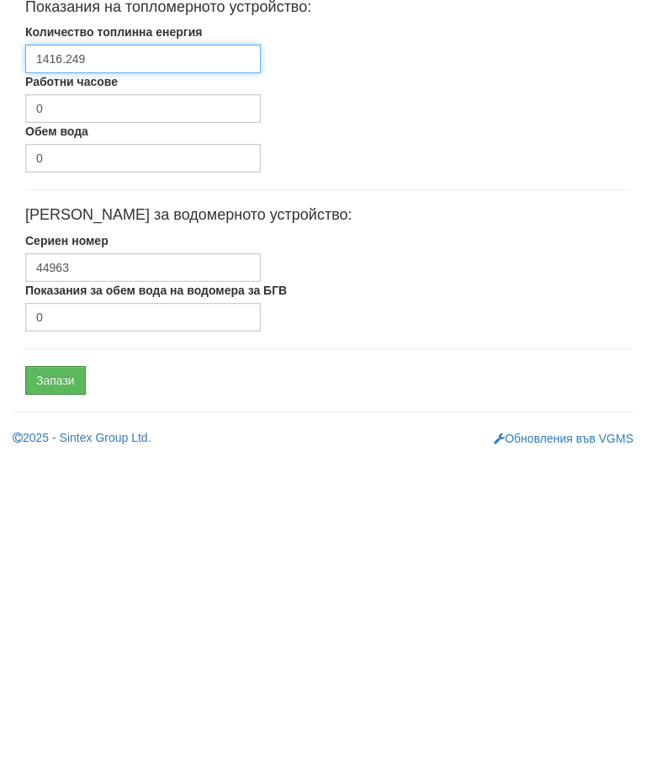
type input "1416.249"
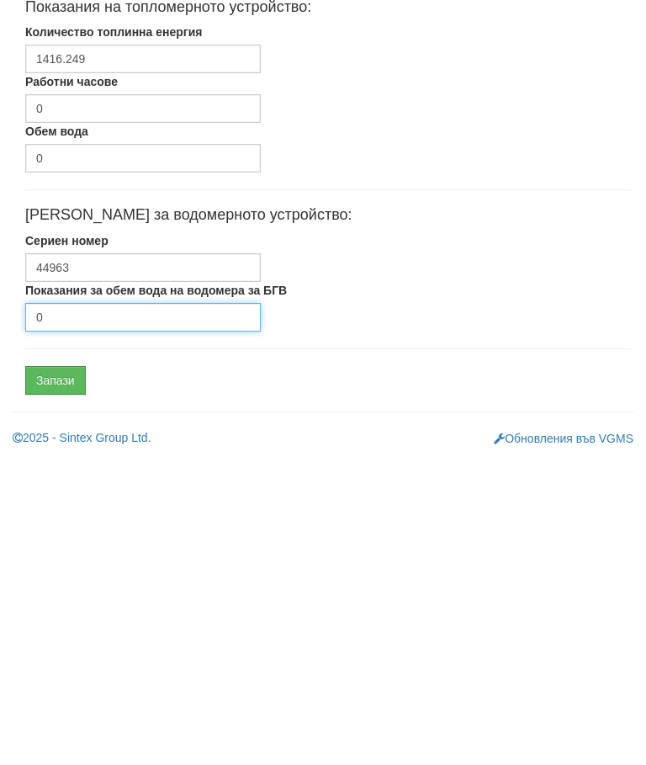
click at [105, 609] on input "0" at bounding box center [143, 623] width 236 height 29
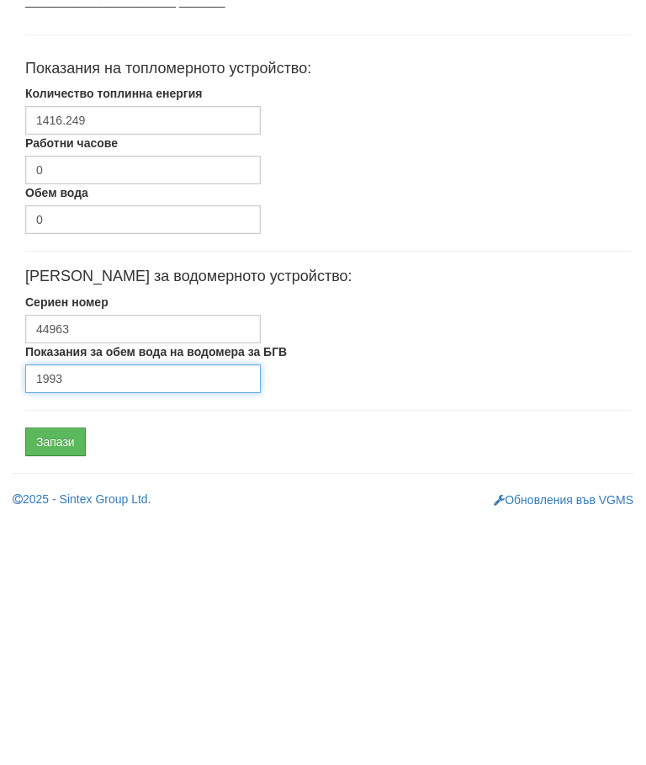
type input "1993"
click at [65, 673] on input "Запази" at bounding box center [55, 687] width 61 height 29
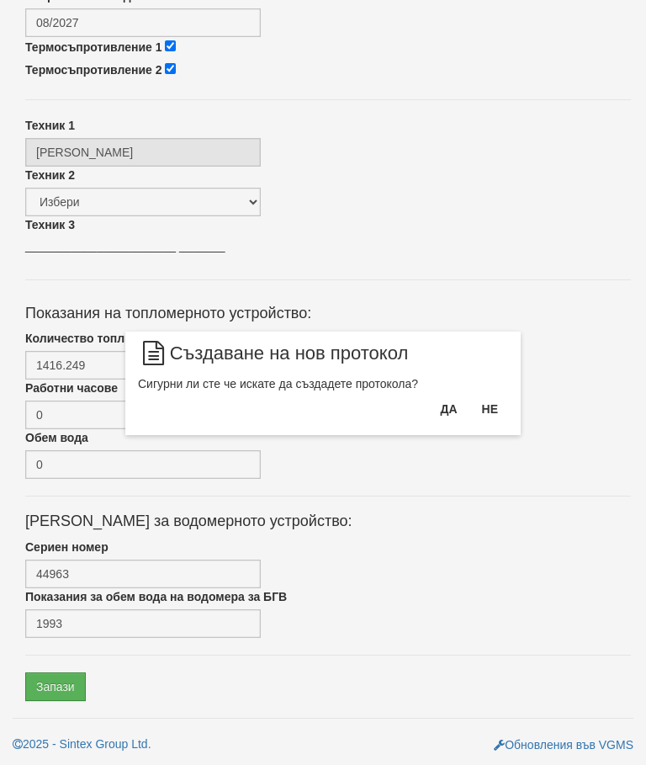
click at [448, 404] on button "Да" at bounding box center [448, 409] width 37 height 27
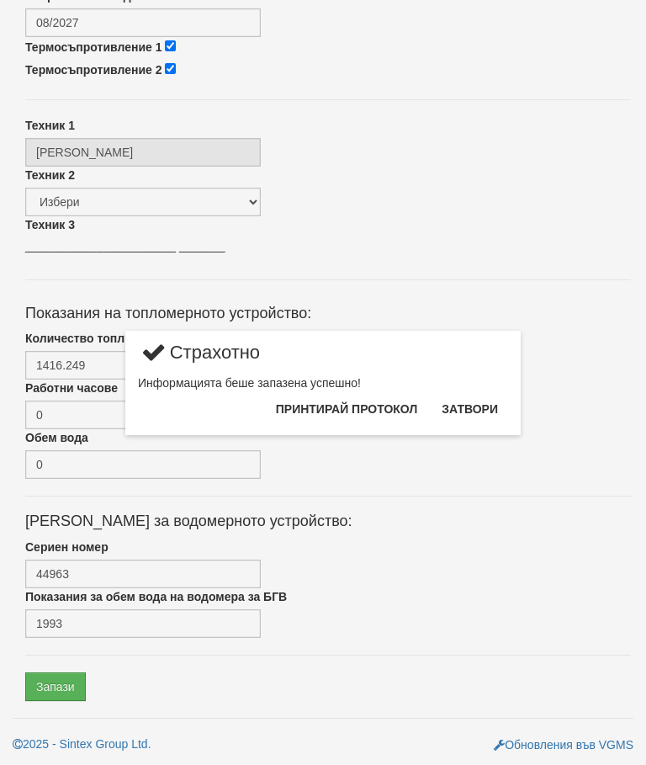
click at [473, 399] on button "Затвори" at bounding box center [470, 409] width 77 height 27
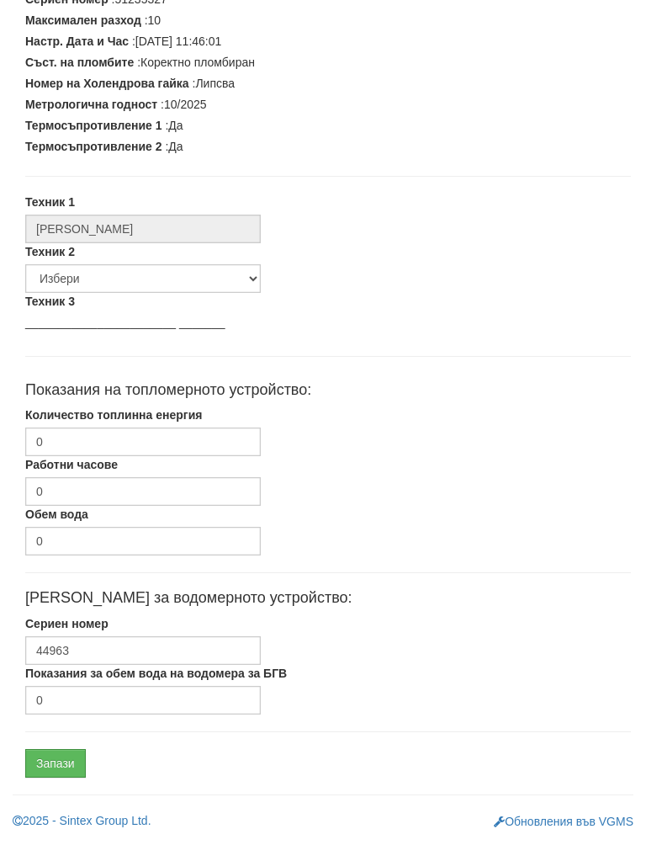
scroll to position [427, 0]
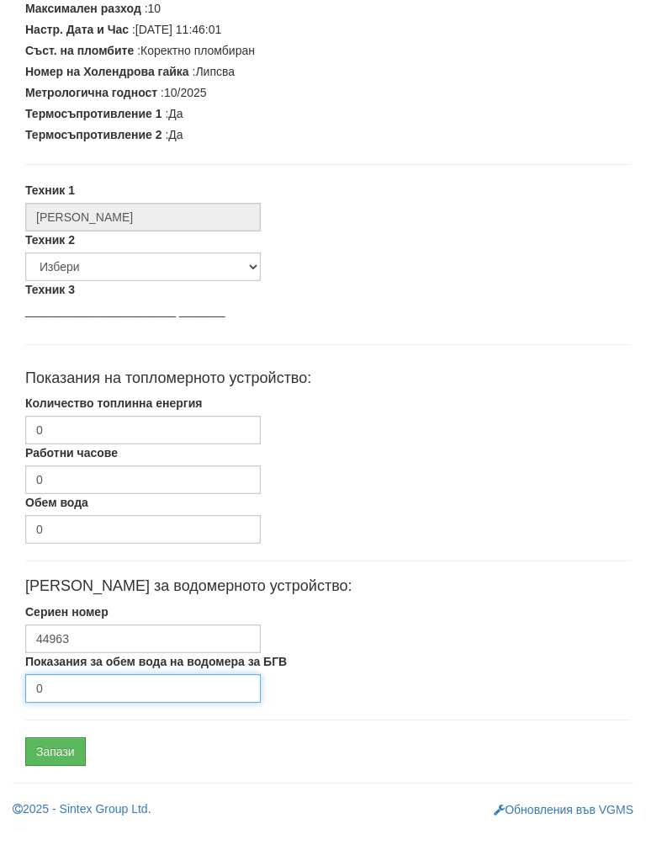
click at [114, 691] on input "0" at bounding box center [143, 705] width 236 height 29
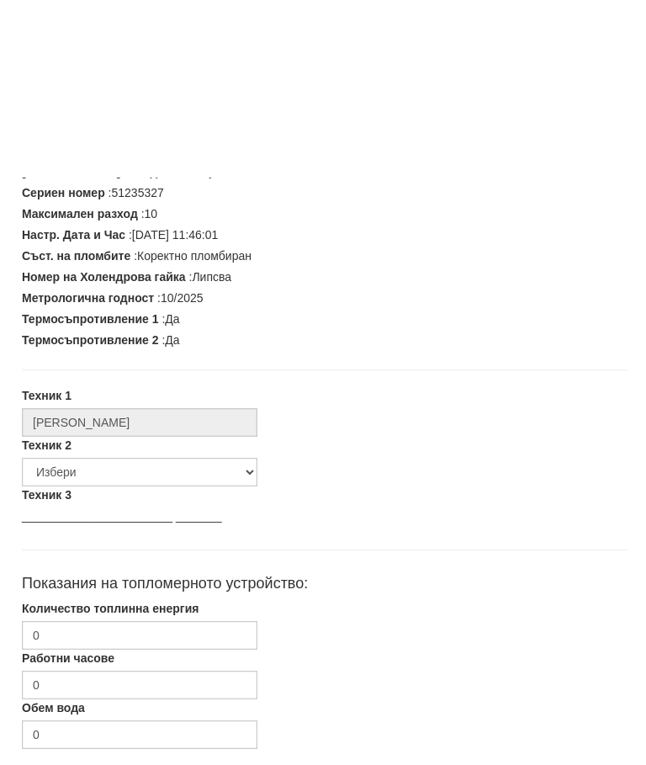
scroll to position [421, 3]
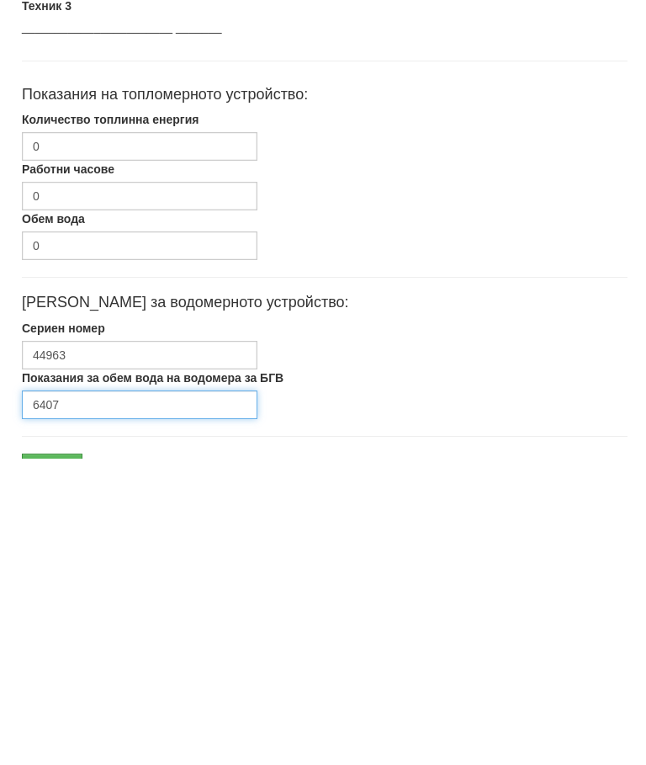
type input "6407"
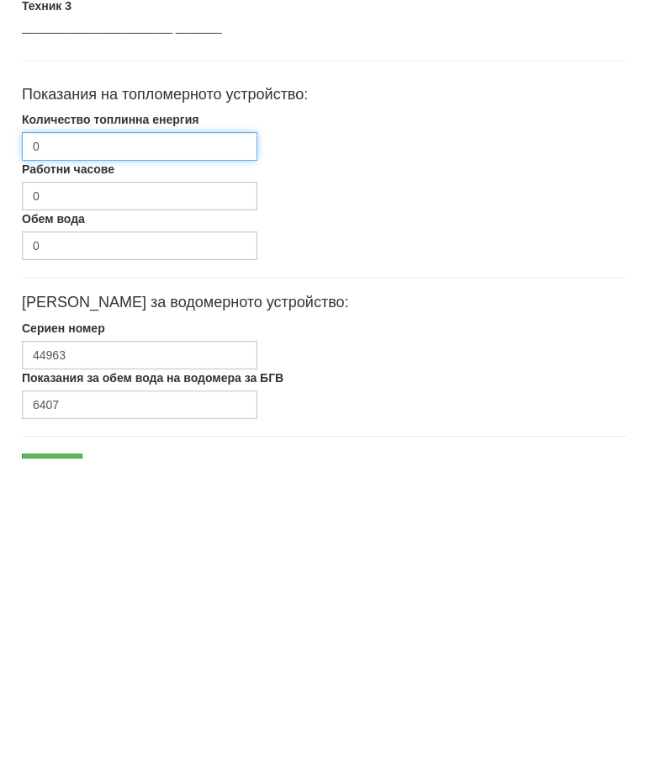
click at [138, 439] on input "0" at bounding box center [140, 453] width 236 height 29
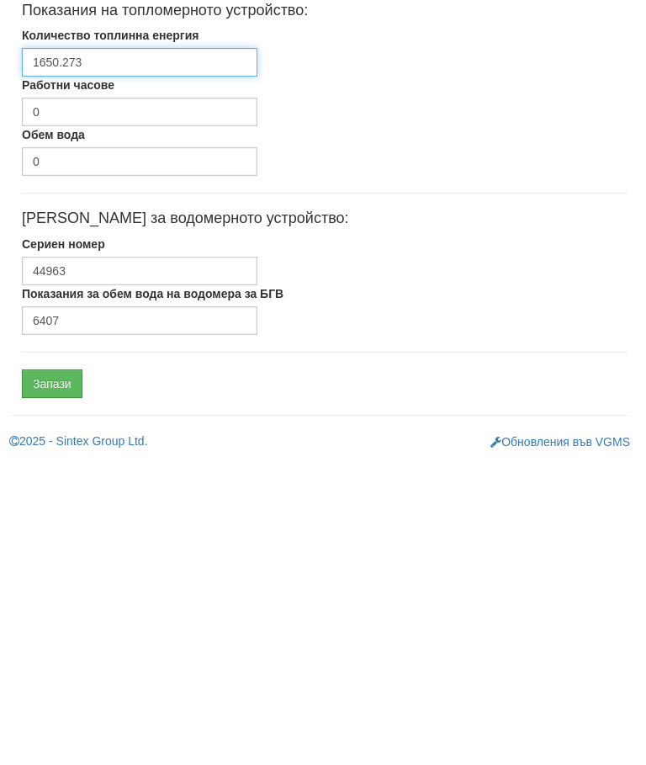
type input "1650.273"
click at [70, 676] on input "Запази" at bounding box center [52, 690] width 61 height 29
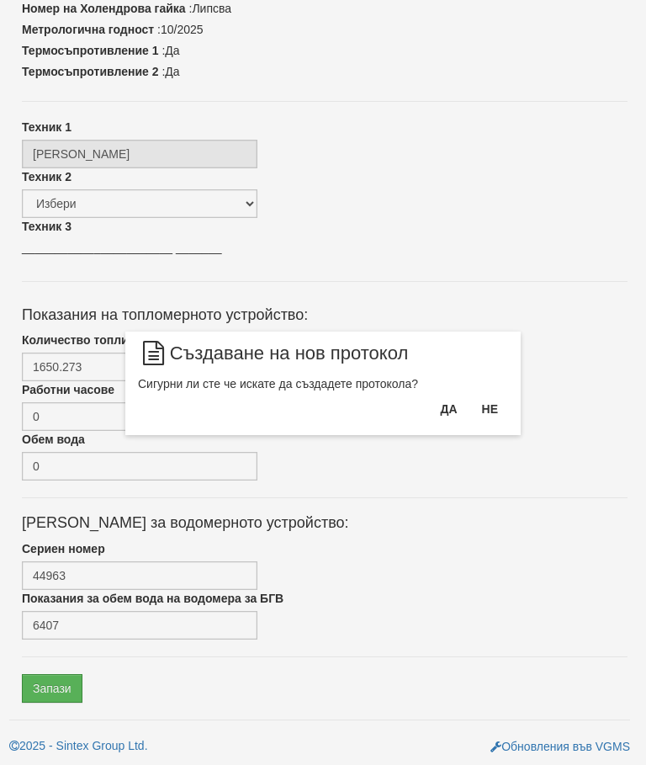
click at [441, 405] on button "Да" at bounding box center [448, 409] width 37 height 27
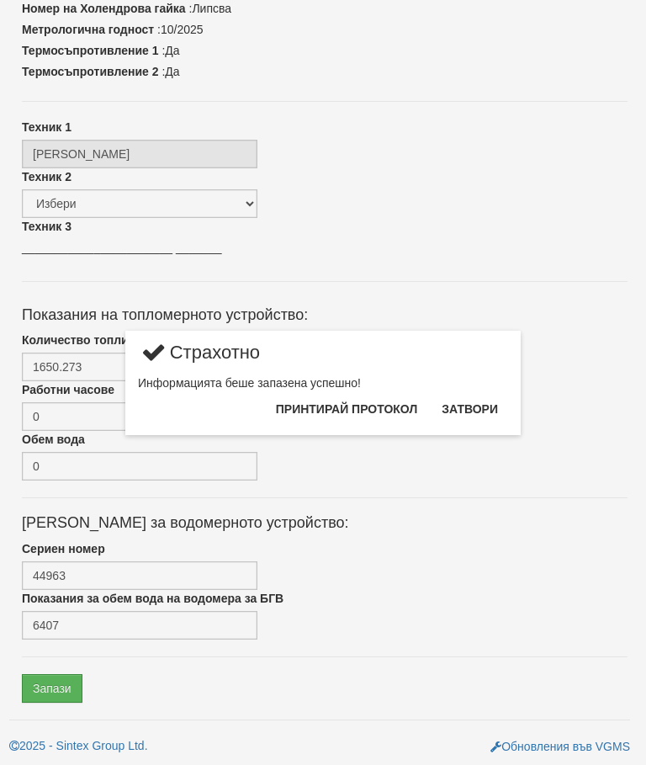
click at [476, 403] on button "Затвори" at bounding box center [470, 409] width 77 height 27
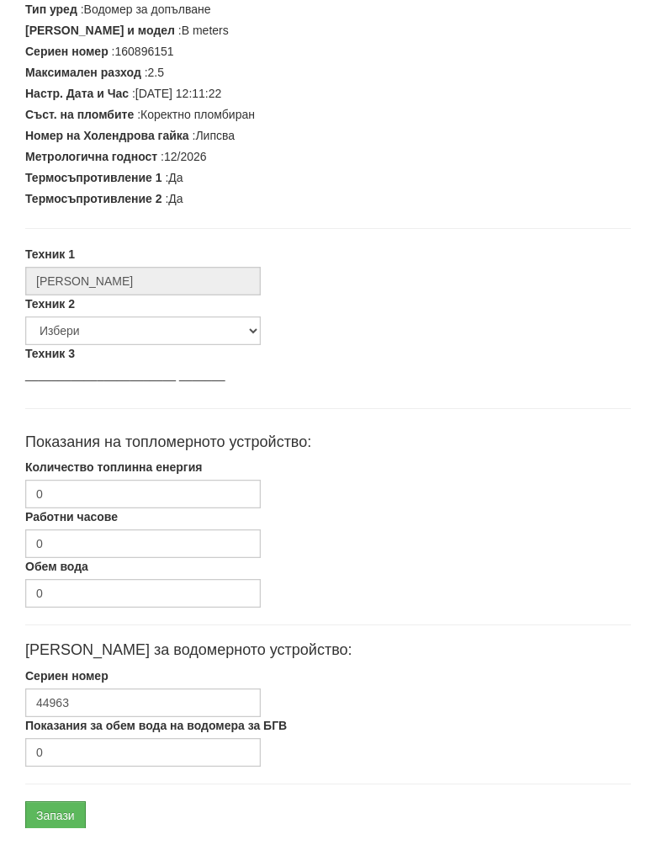
scroll to position [427, 0]
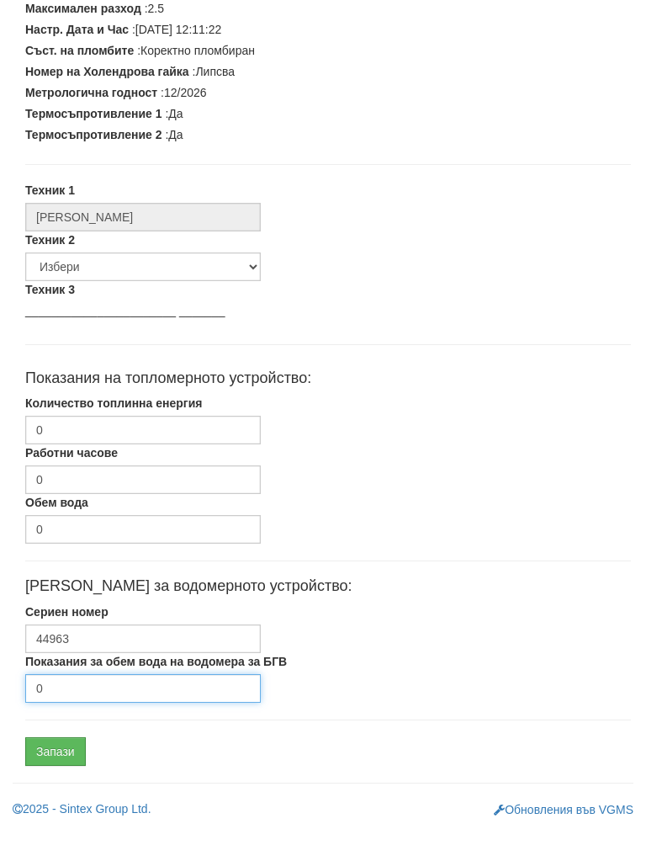
click at [93, 691] on input "0" at bounding box center [143, 705] width 236 height 29
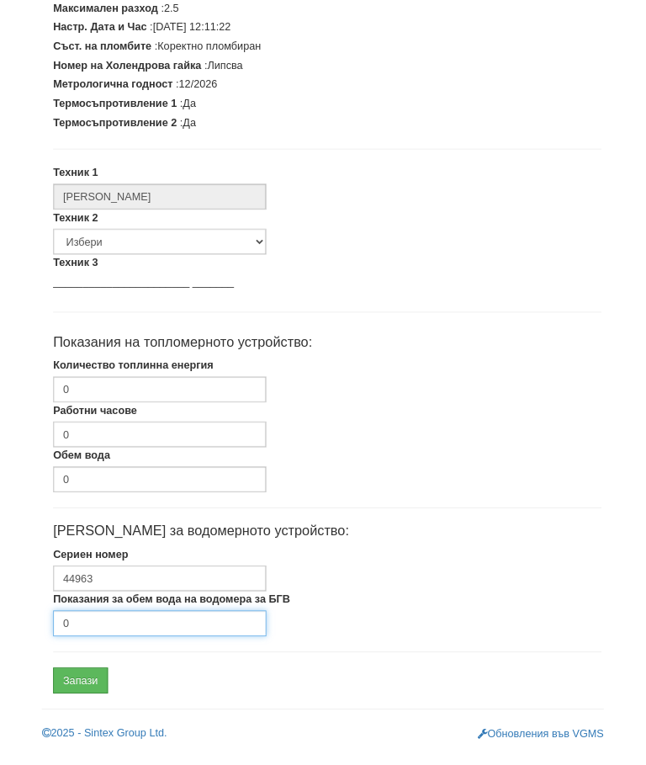
scroll to position [507, 0]
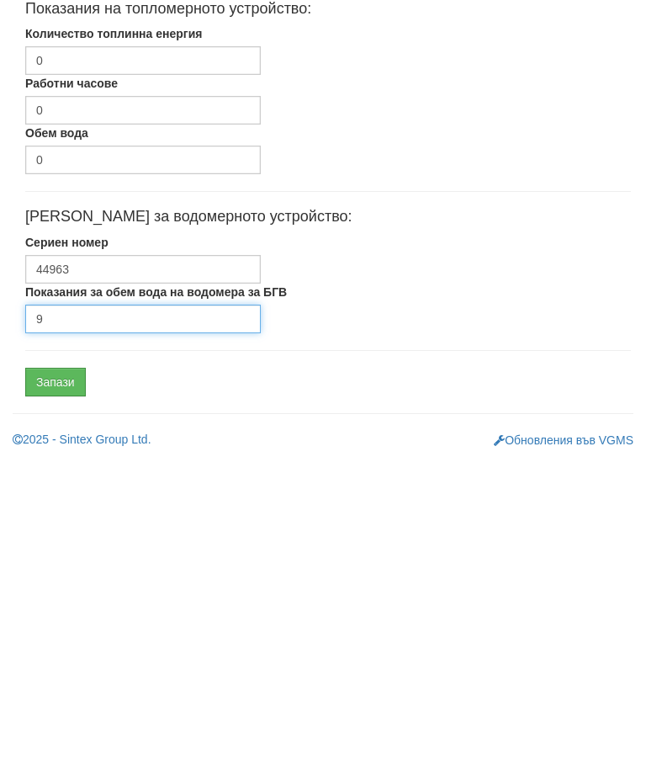
type input "9"
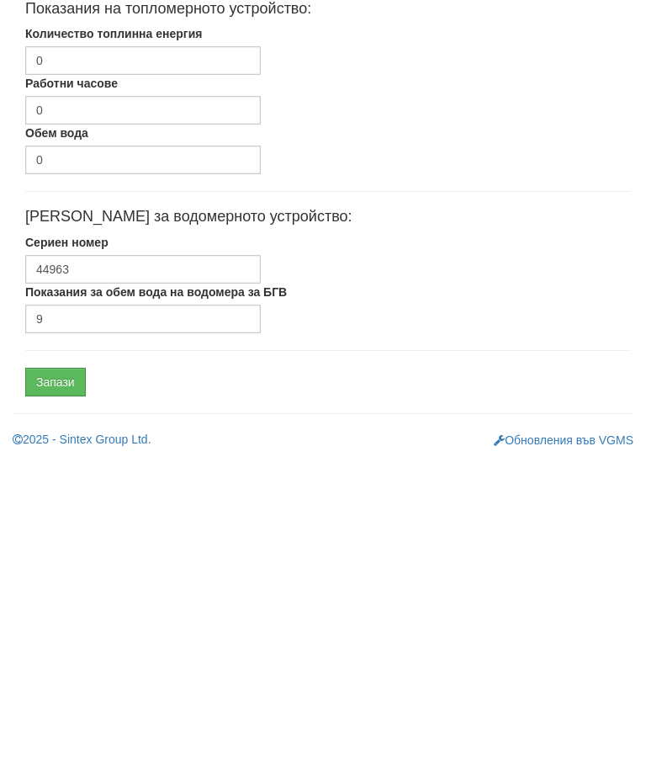
click at [73, 674] on input "Запази" at bounding box center [55, 688] width 61 height 29
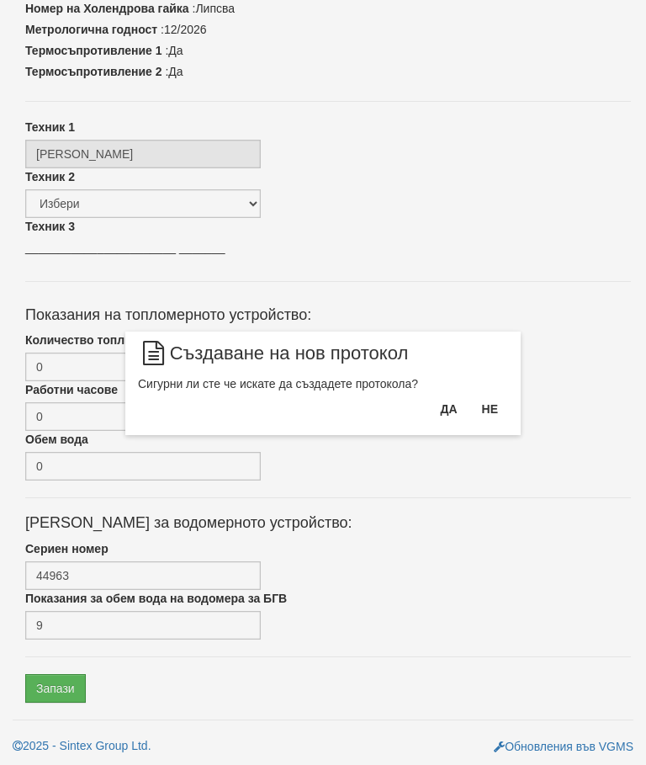
click at [437, 413] on button "Да" at bounding box center [448, 409] width 37 height 27
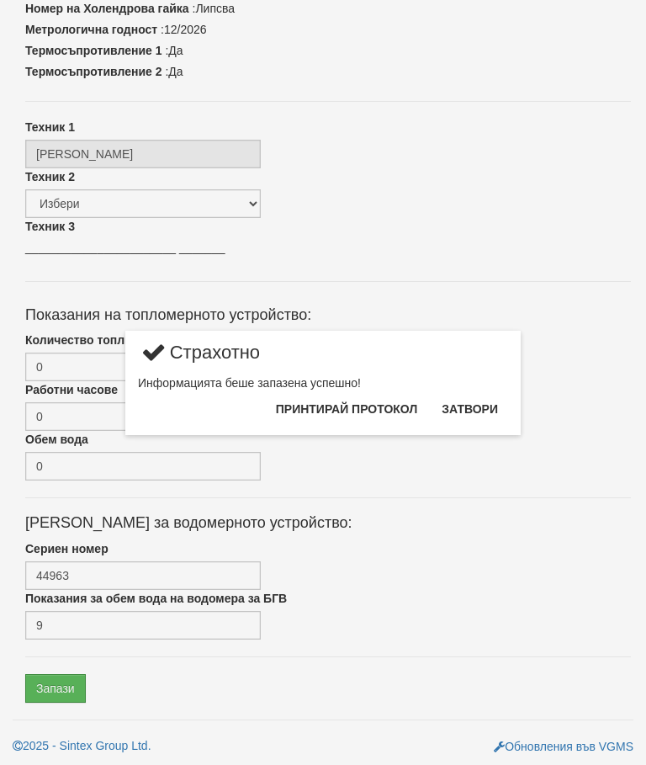
click at [470, 406] on button "Затвори" at bounding box center [470, 409] width 77 height 27
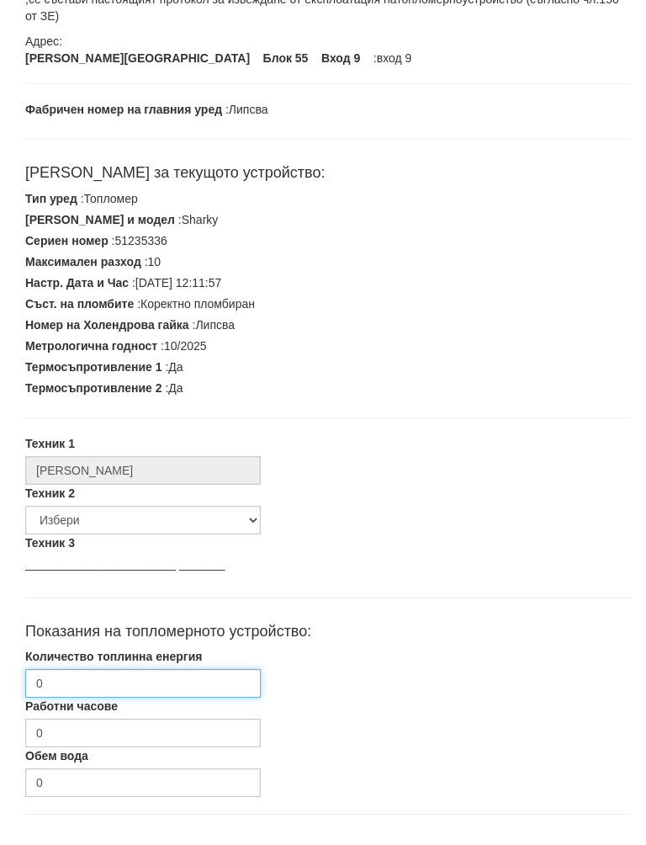
click at [131, 687] on input "0" at bounding box center [143, 701] width 236 height 29
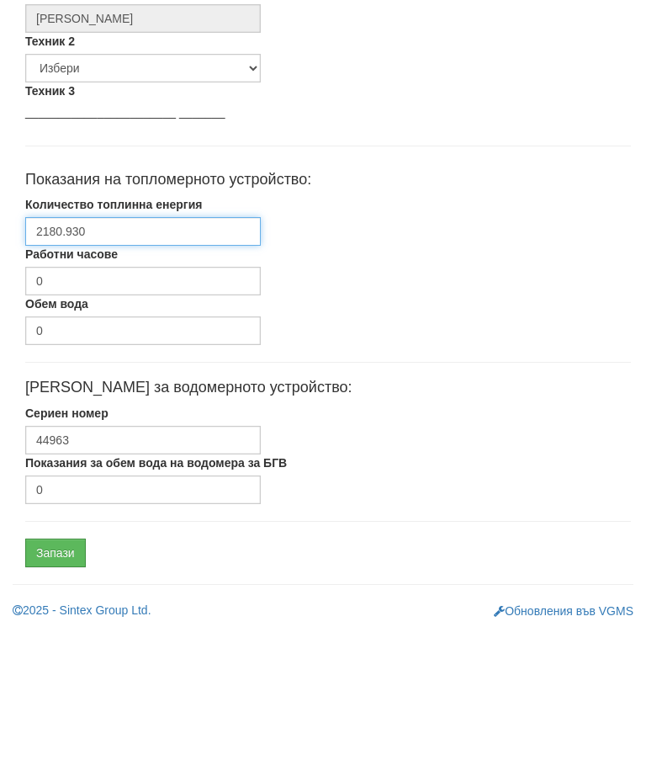
scroll to position [495, 0]
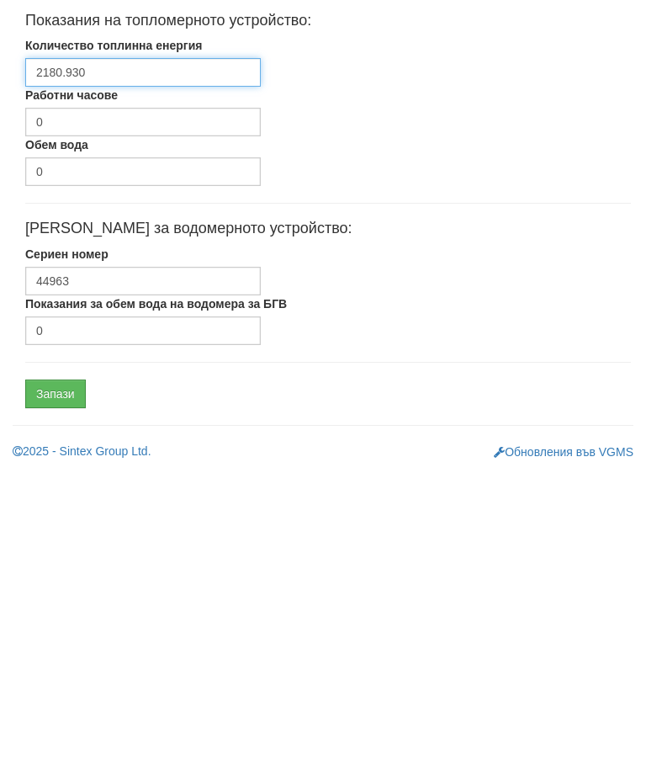
type input "2180.930"
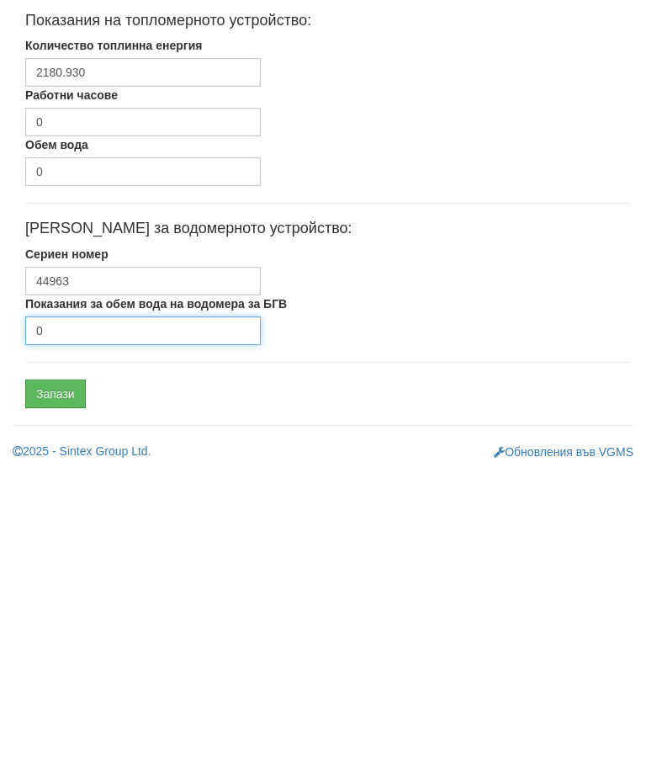
click at [111, 623] on input "0" at bounding box center [143, 637] width 236 height 29
type input "8910"
click at [65, 686] on input "Запази" at bounding box center [55, 700] width 61 height 29
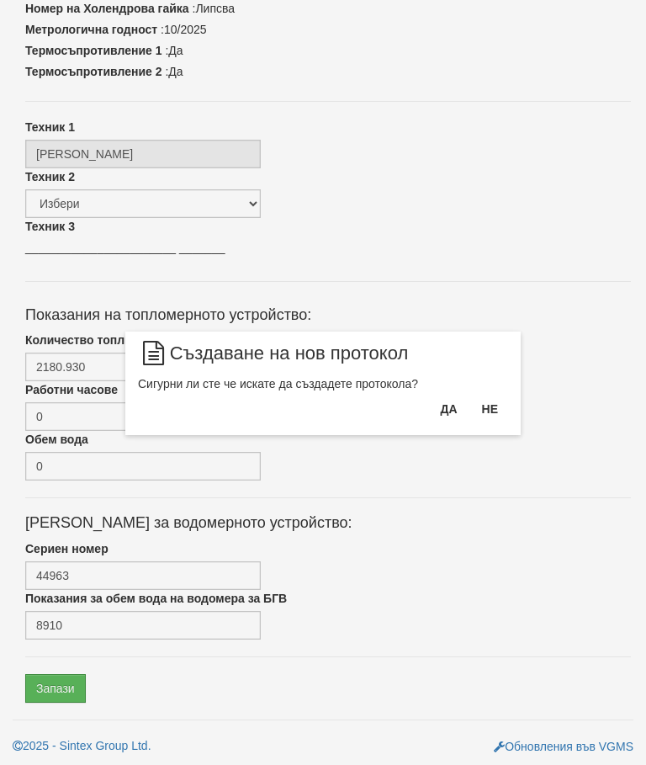
click at [441, 405] on button "Да" at bounding box center [448, 409] width 37 height 27
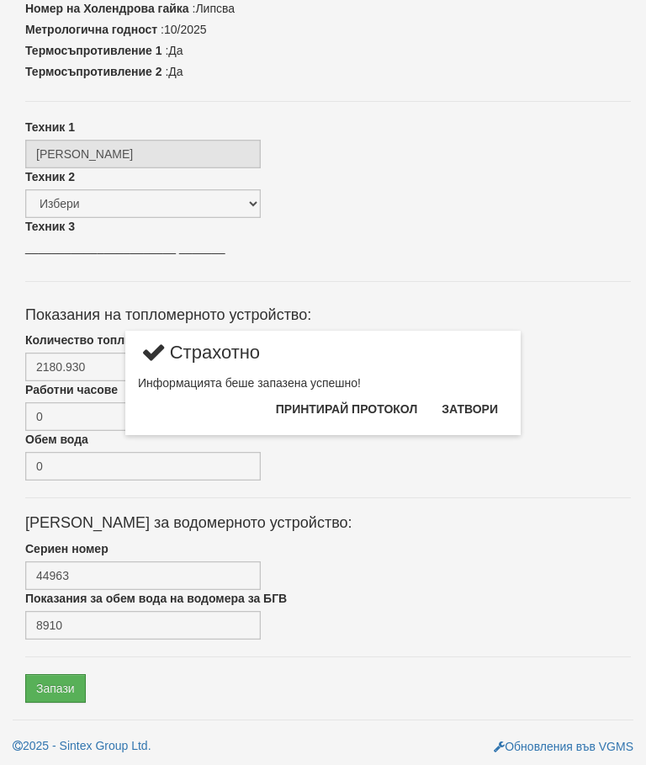
click at [468, 407] on button "Затвори" at bounding box center [470, 409] width 77 height 27
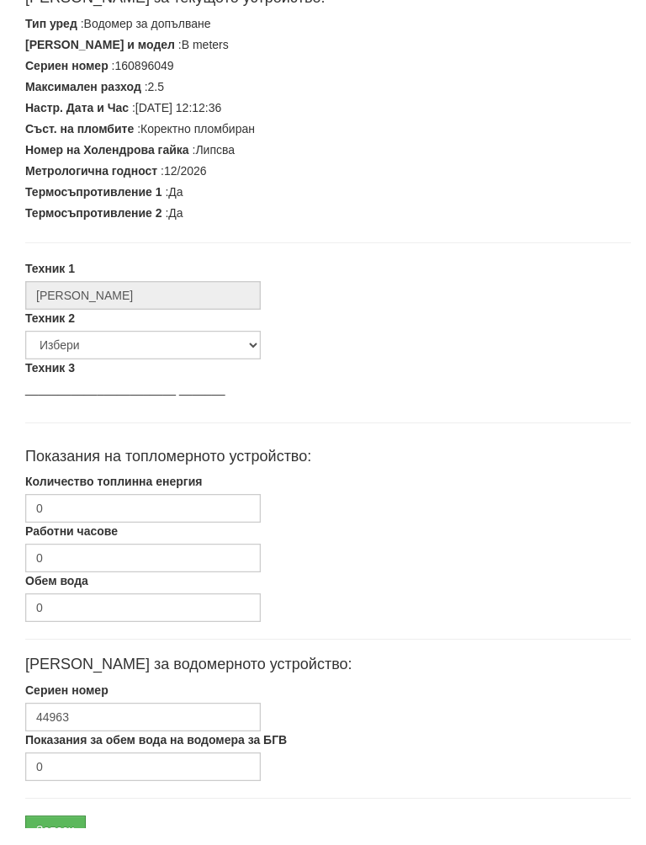
scroll to position [427, 0]
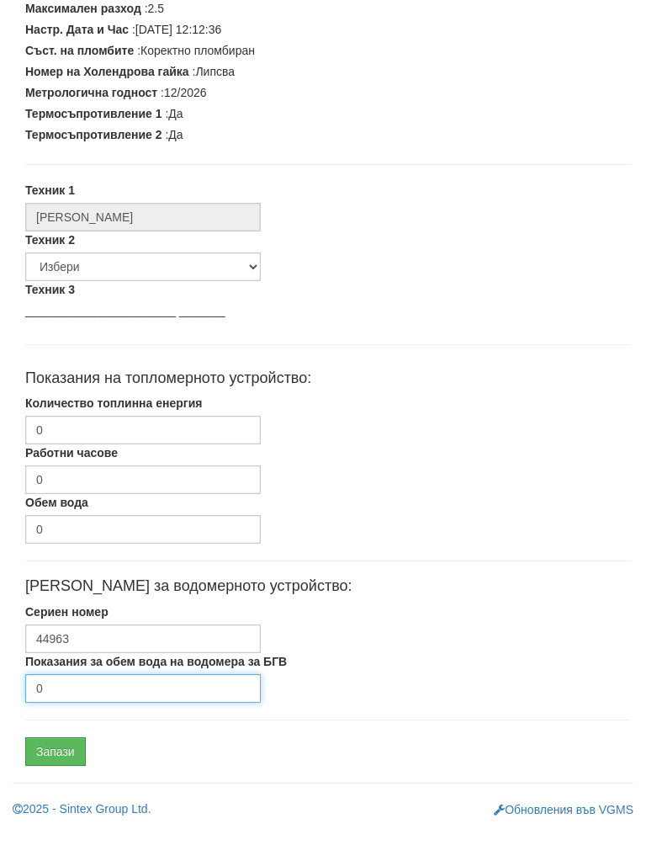
click at [93, 692] on input "0" at bounding box center [143, 705] width 236 height 29
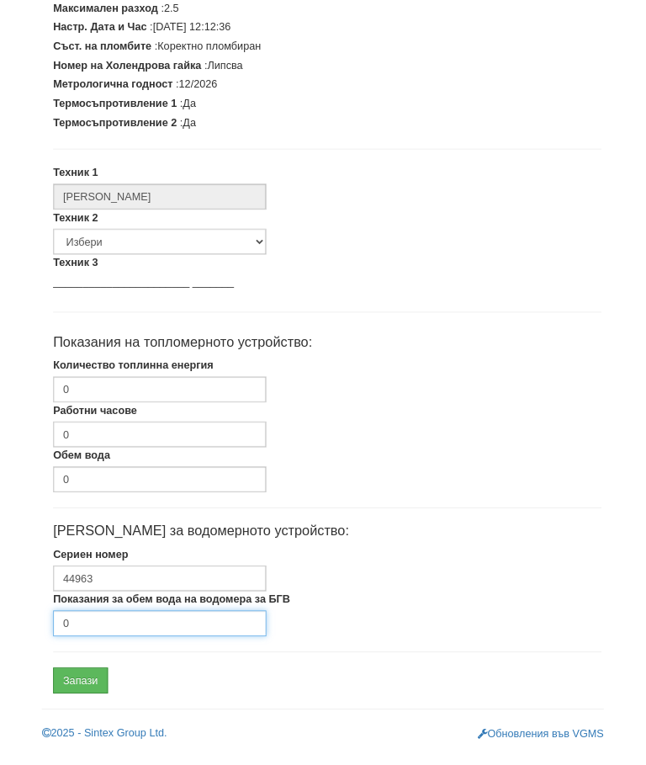
scroll to position [507, 0]
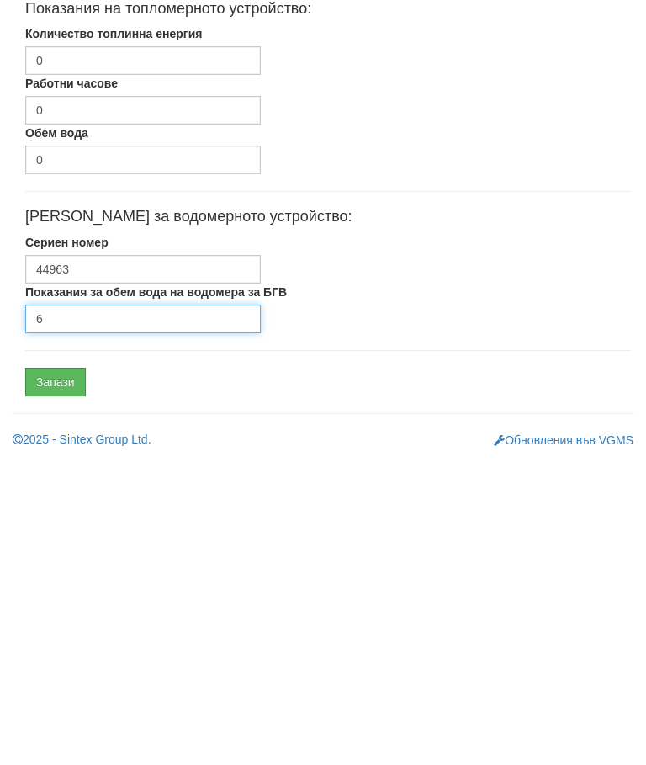
type input "6"
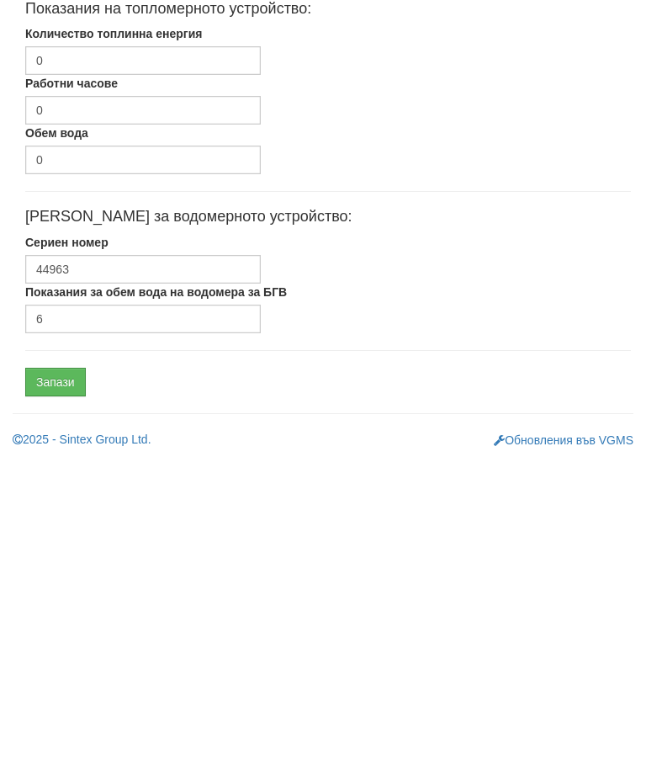
click at [63, 674] on input "Запази" at bounding box center [55, 688] width 61 height 29
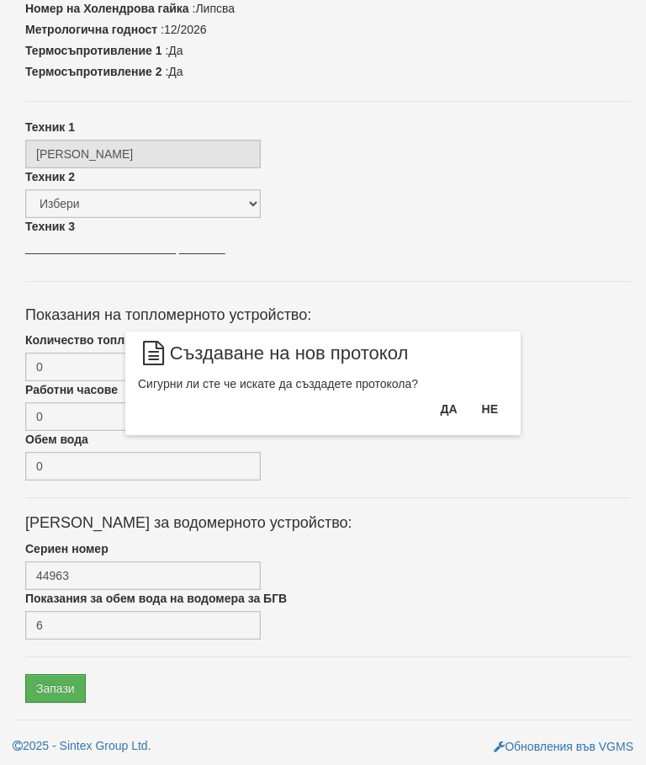
click at [444, 407] on button "Да" at bounding box center [448, 409] width 37 height 27
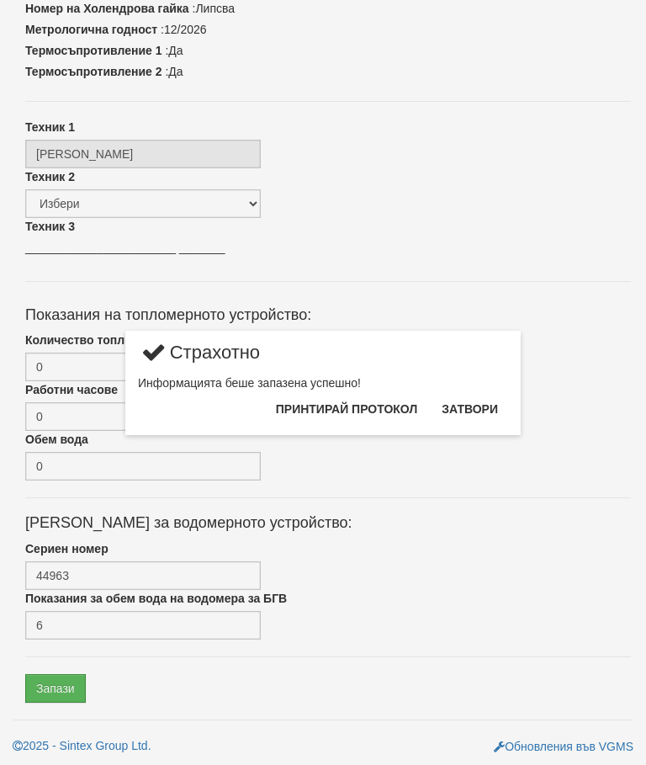
click at [481, 410] on button "Затвори" at bounding box center [470, 409] width 77 height 27
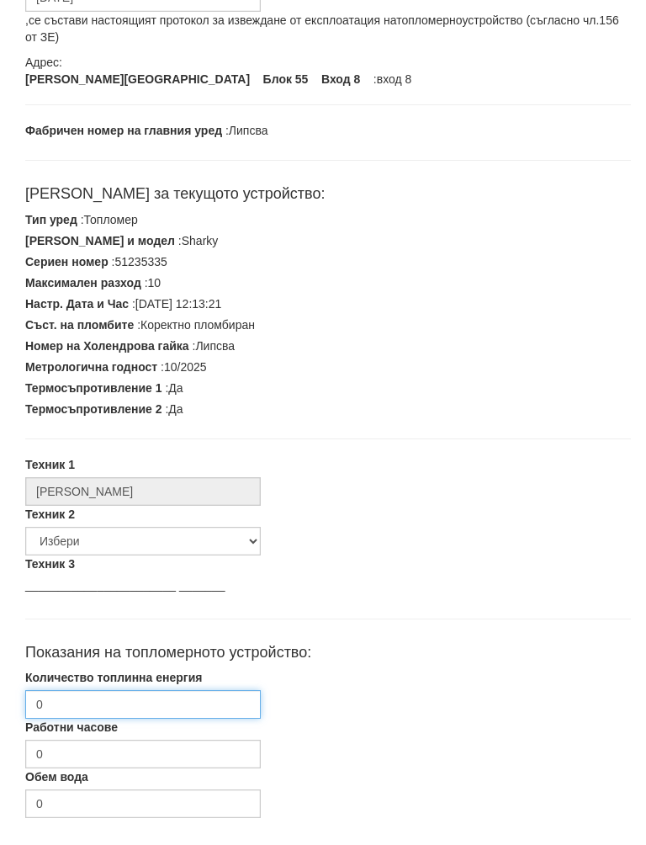
click at [118, 708] on input "0" at bounding box center [143, 722] width 236 height 29
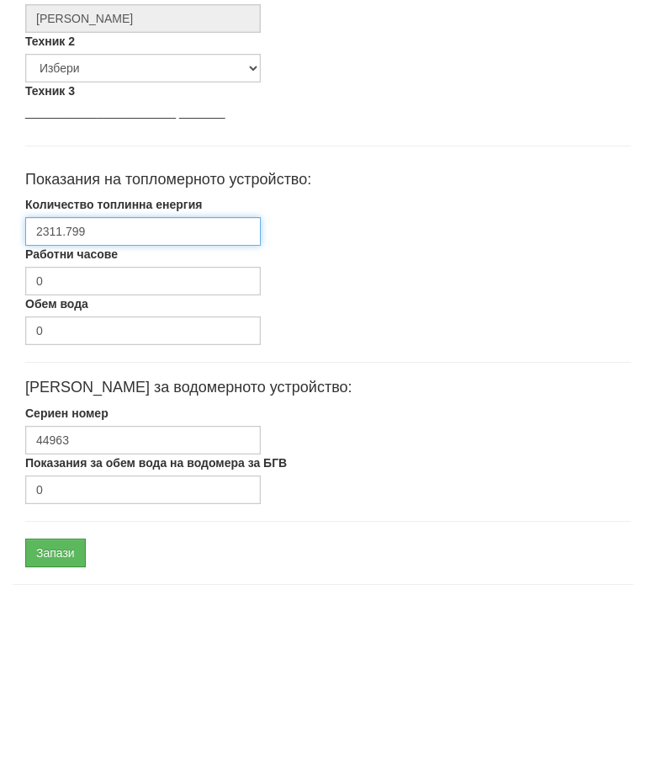
scroll to position [483, 0]
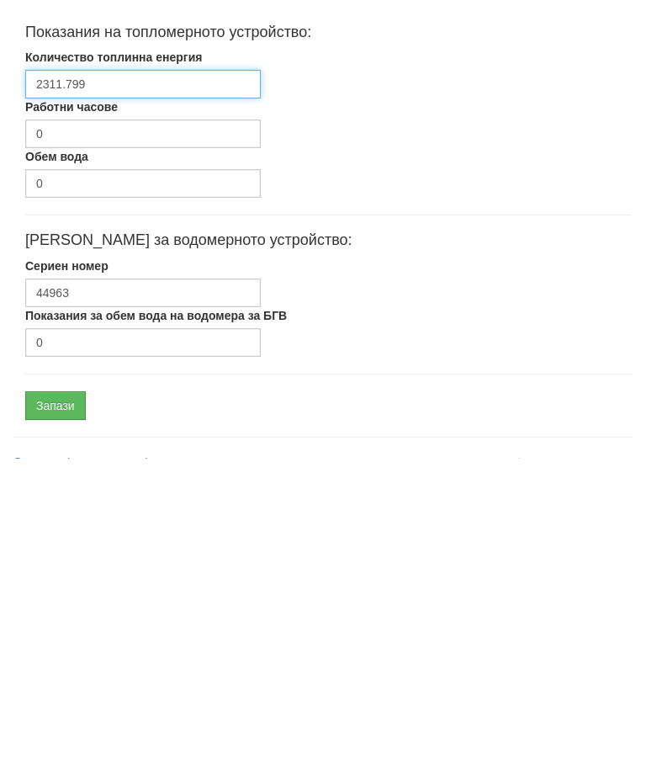
type input "2311.799"
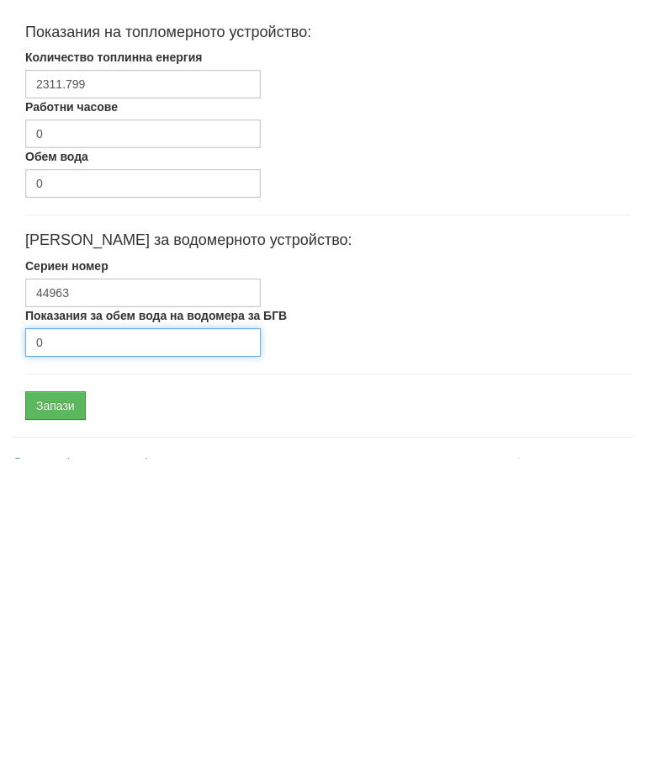
click at [105, 635] on input "0" at bounding box center [143, 649] width 236 height 29
type input "1762"
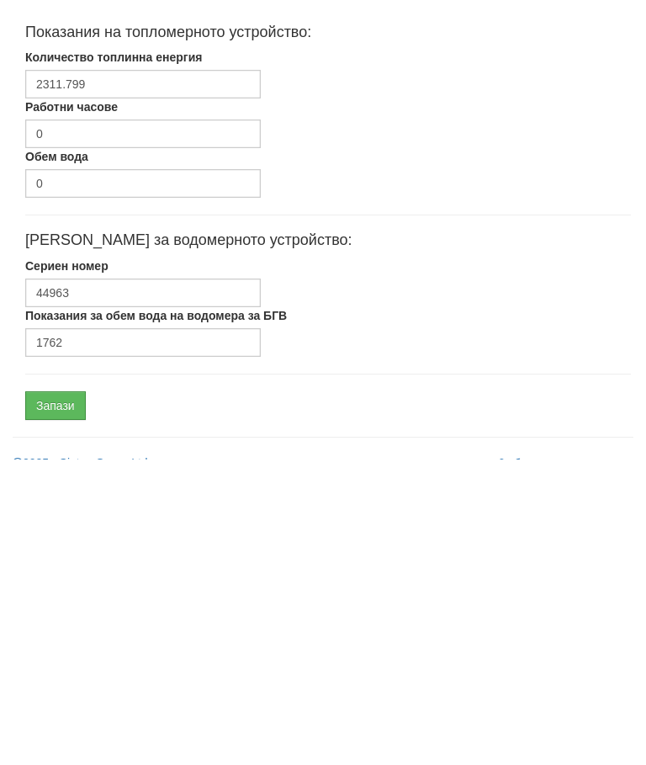
click at [65, 698] on input "Запази" at bounding box center [55, 712] width 61 height 29
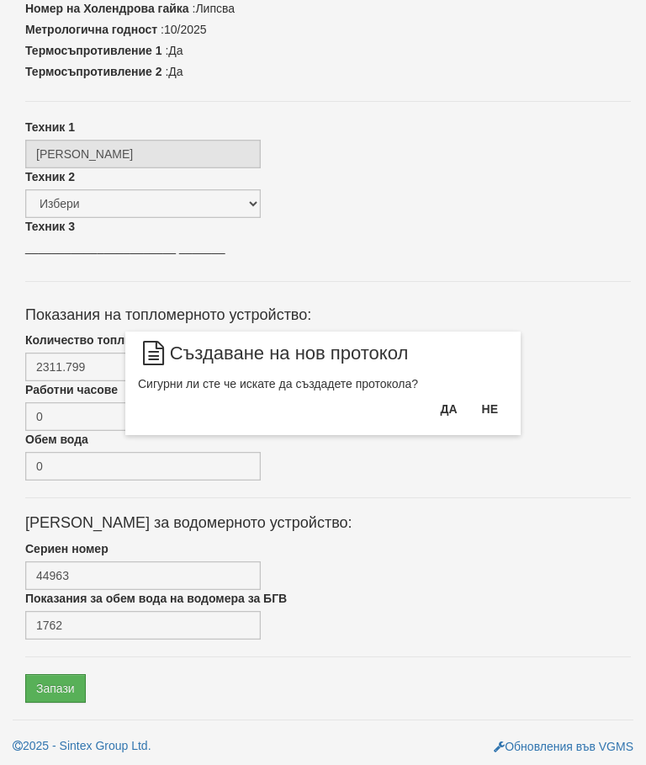
click at [439, 402] on button "Да" at bounding box center [448, 409] width 37 height 27
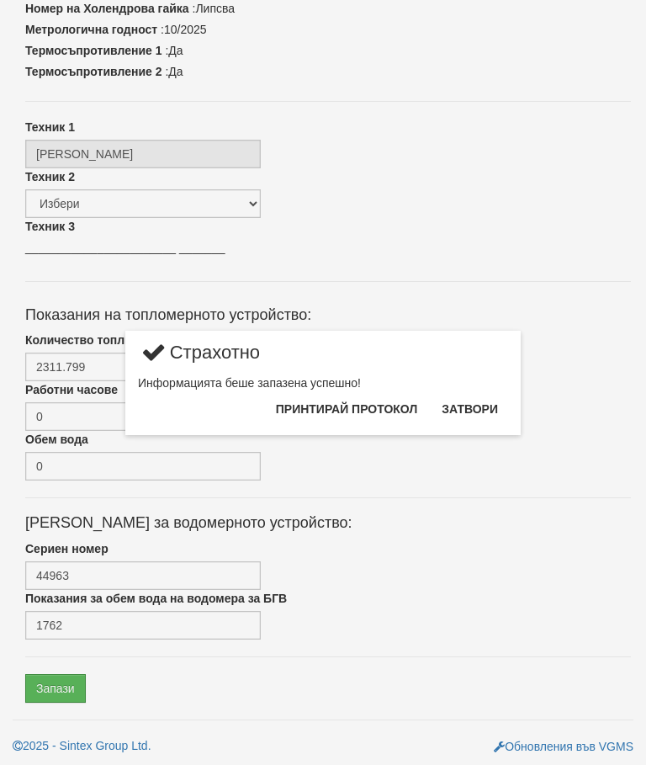
click at [464, 404] on button "Затвори" at bounding box center [470, 409] width 77 height 27
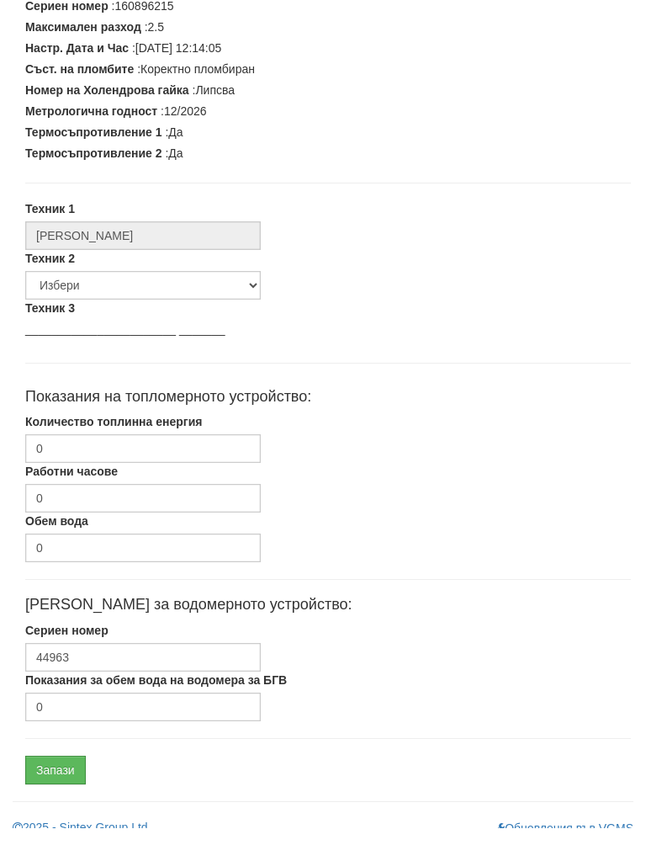
scroll to position [427, 0]
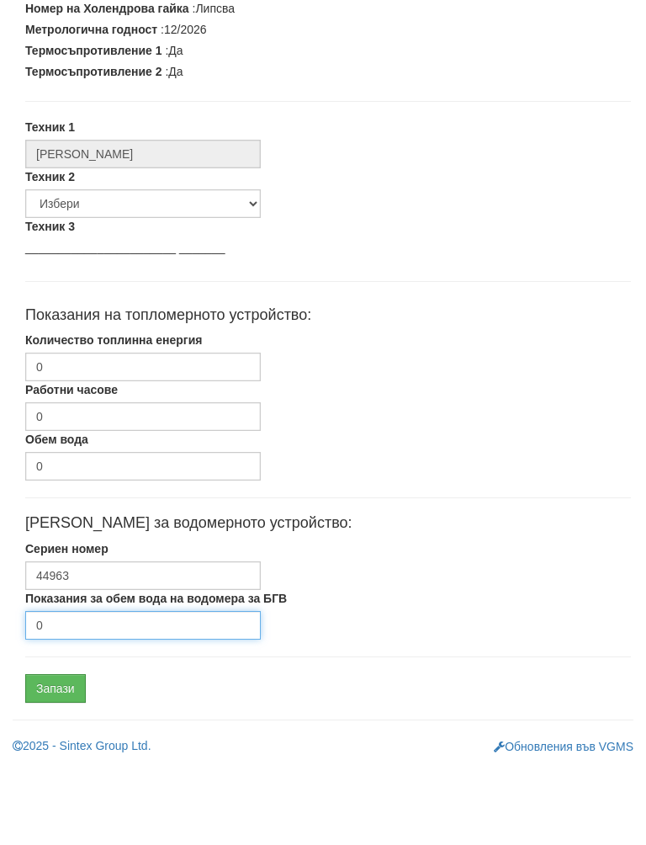
click at [92, 691] on input "0" at bounding box center [143, 705] width 236 height 29
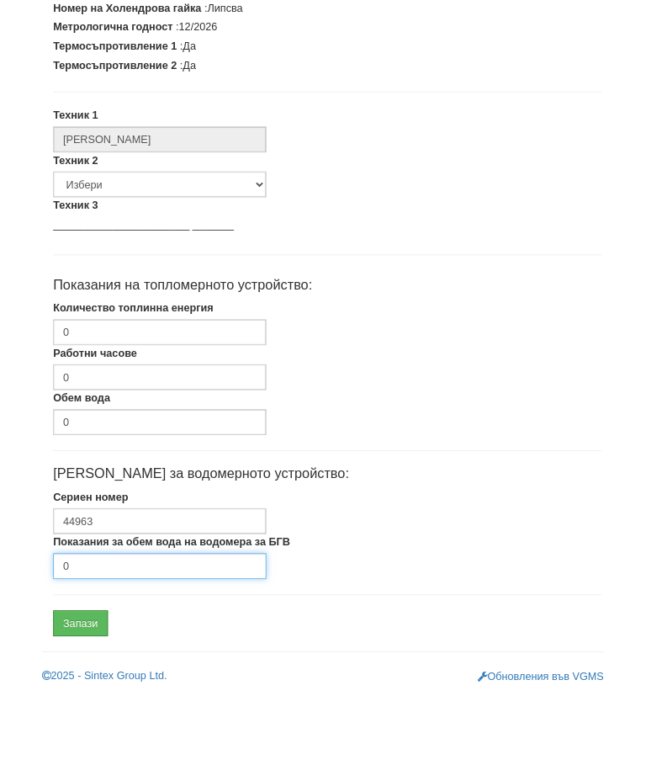
scroll to position [507, 0]
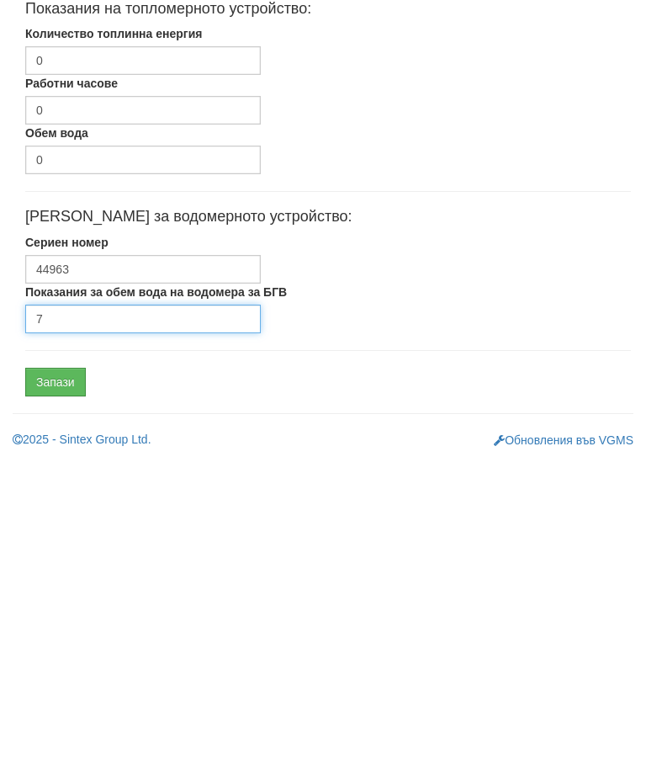
type input "7"
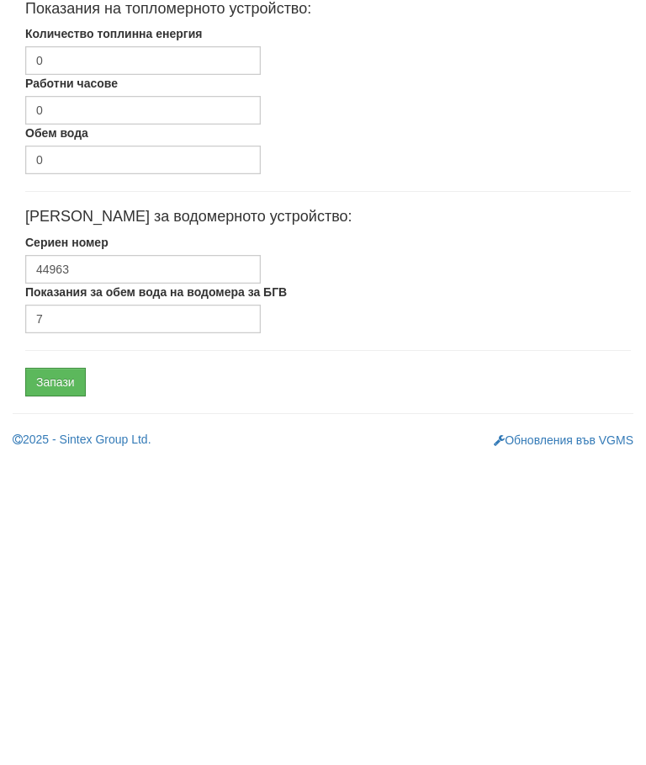
click at [72, 674] on input "Запази" at bounding box center [55, 688] width 61 height 29
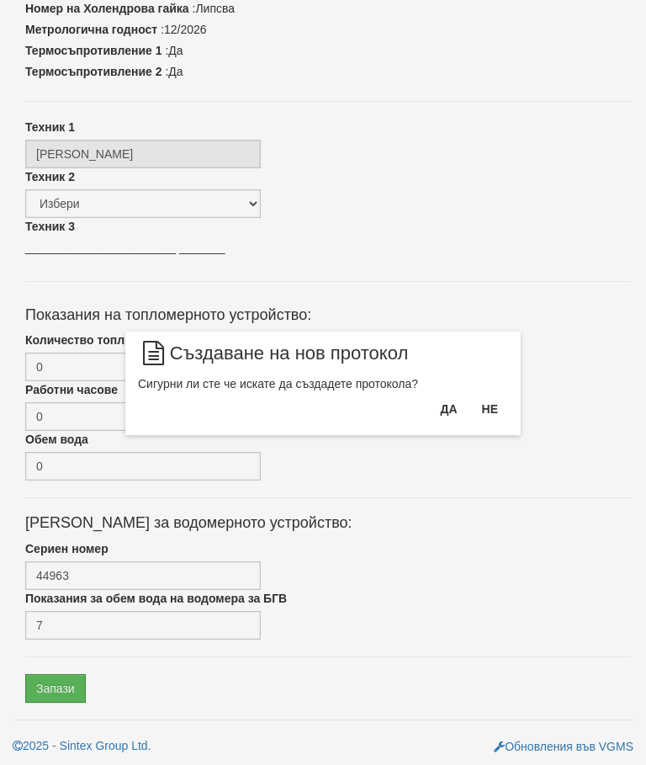
click at [436, 405] on button "Да" at bounding box center [448, 409] width 37 height 27
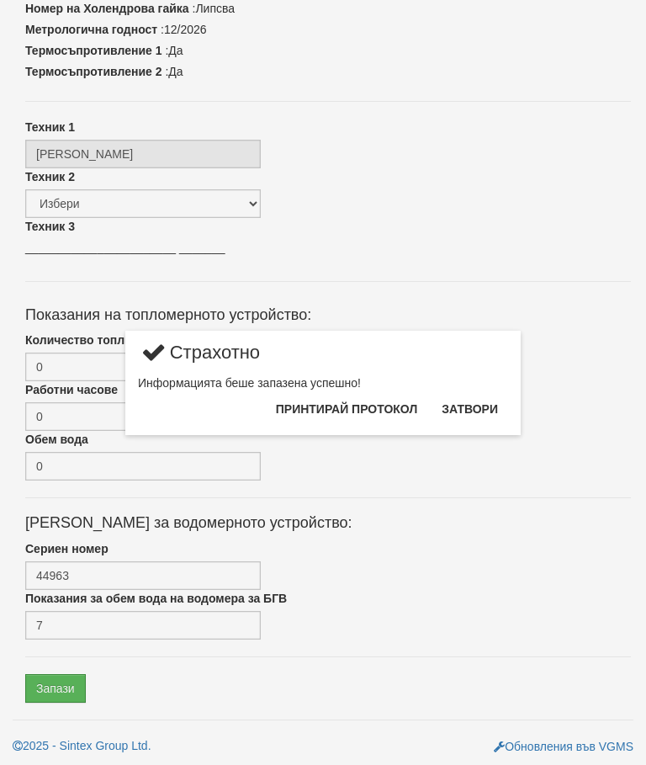
click at [474, 404] on button "Затвори" at bounding box center [470, 409] width 77 height 27
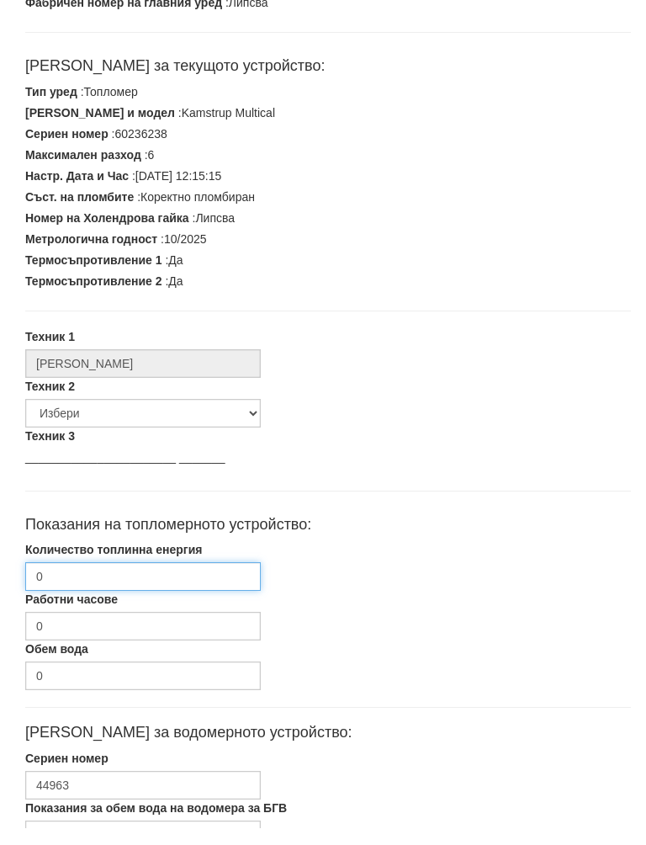
click at [142, 579] on input "0" at bounding box center [143, 593] width 236 height 29
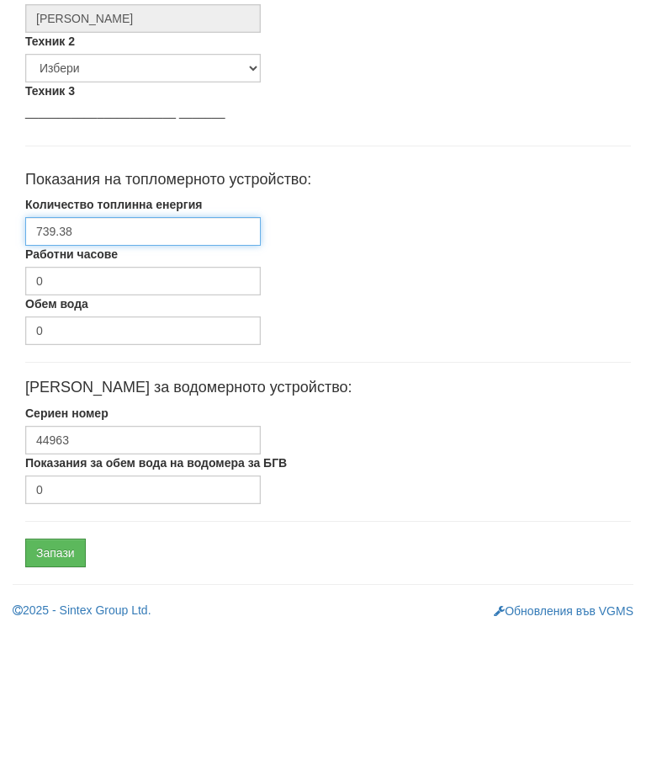
scroll to position [497, 0]
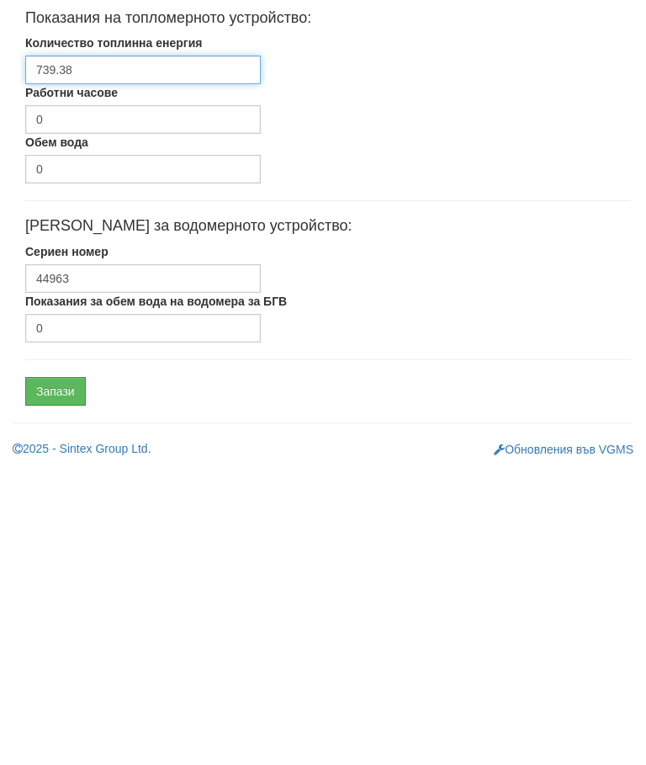
type input "739.38"
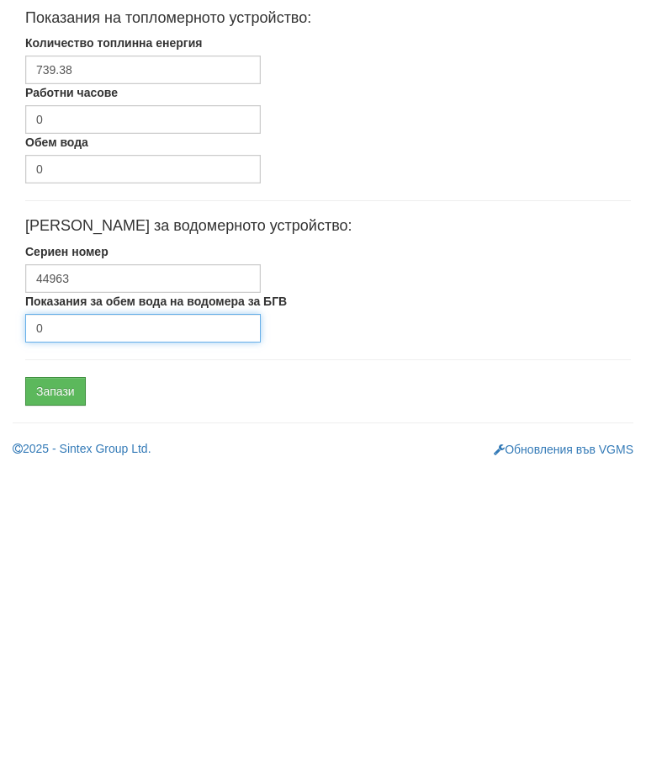
click at [116, 620] on input "0" at bounding box center [143, 634] width 236 height 29
type input "3686"
click at [73, 683] on input "Запази" at bounding box center [55, 697] width 61 height 29
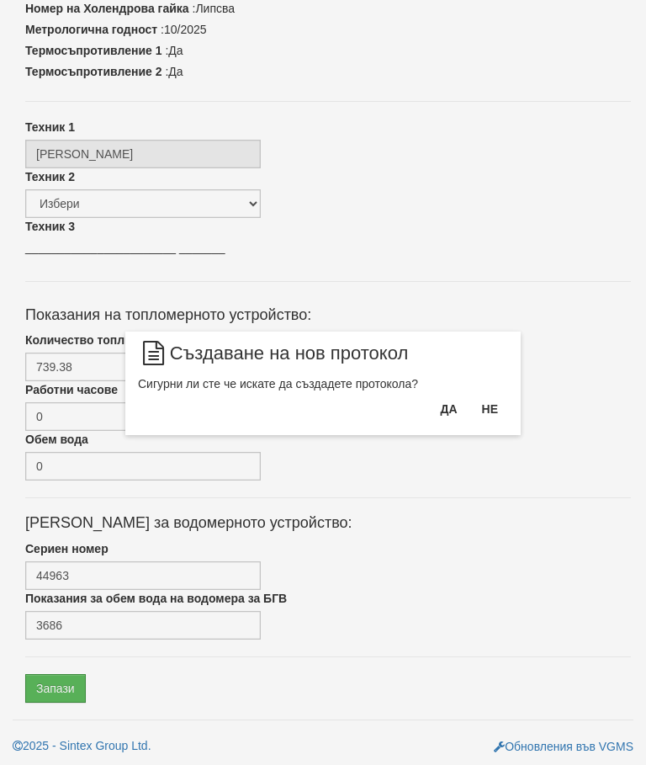
click at [443, 402] on button "Да" at bounding box center [448, 409] width 37 height 27
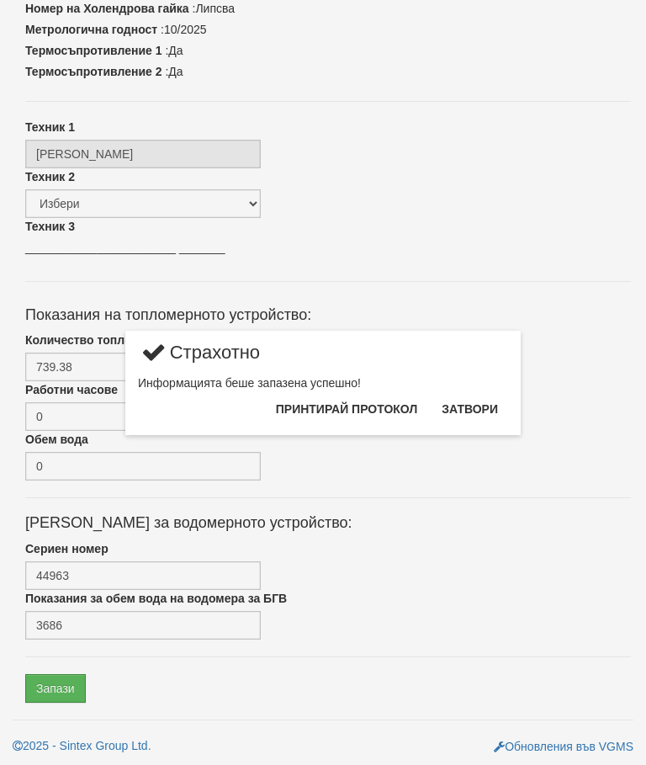
click at [472, 403] on button "Затвори" at bounding box center [470, 409] width 77 height 27
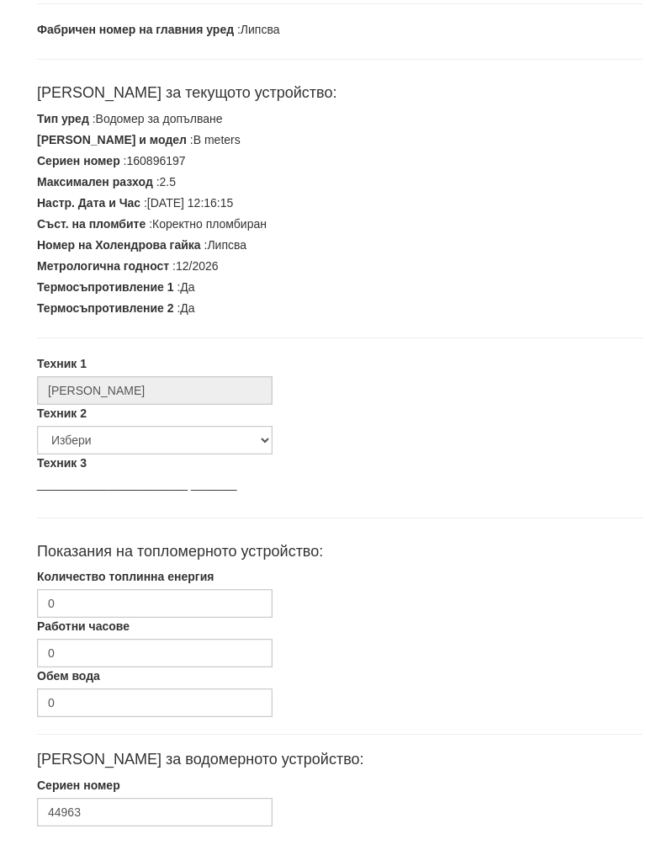
scroll to position [427, 0]
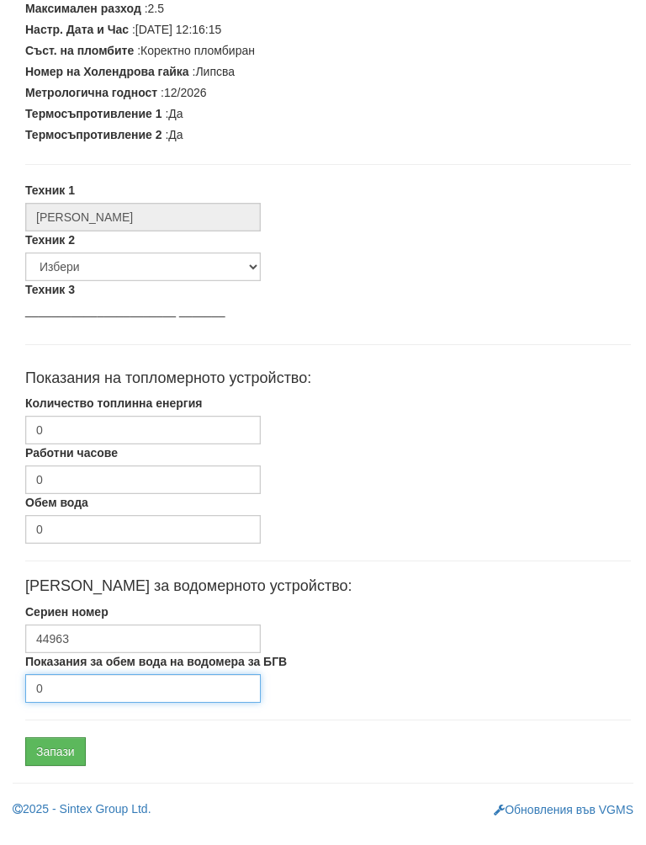
click at [101, 691] on input "0" at bounding box center [143, 705] width 236 height 29
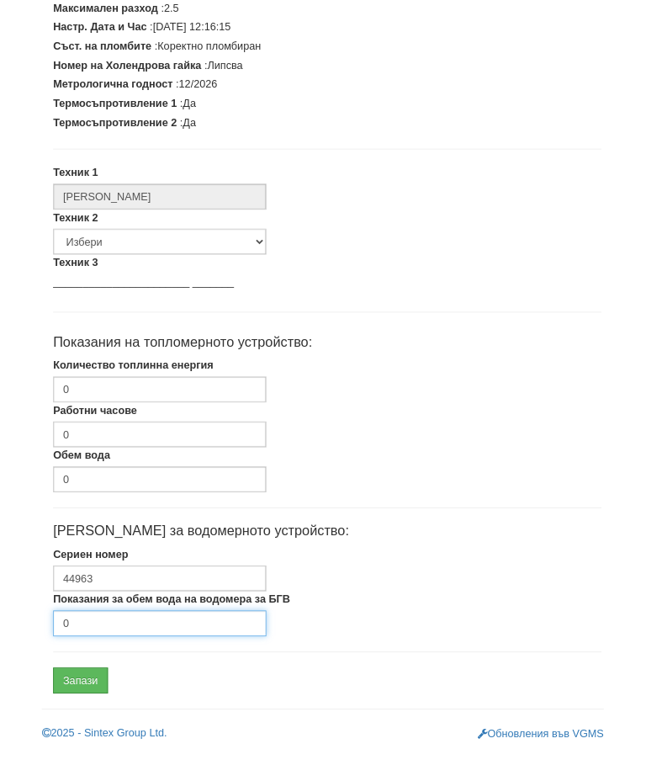
scroll to position [507, 0]
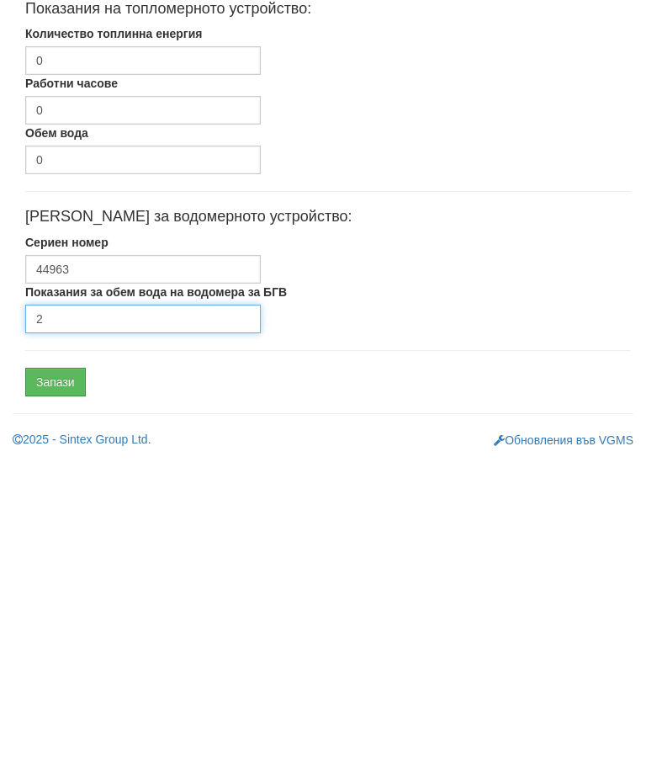
type input "2"
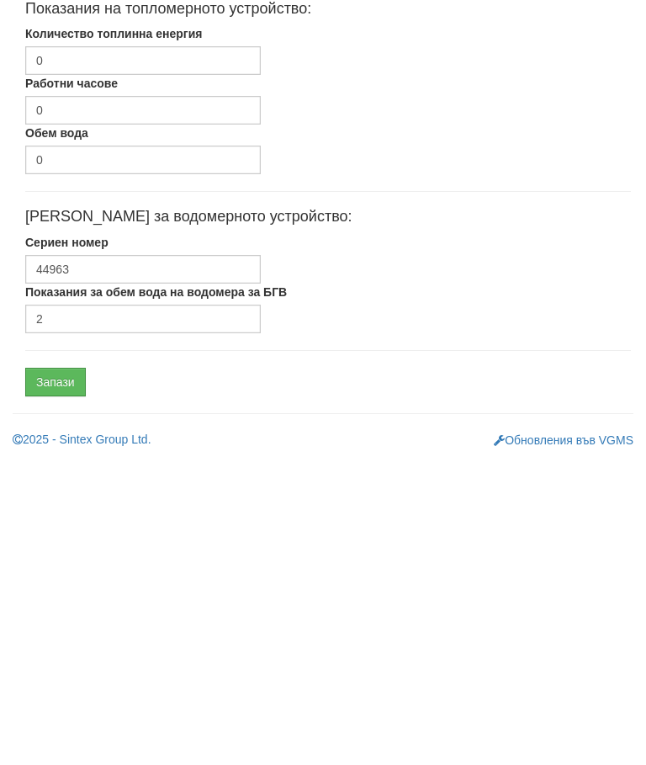
click at [68, 674] on input "Запази" at bounding box center [55, 688] width 61 height 29
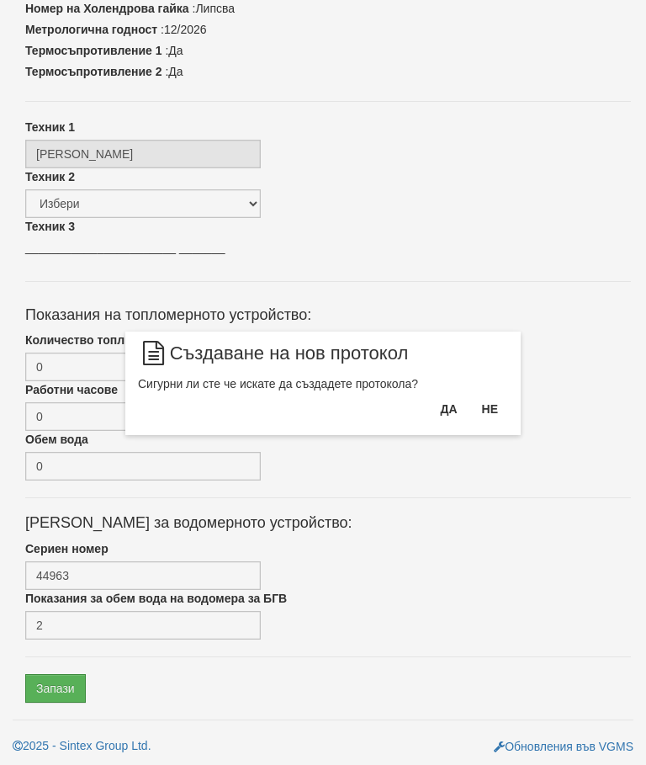
click at [442, 405] on button "Да" at bounding box center [448, 409] width 37 height 27
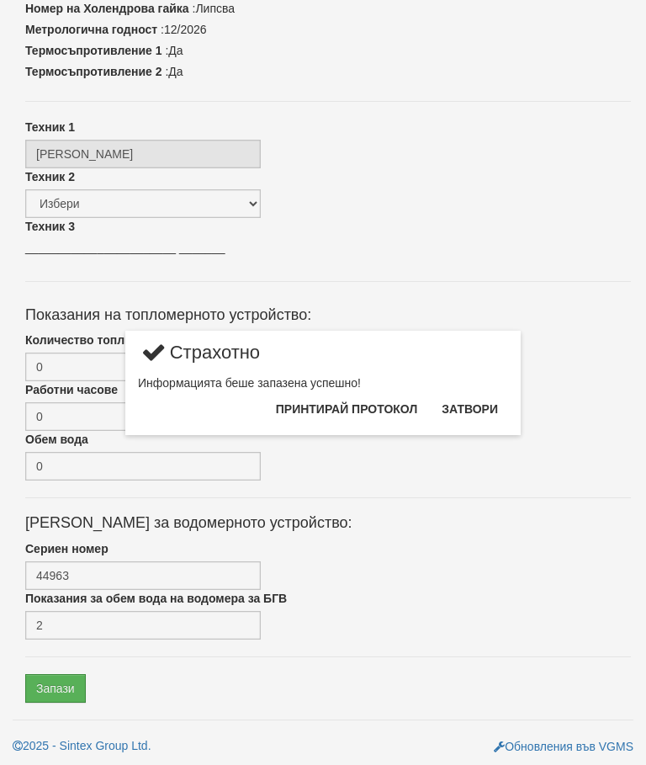
click at [478, 399] on button "Затвори" at bounding box center [470, 409] width 77 height 27
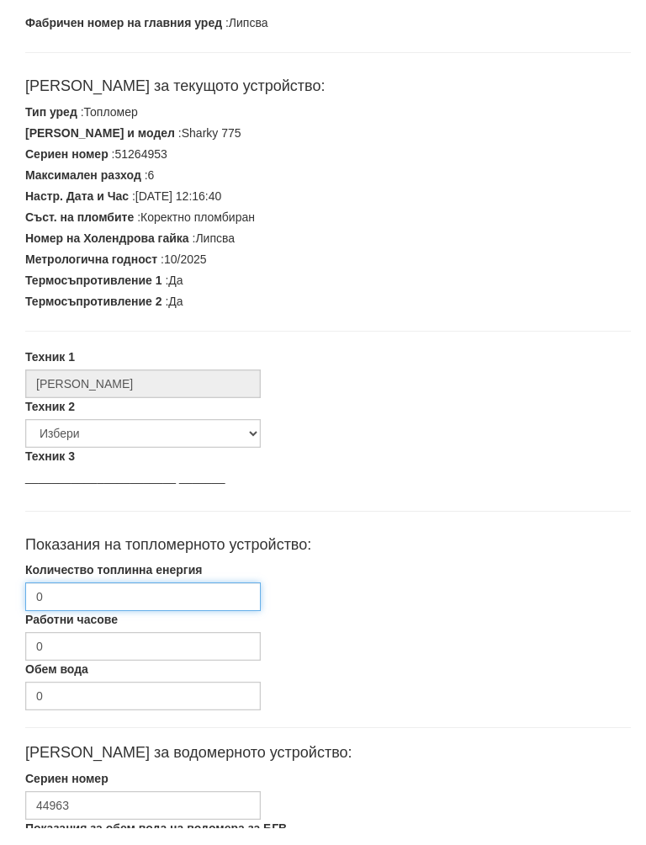
click at [136, 600] on input "0" at bounding box center [143, 614] width 236 height 29
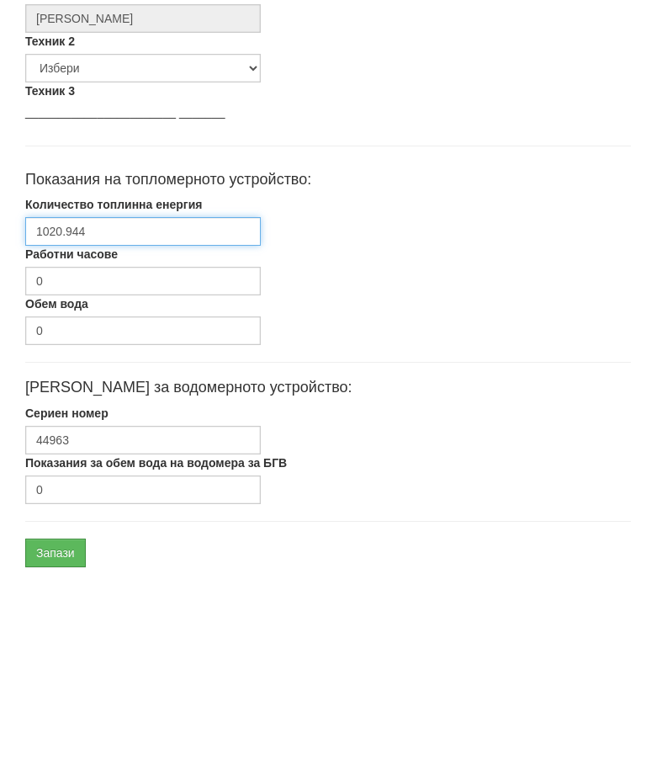
scroll to position [475, 0]
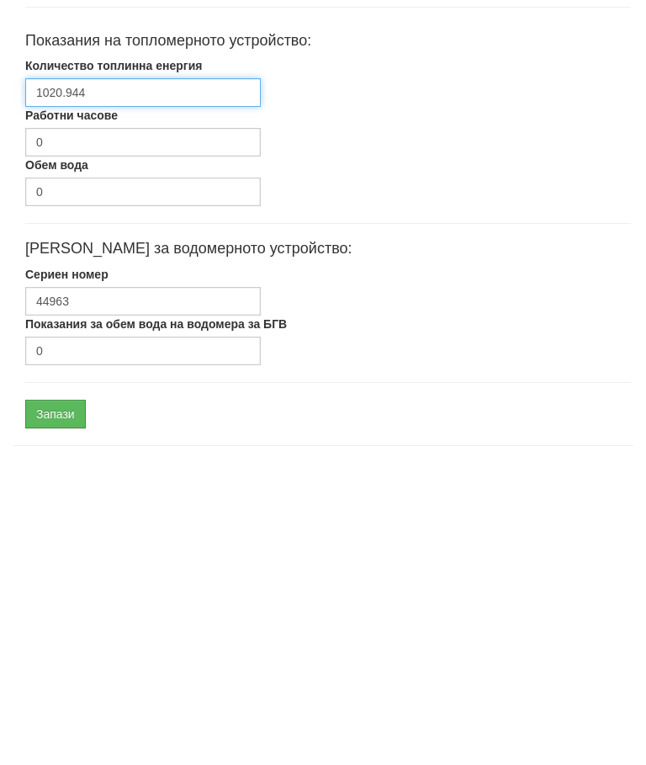
type input "1020.944"
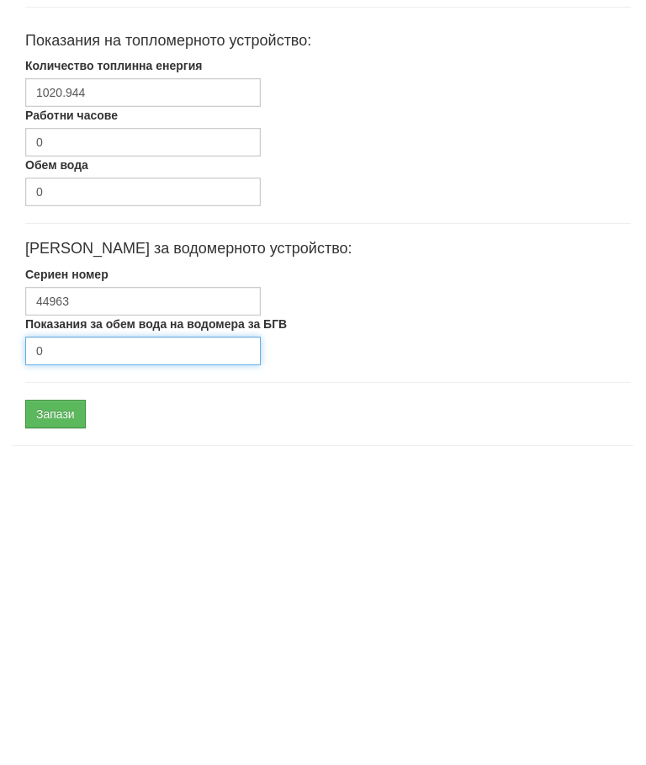
click at [112, 643] on input "0" at bounding box center [143, 657] width 236 height 29
type input "337"
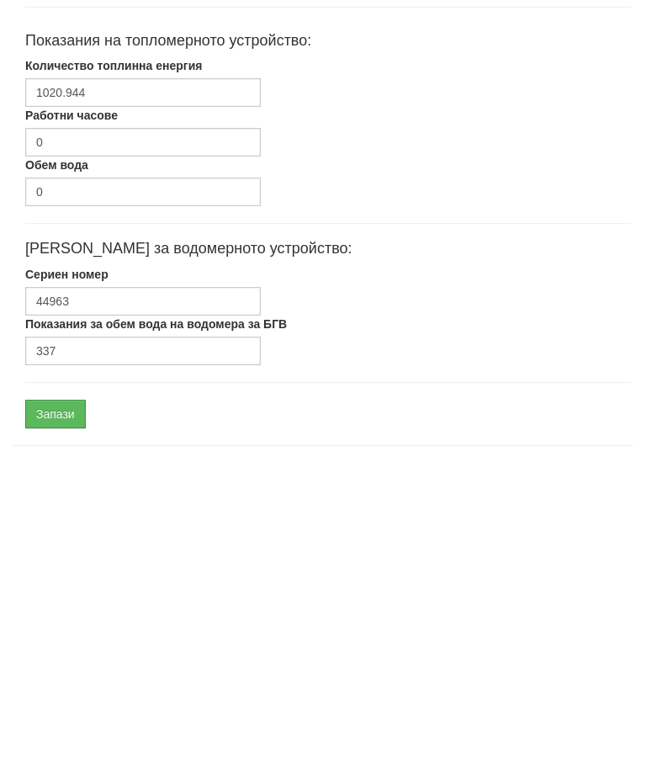
click at [61, 706] on input "Запази" at bounding box center [55, 720] width 61 height 29
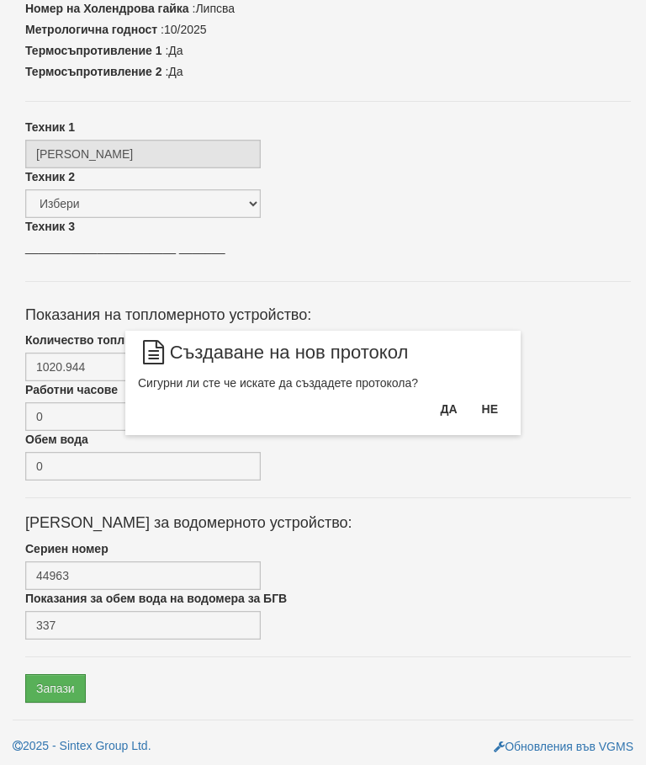
click at [446, 408] on button "Да" at bounding box center [448, 409] width 37 height 27
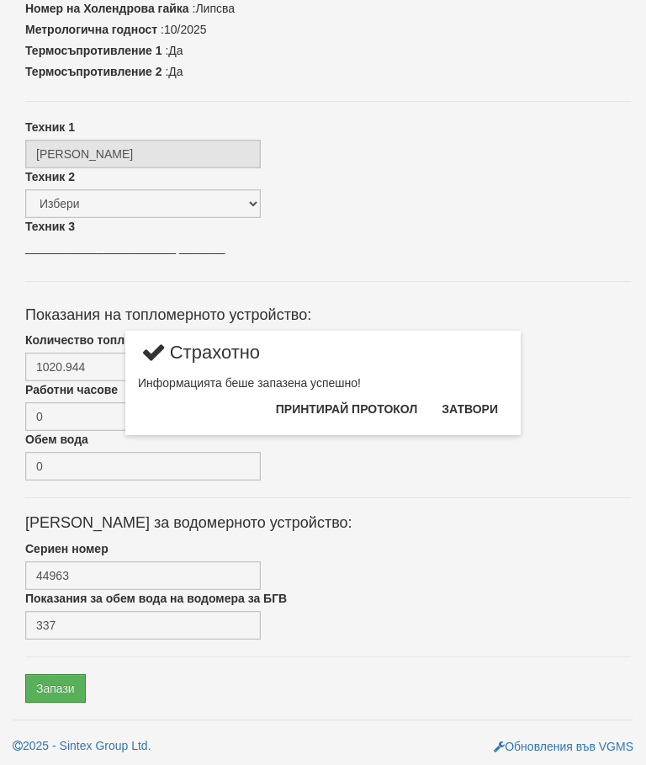
click at [474, 411] on button "Затвори" at bounding box center [470, 409] width 77 height 27
